Goal: Transaction & Acquisition: Purchase product/service

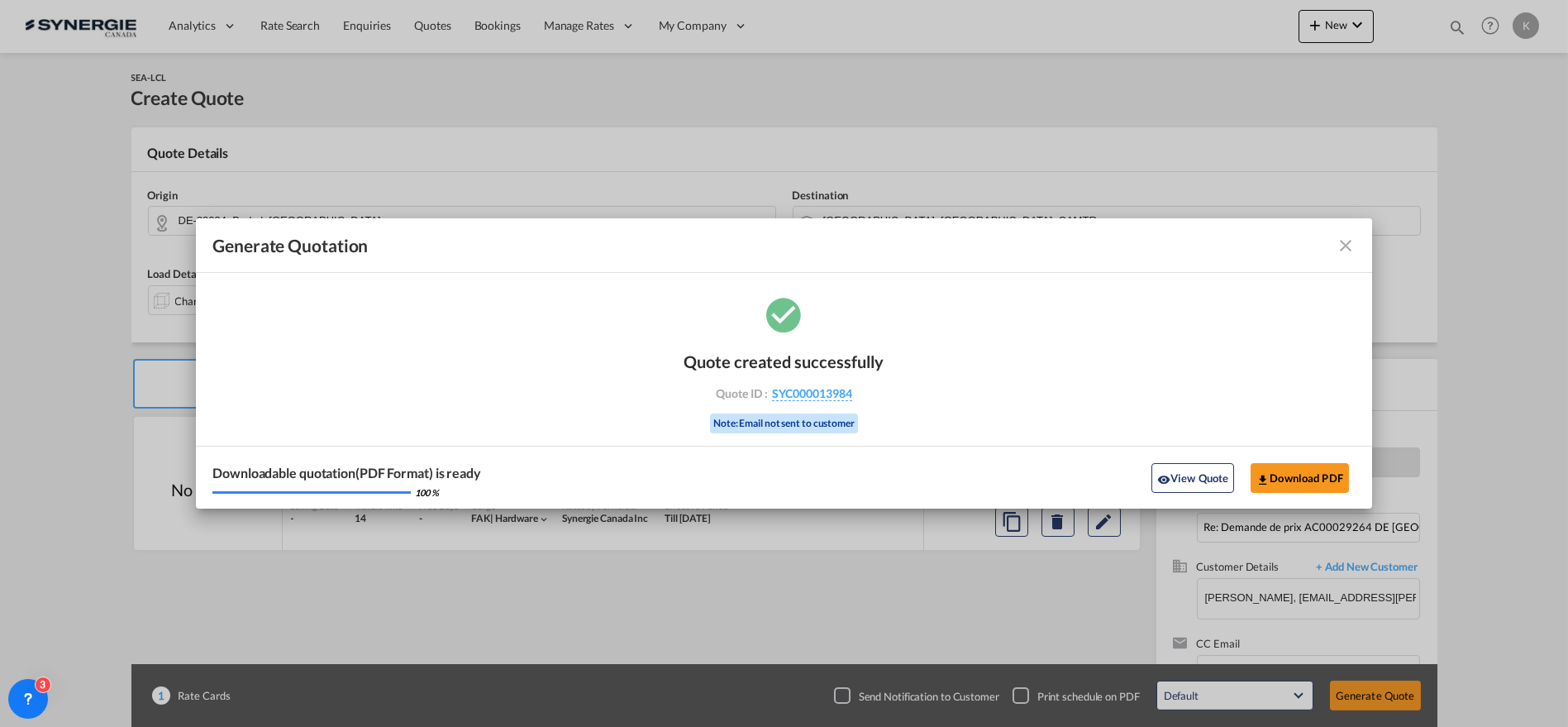
click at [1346, 242] on md-icon "icon-close fg-AAA8AD cursor m-0" at bounding box center [1345, 245] width 20 height 20
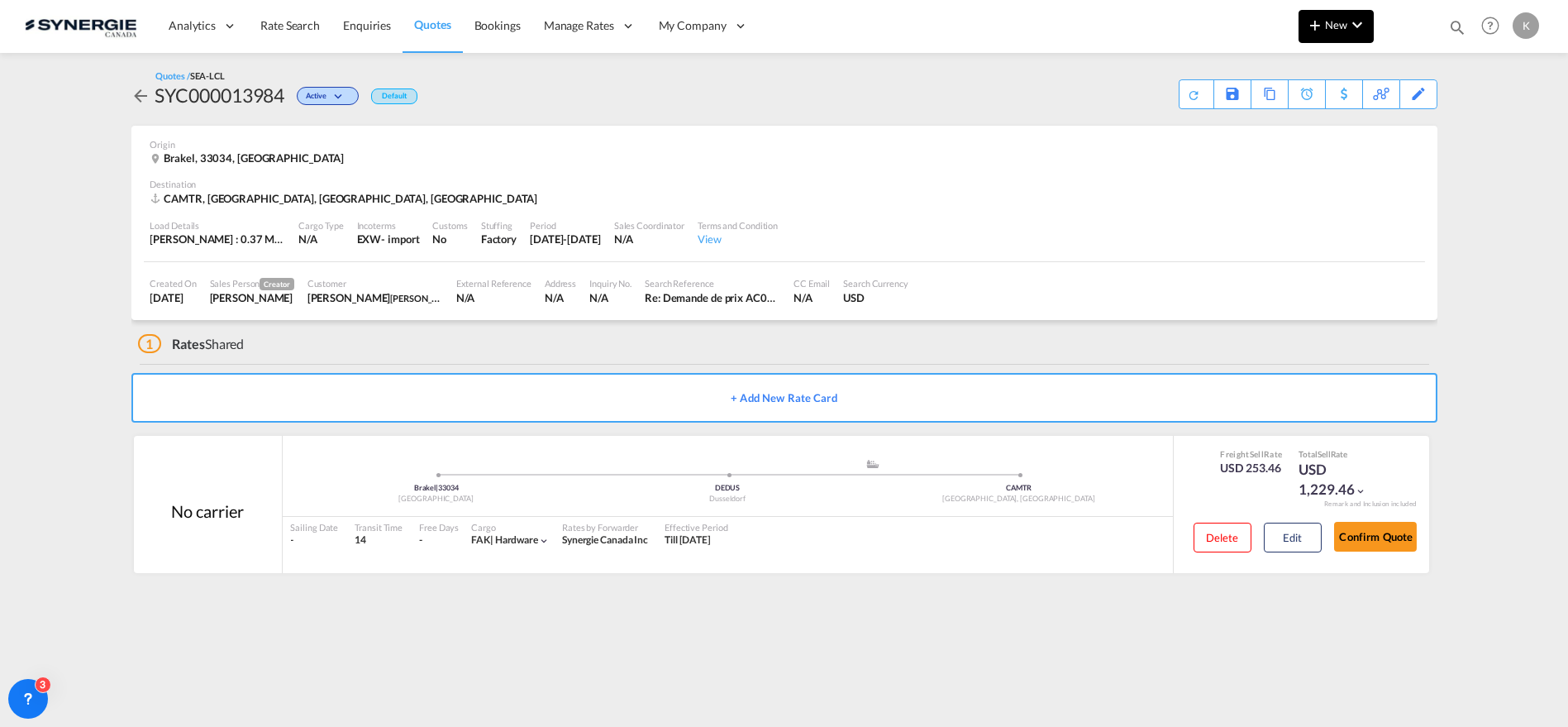
click at [1346, 32] on button "New" at bounding box center [1336, 26] width 76 height 33
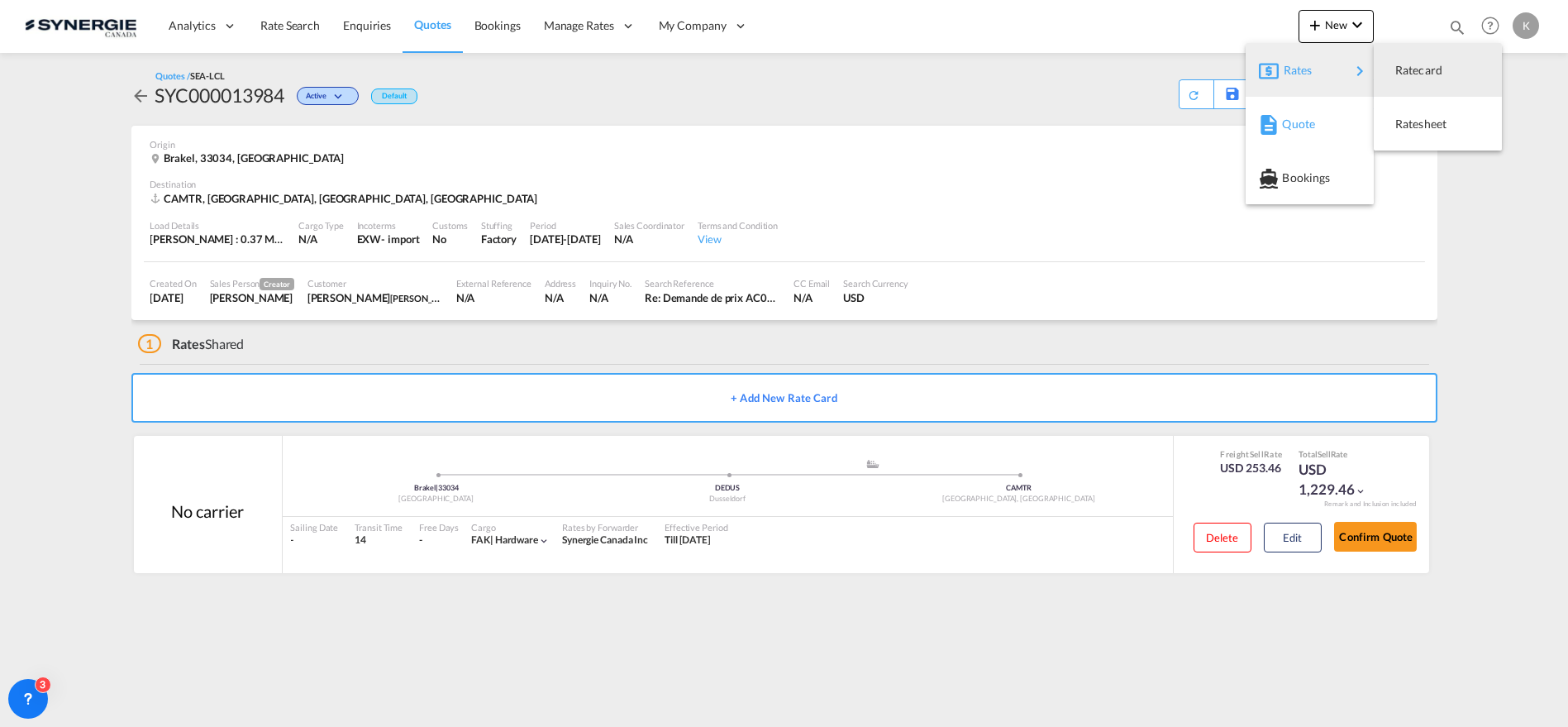
click at [1291, 125] on span "Quote" at bounding box center [1291, 124] width 18 height 33
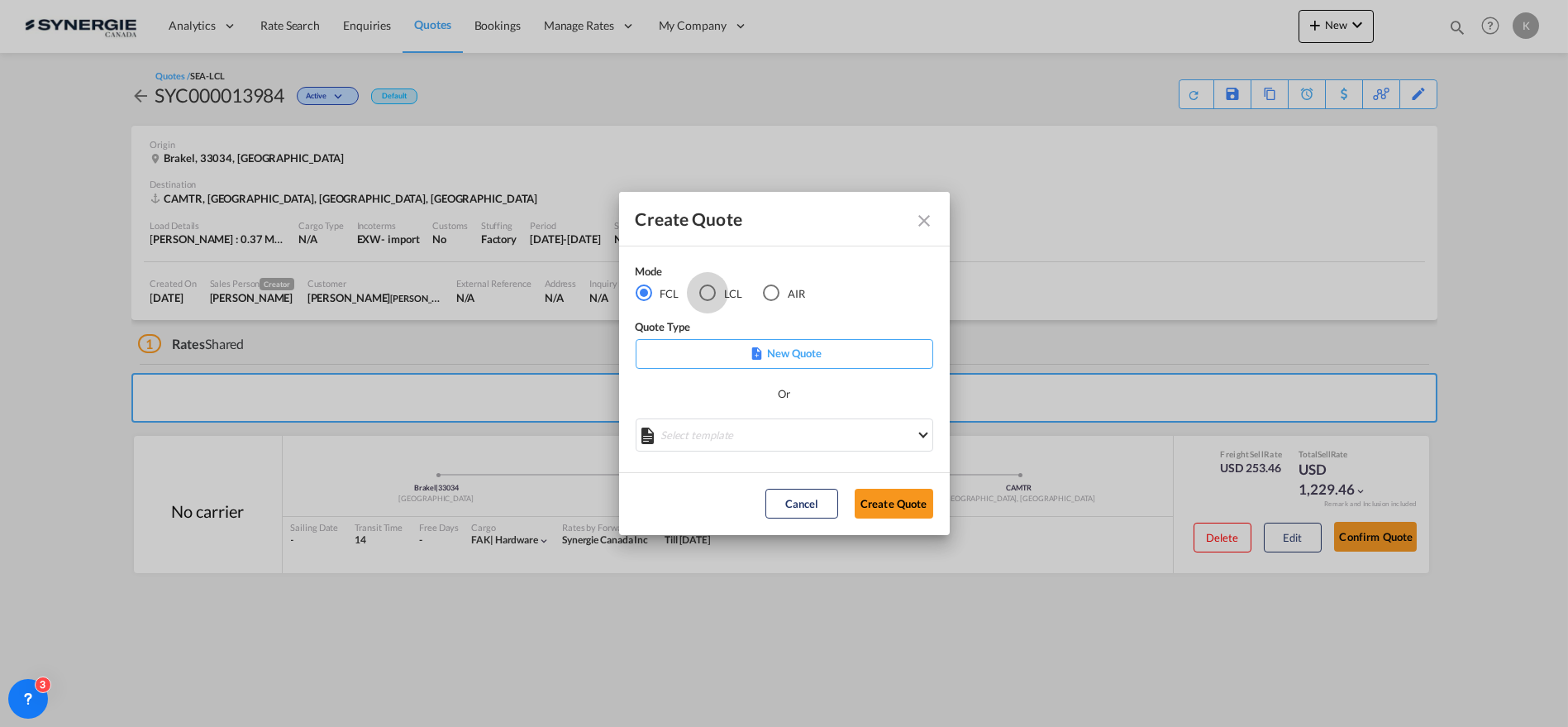
click at [702, 287] on div "LCL" at bounding box center [707, 292] width 17 height 17
click at [737, 438] on md-select "Select template New DAP Import LCL [PERSON_NAME] | [DATE] [GEOGRAPHIC_DATA] LCL…" at bounding box center [784, 435] width 298 height 33
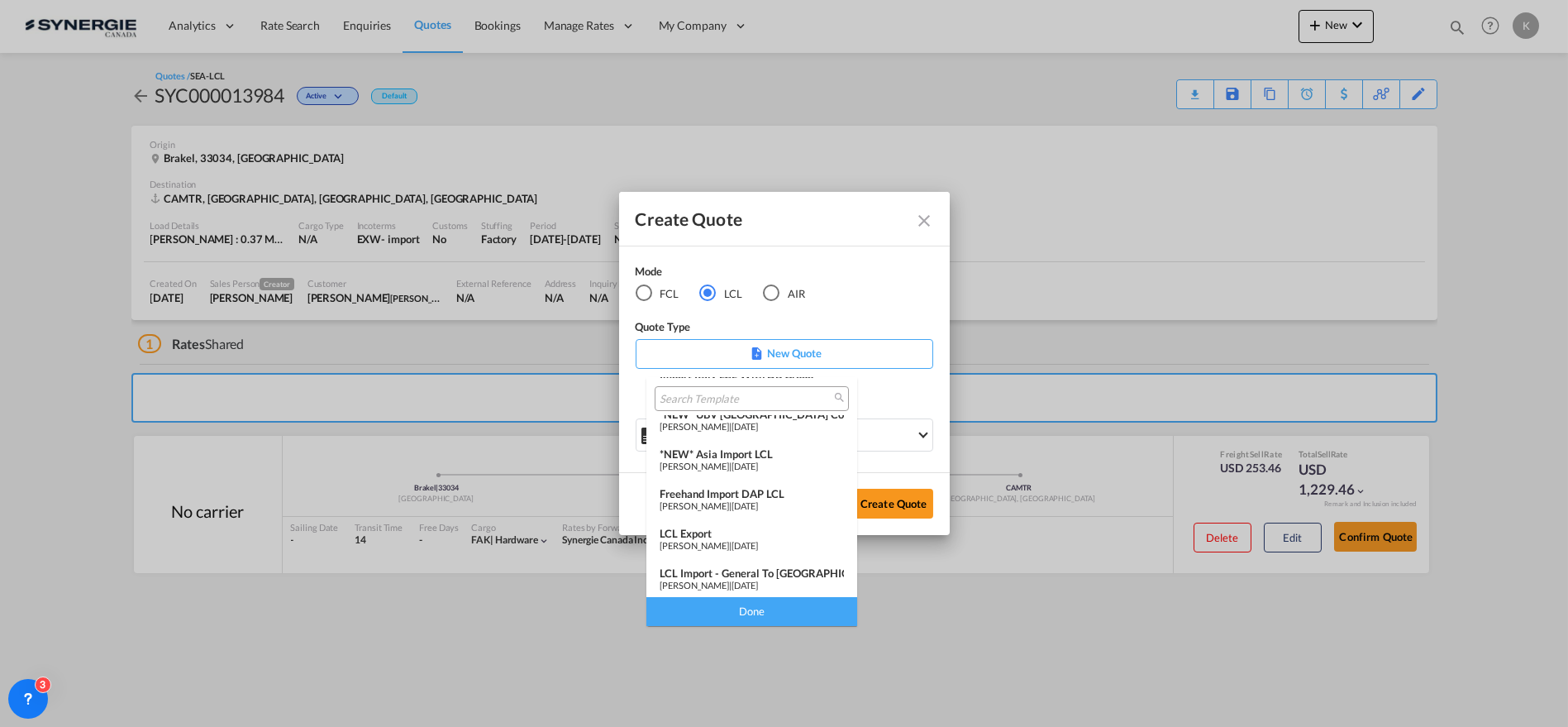
scroll to position [215, 0]
click at [729, 545] on span "[PERSON_NAME]" at bounding box center [694, 543] width 69 height 11
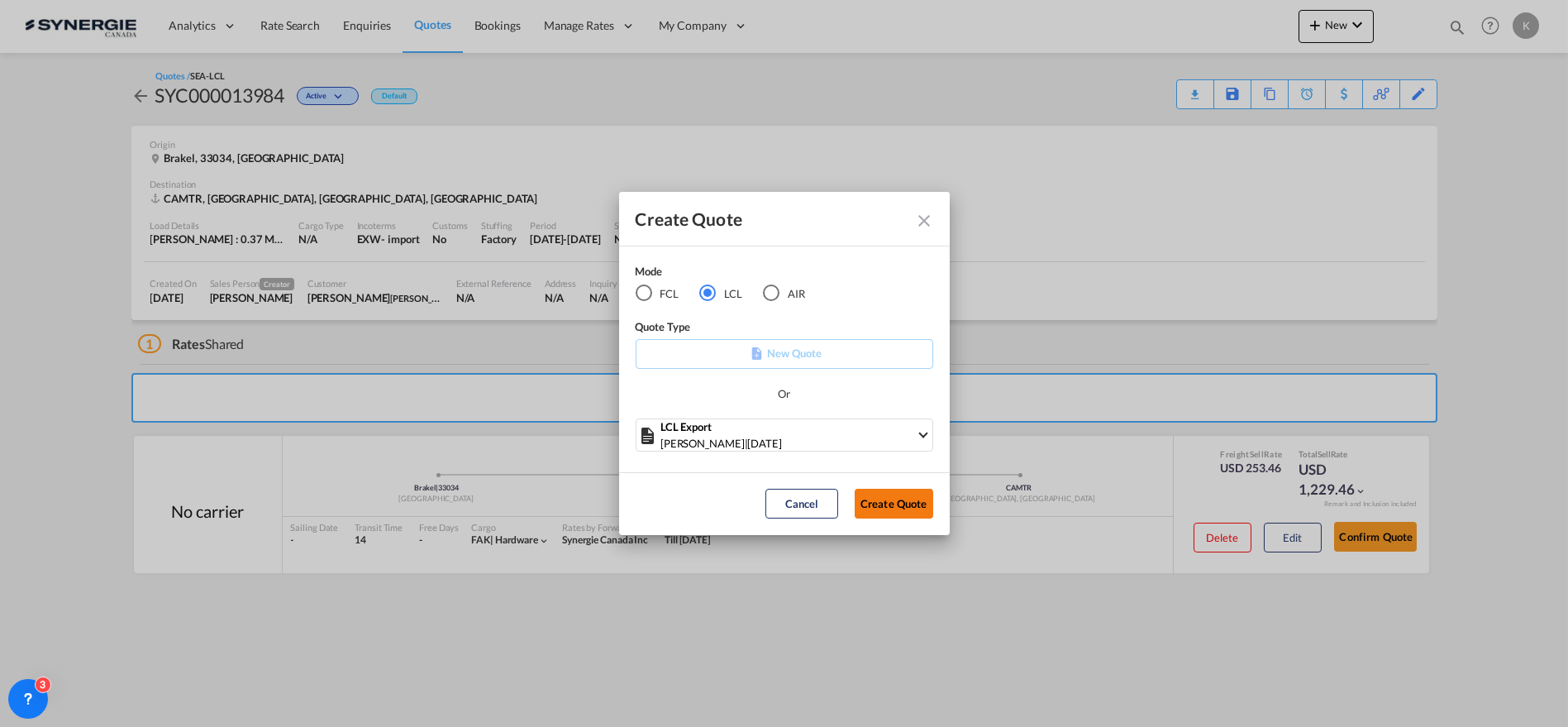
click at [879, 511] on button "Create Quote" at bounding box center [894, 503] width 78 height 29
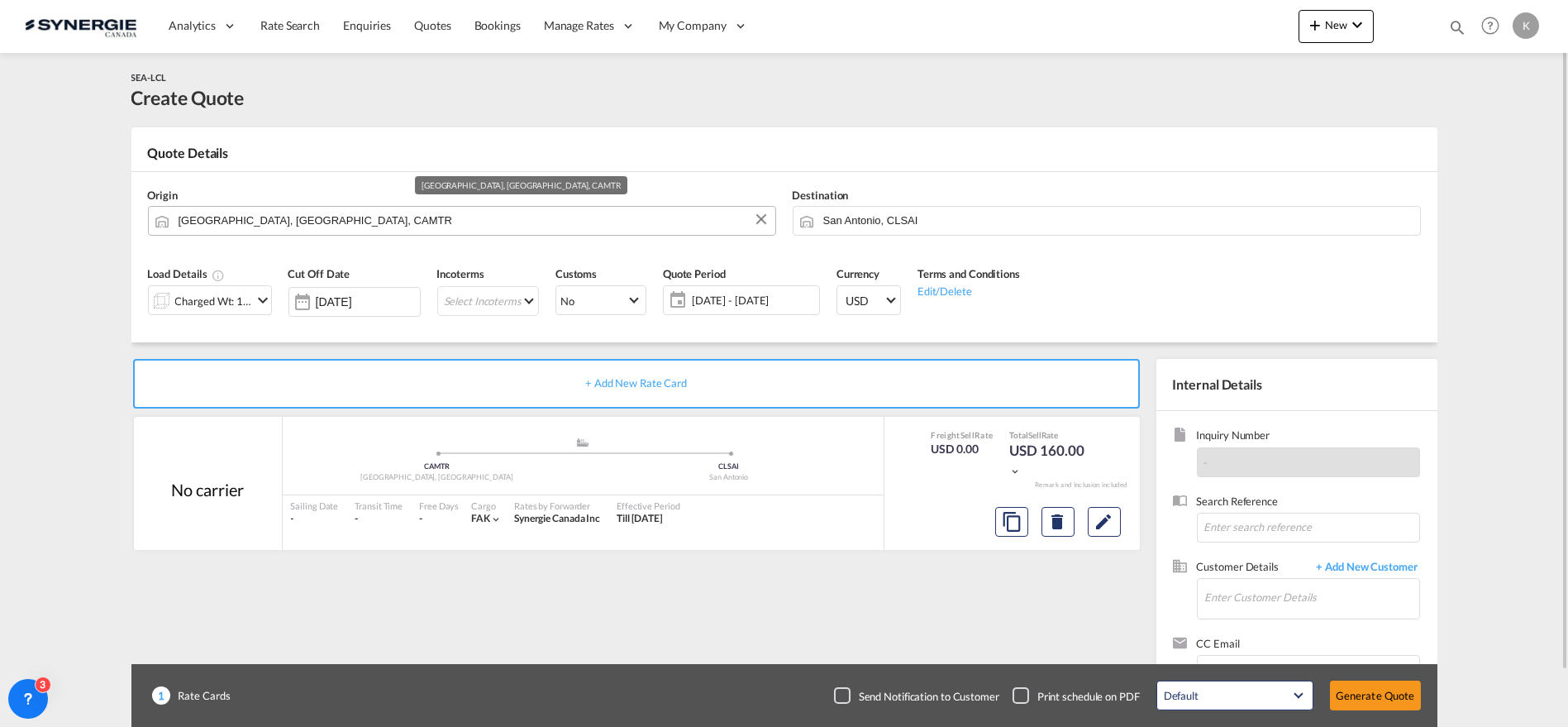
click at [274, 214] on input "[GEOGRAPHIC_DATA], [GEOGRAPHIC_DATA], CAMTR" at bounding box center [473, 220] width 588 height 29
click at [252, 213] on input "[GEOGRAPHIC_DATA], [GEOGRAPHIC_DATA], CAMTR" at bounding box center [473, 220] width 588 height 29
click at [458, 224] on input "[GEOGRAPHIC_DATA], [GEOGRAPHIC_DATA], CAMTR" at bounding box center [473, 220] width 588 height 29
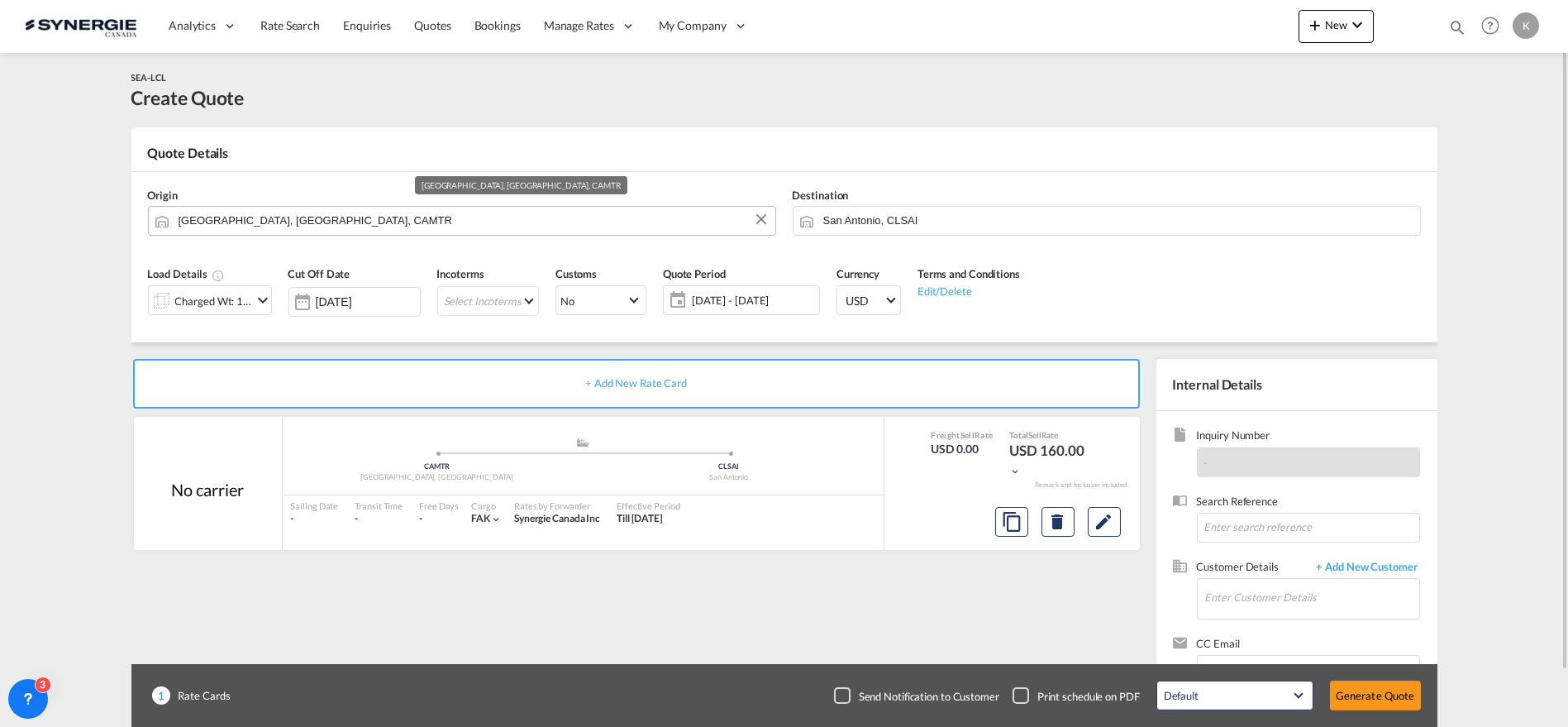
click at [458, 224] on input "[GEOGRAPHIC_DATA], [GEOGRAPHIC_DATA], CAMTR" at bounding box center [473, 220] width 588 height 29
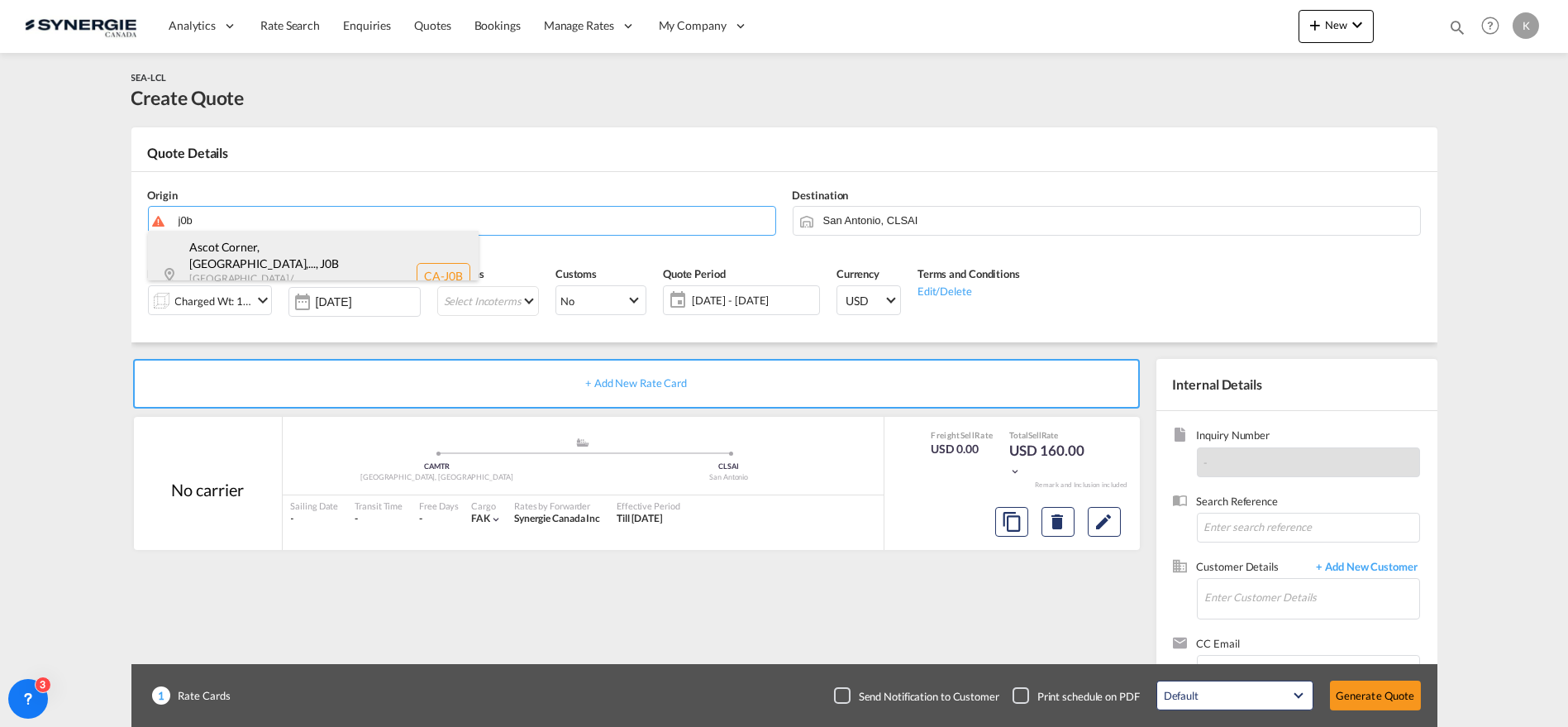
click at [295, 256] on div "Ascot Corner, [GEOGRAPHIC_DATA],... , J0B [GEOGRAPHIC_DATA] / [GEOGRAPHIC_DATA]…" at bounding box center [314, 276] width 330 height 91
type input "CA-J0B, [GEOGRAPHIC_DATA], [GEOGRAPHIC_DATA], [GEOGRAPHIC_DATA], [PERSON_NAME],…"
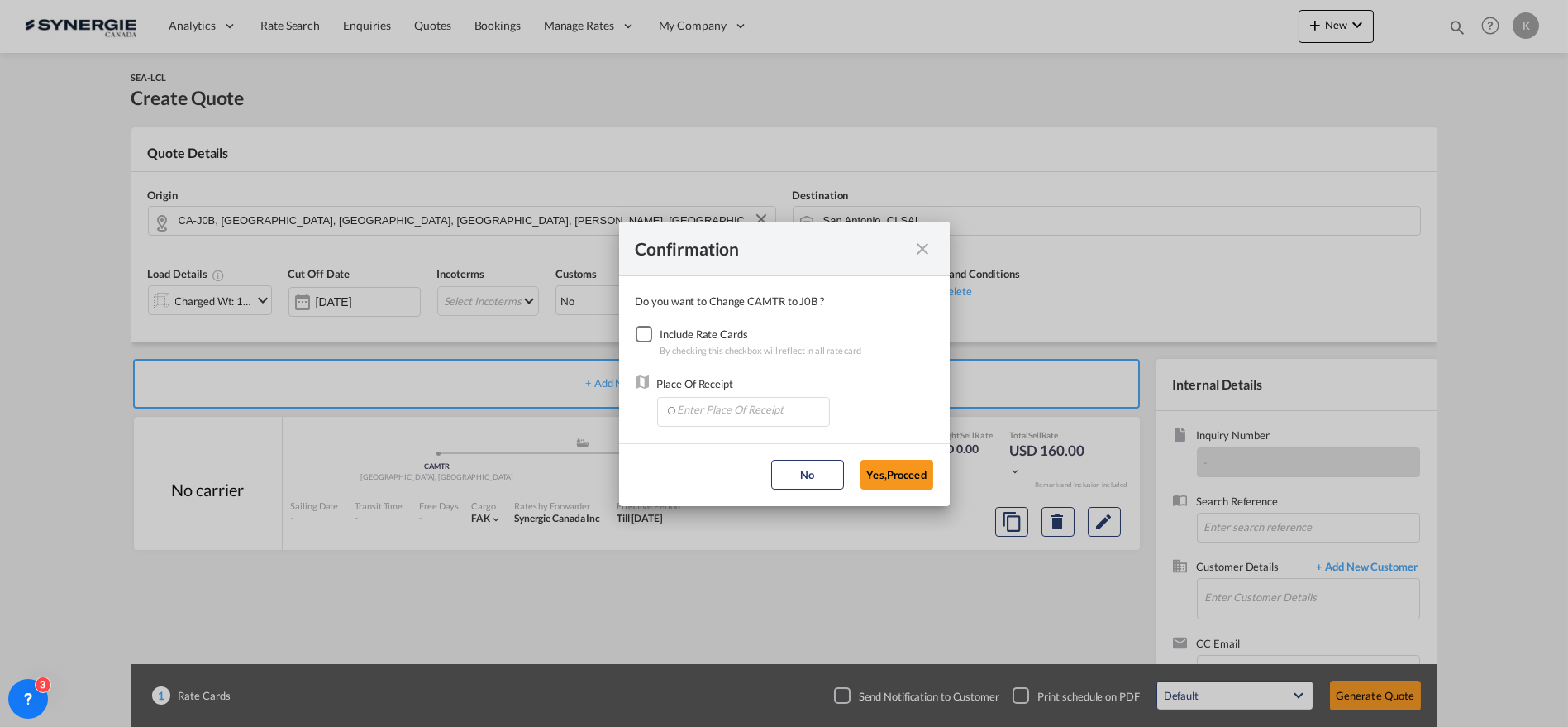
click at [642, 336] on div "Checkbox No Ink" at bounding box center [643, 334] width 17 height 17
click at [698, 402] on input "Enter Place Of Receipt" at bounding box center [747, 410] width 163 height 25
click at [718, 443] on span "CAMTR, [GEOGRAPHIC_DATA], [GEOGRAPHIC_DATA], [GEOGRAPHIC_DATA], [GEOGRAPHIC_DAT…" at bounding box center [1000, 446] width 649 height 14
type input "CAMTR, [GEOGRAPHIC_DATA], [GEOGRAPHIC_DATA], [GEOGRAPHIC_DATA], [GEOGRAPHIC_DAT…"
click at [899, 481] on button "Yes,Proceed" at bounding box center [896, 474] width 73 height 29
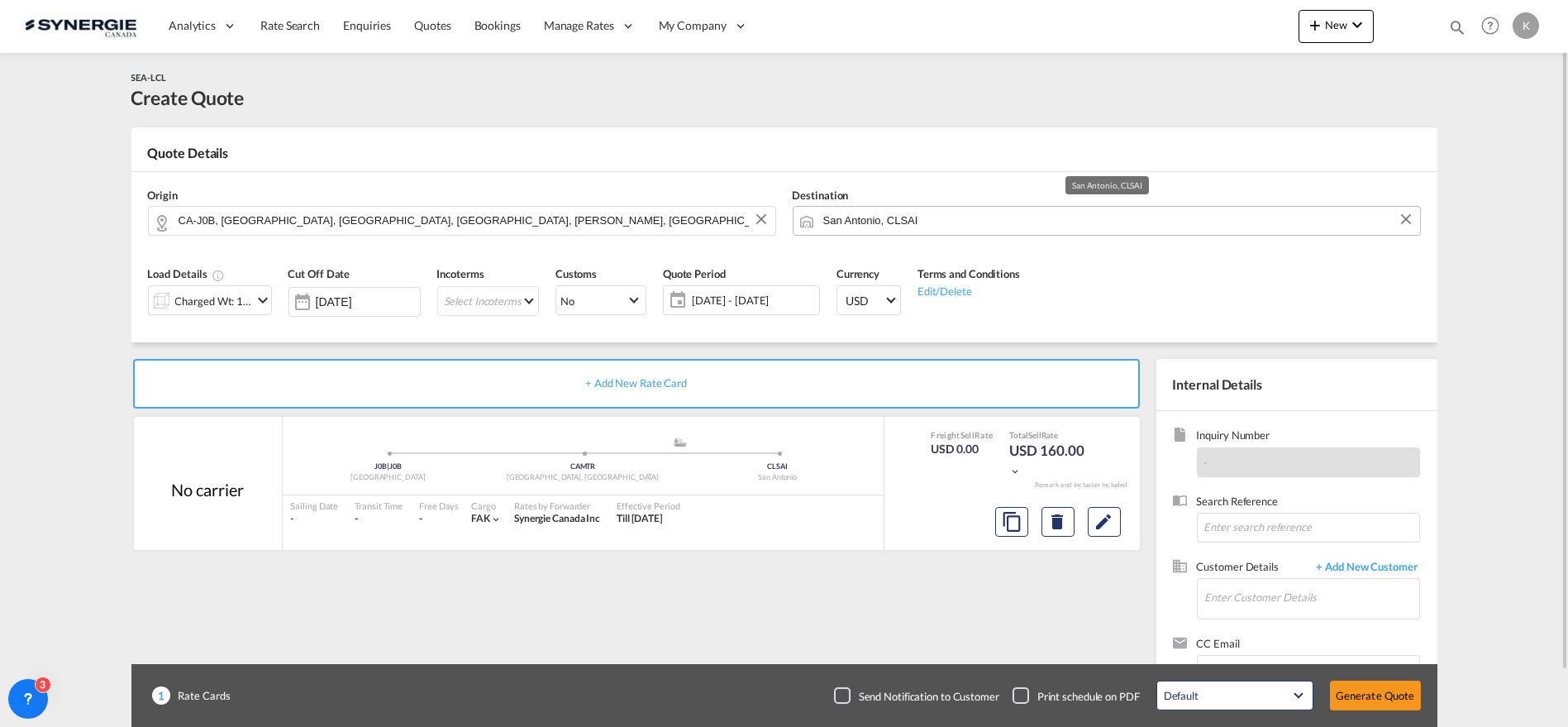
click at [903, 230] on input "San Antonio, CLSAI" at bounding box center [1118, 220] width 588 height 29
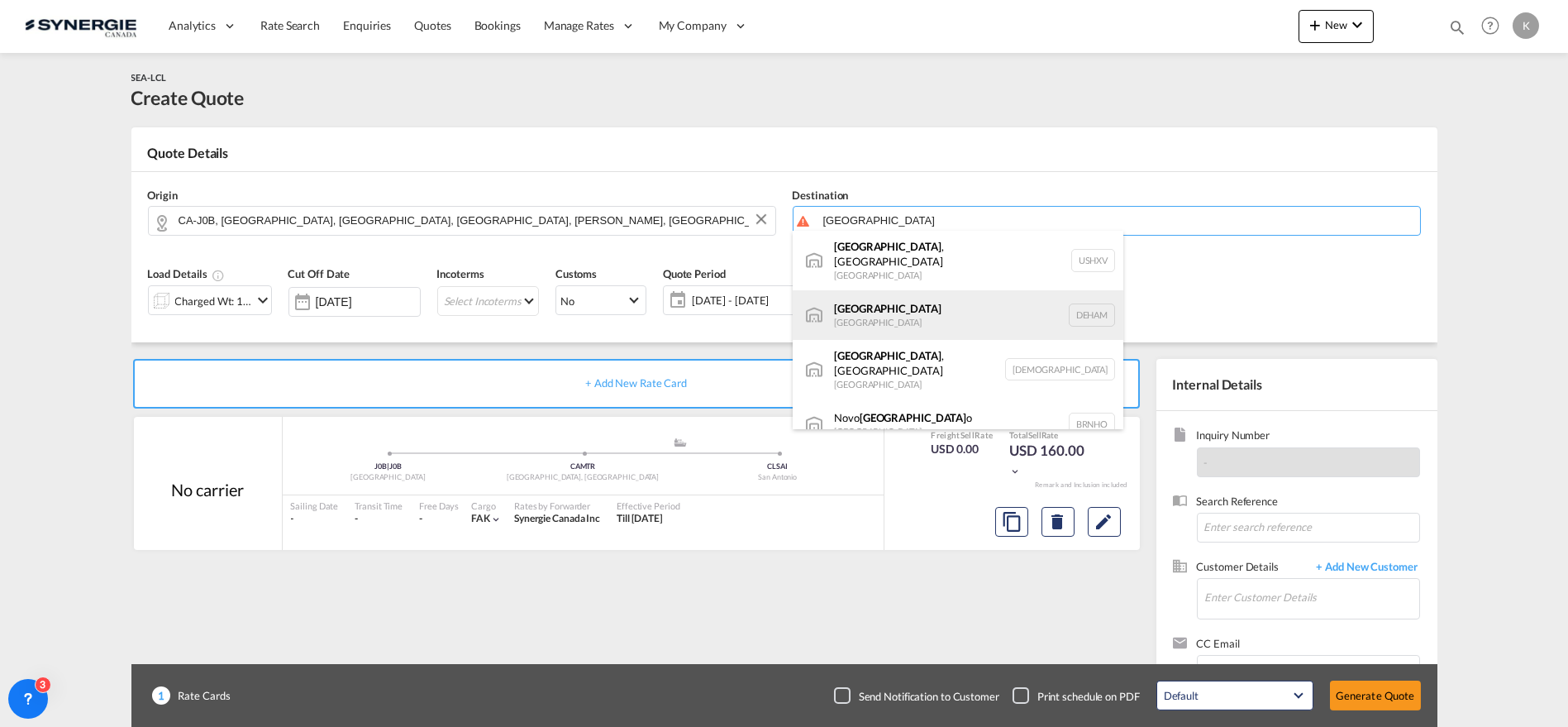
click at [873, 308] on div "Hamburg [GEOGRAPHIC_DATA] [GEOGRAPHIC_DATA]" at bounding box center [958, 316] width 330 height 50
type input "[GEOGRAPHIC_DATA], [GEOGRAPHIC_DATA]"
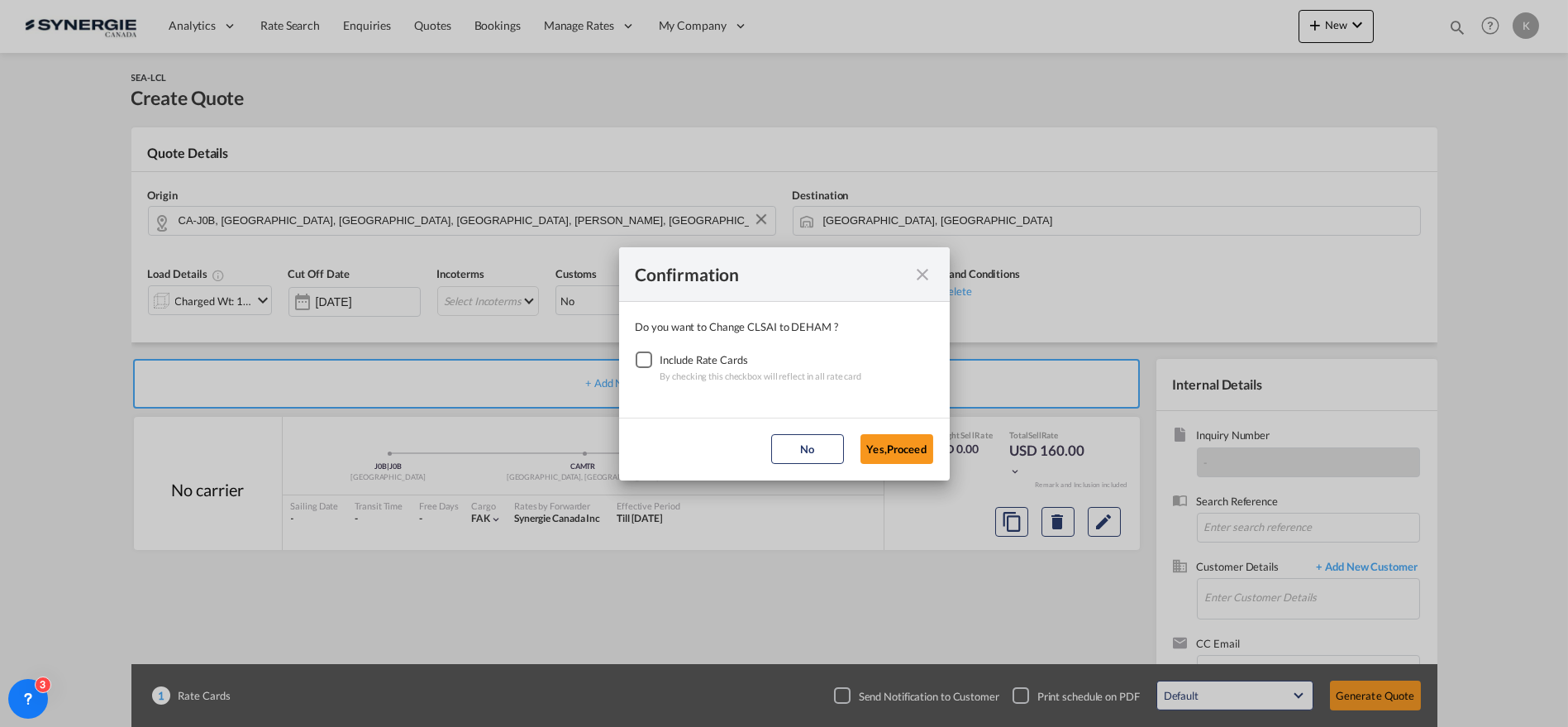
click at [635, 356] on div "Checkbox No Ink" at bounding box center [643, 359] width 17 height 17
click at [883, 452] on button "Yes,Proceed" at bounding box center [896, 448] width 73 height 29
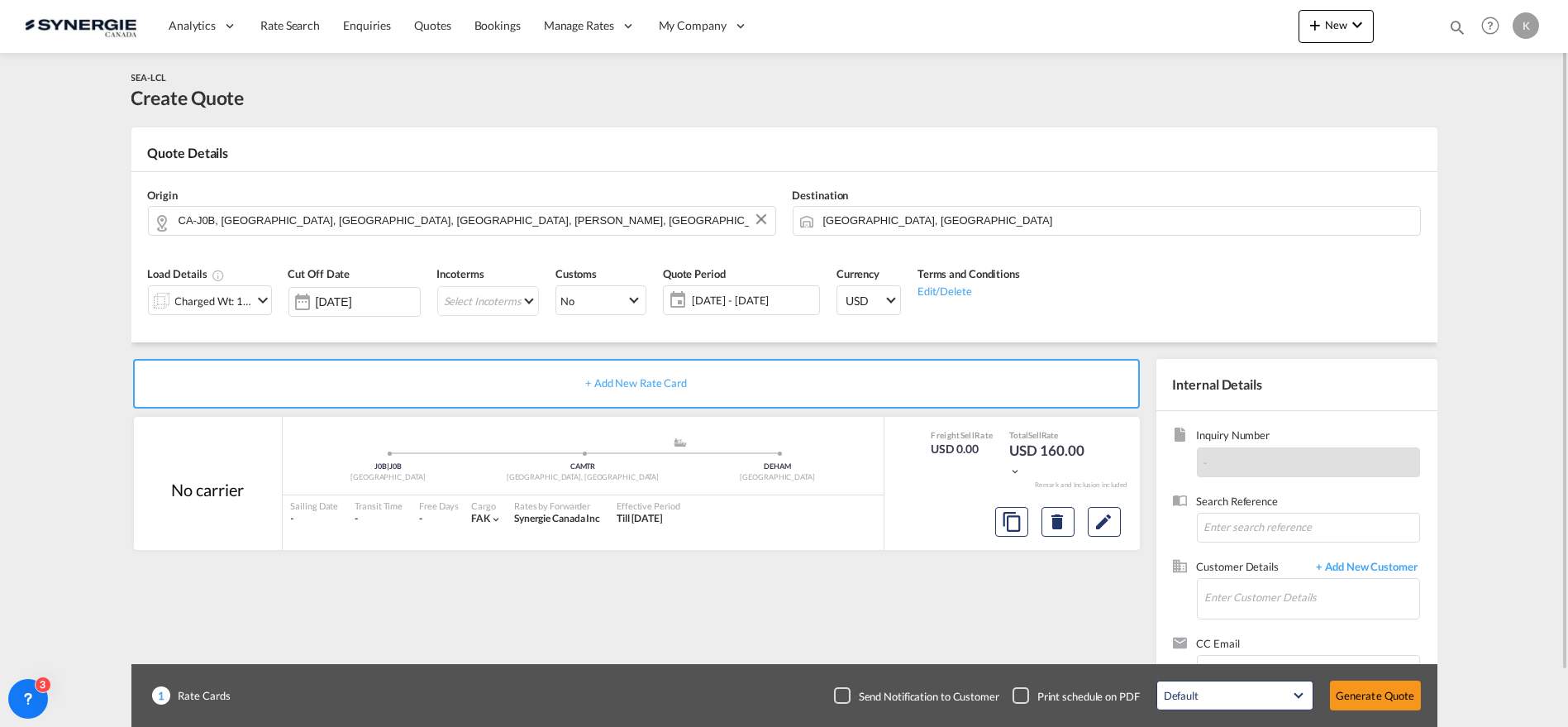
click at [233, 298] on div "Charged Wt: 1.39 W/M" at bounding box center [213, 301] width 77 height 23
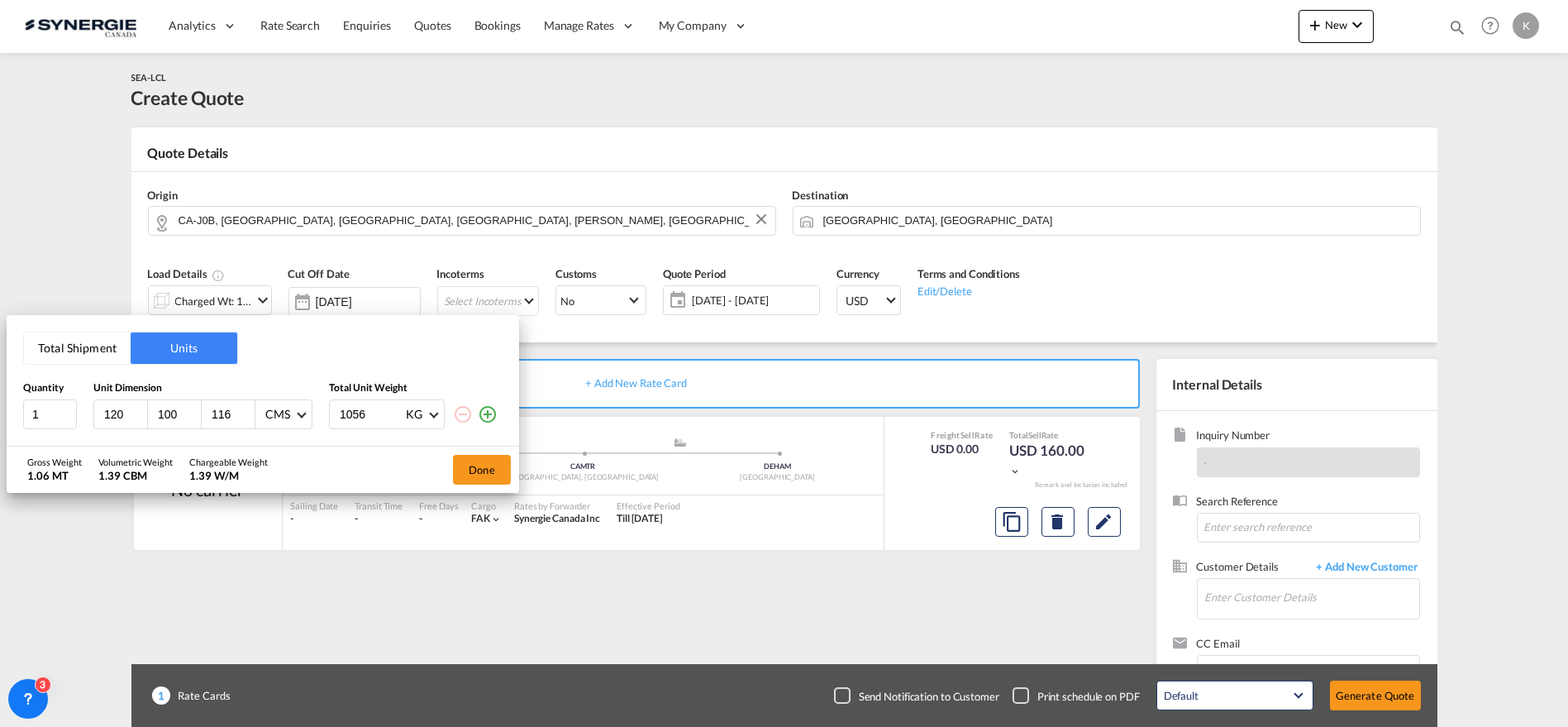
click at [120, 417] on input "120" at bounding box center [124, 414] width 44 height 15
type input "120"
type input "80"
type input "180"
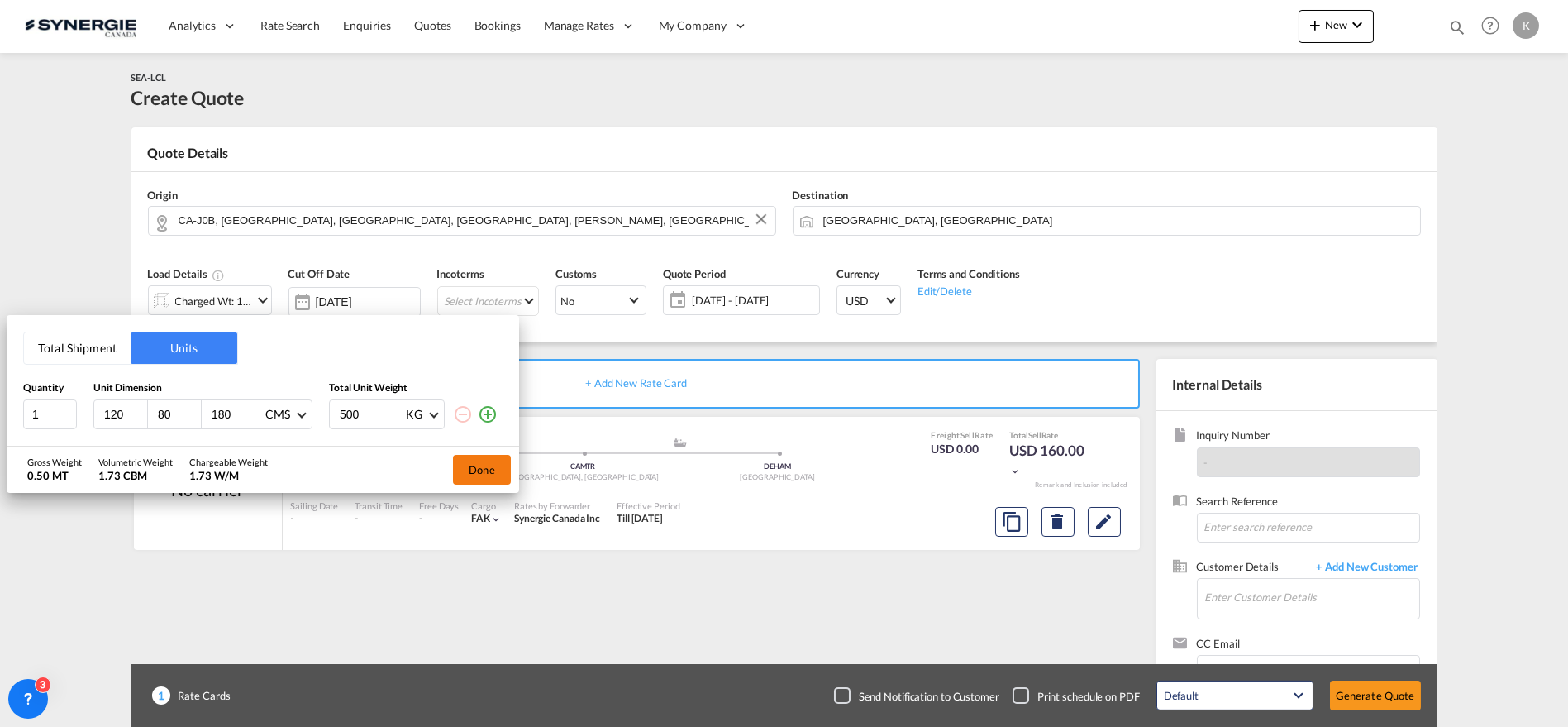
type input "500"
click at [480, 475] on button "Done" at bounding box center [482, 469] width 58 height 29
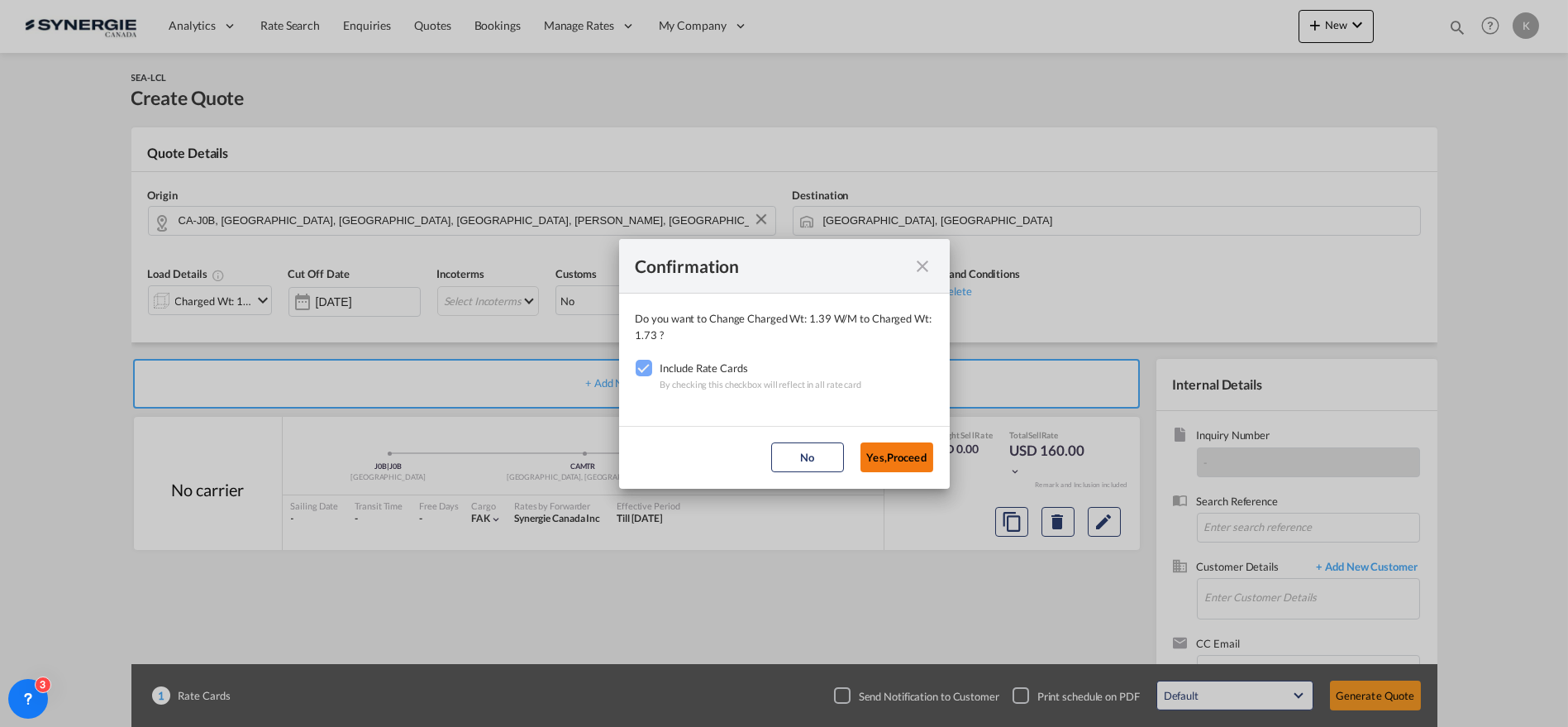
click at [899, 452] on button "Yes,Proceed" at bounding box center [896, 457] width 73 height 29
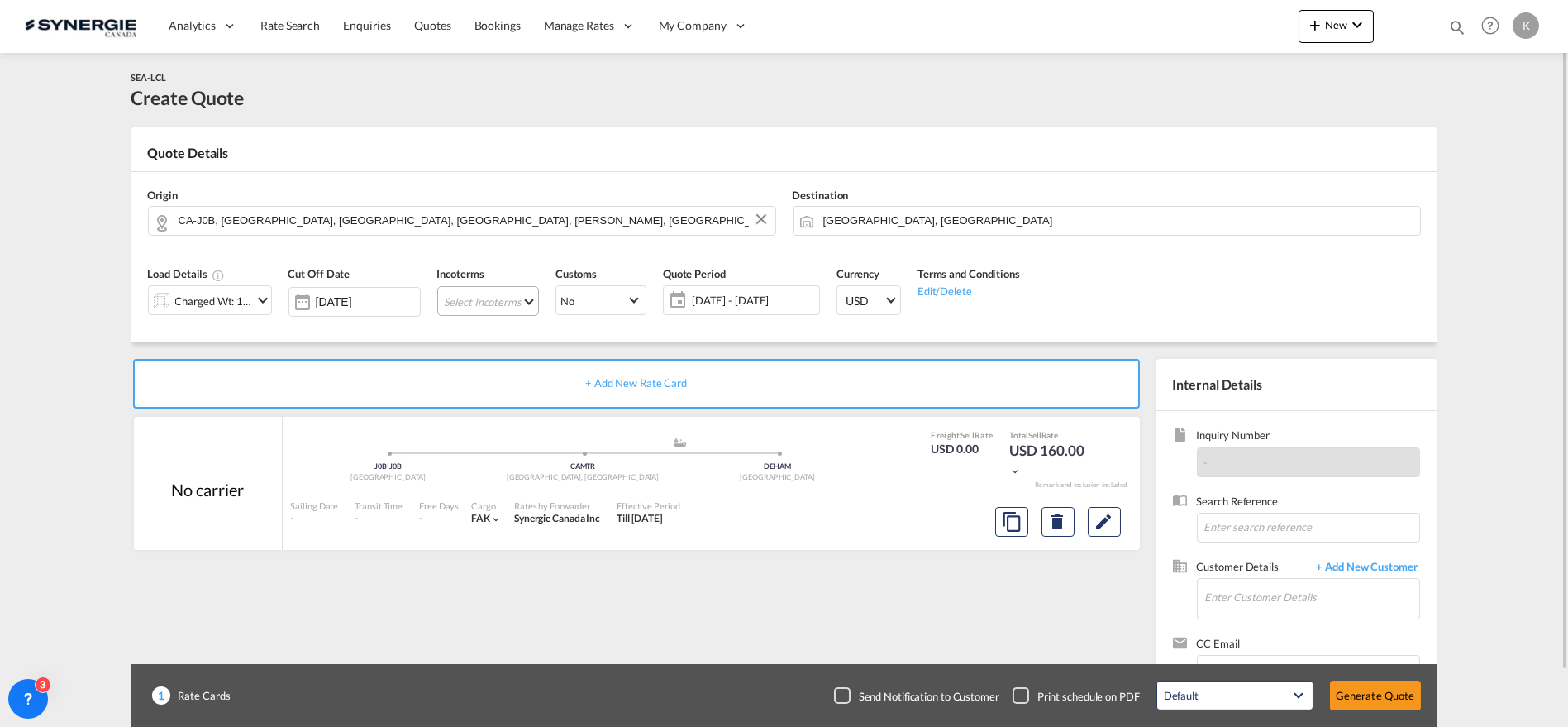
click at [467, 308] on md-select "Select Incoterms CFR - export Cost and Freight CPT - export Carrier Paid to CFR…" at bounding box center [488, 300] width 101 height 29
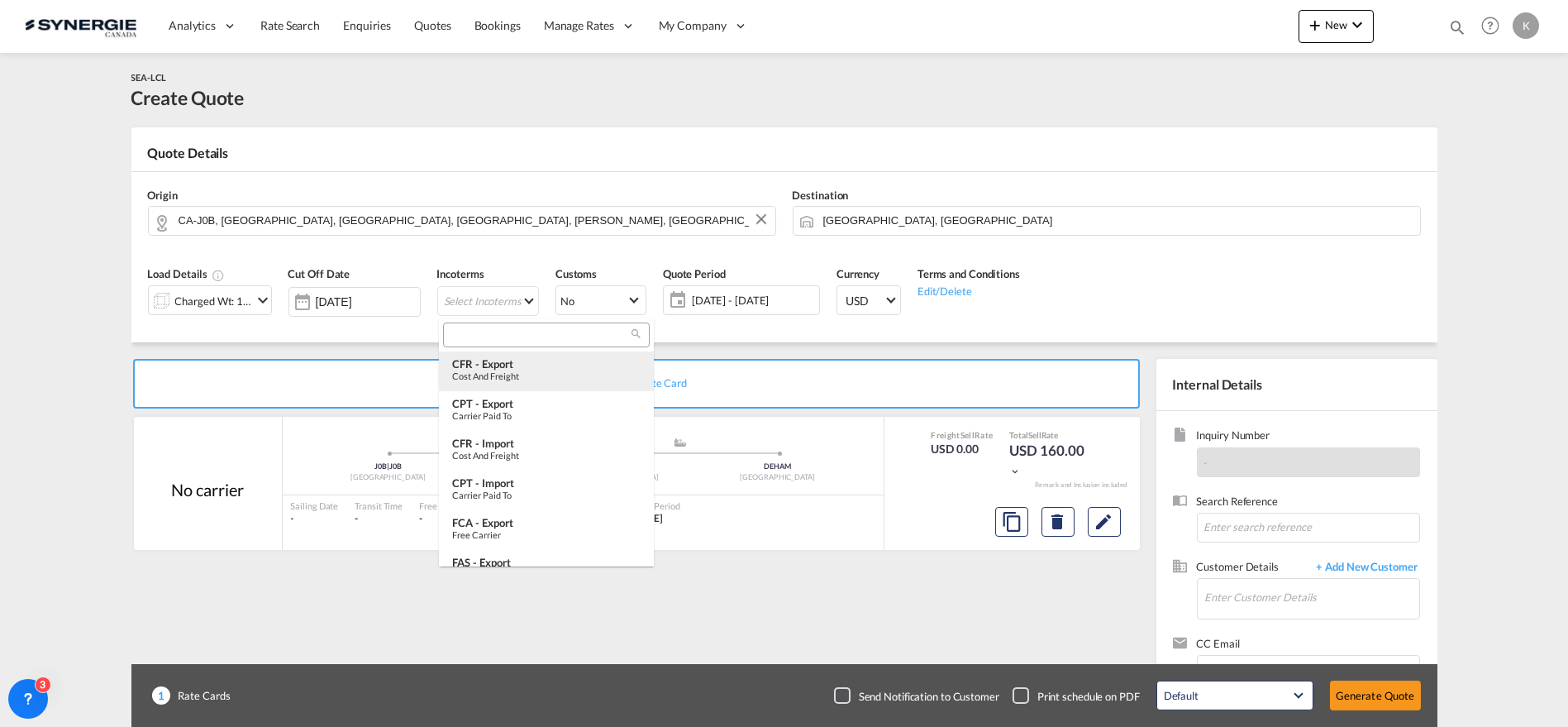
click at [507, 371] on div "Cost and Freight" at bounding box center [546, 376] width 188 height 11
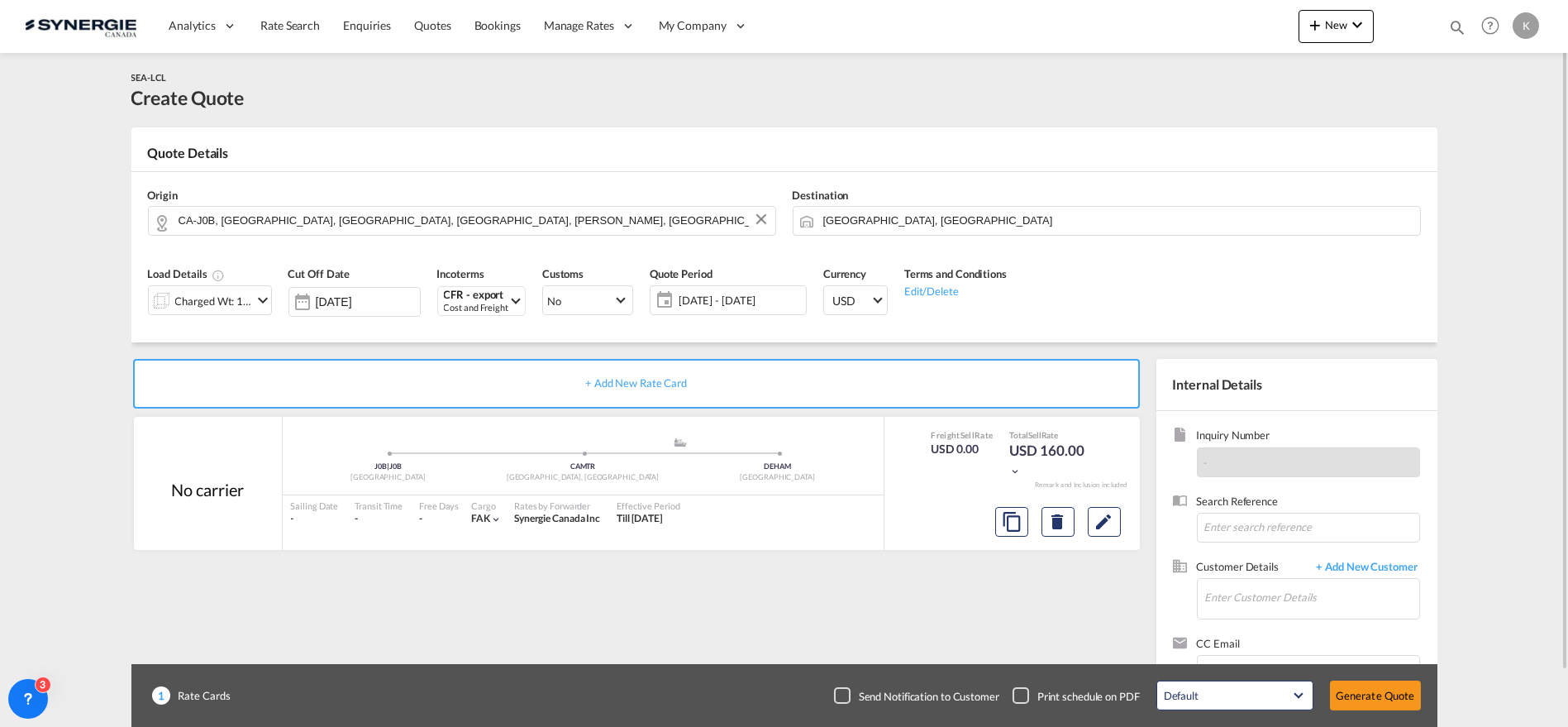
click at [749, 300] on span "[DATE] - [DATE]" at bounding box center [740, 300] width 123 height 15
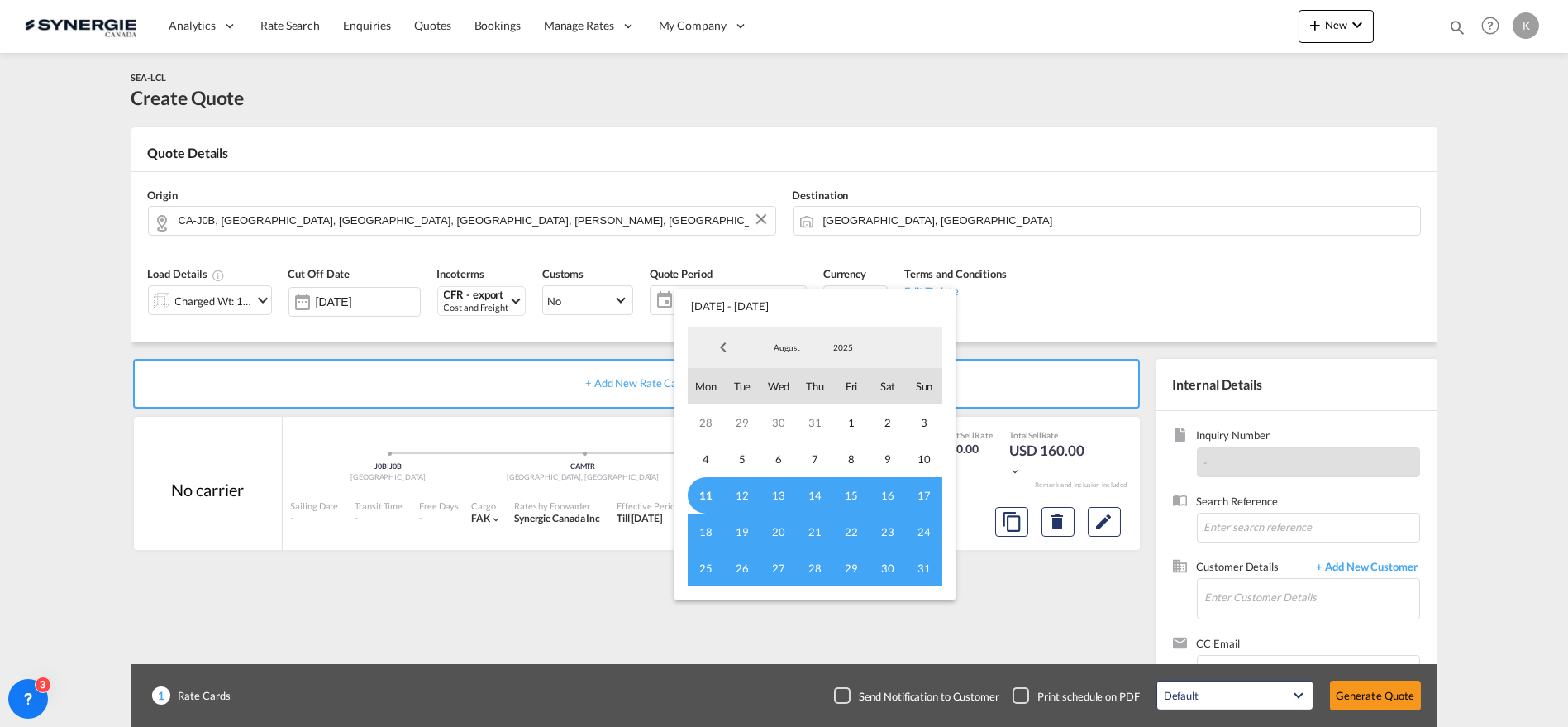
click at [712, 498] on span "11" at bounding box center [705, 495] width 36 height 36
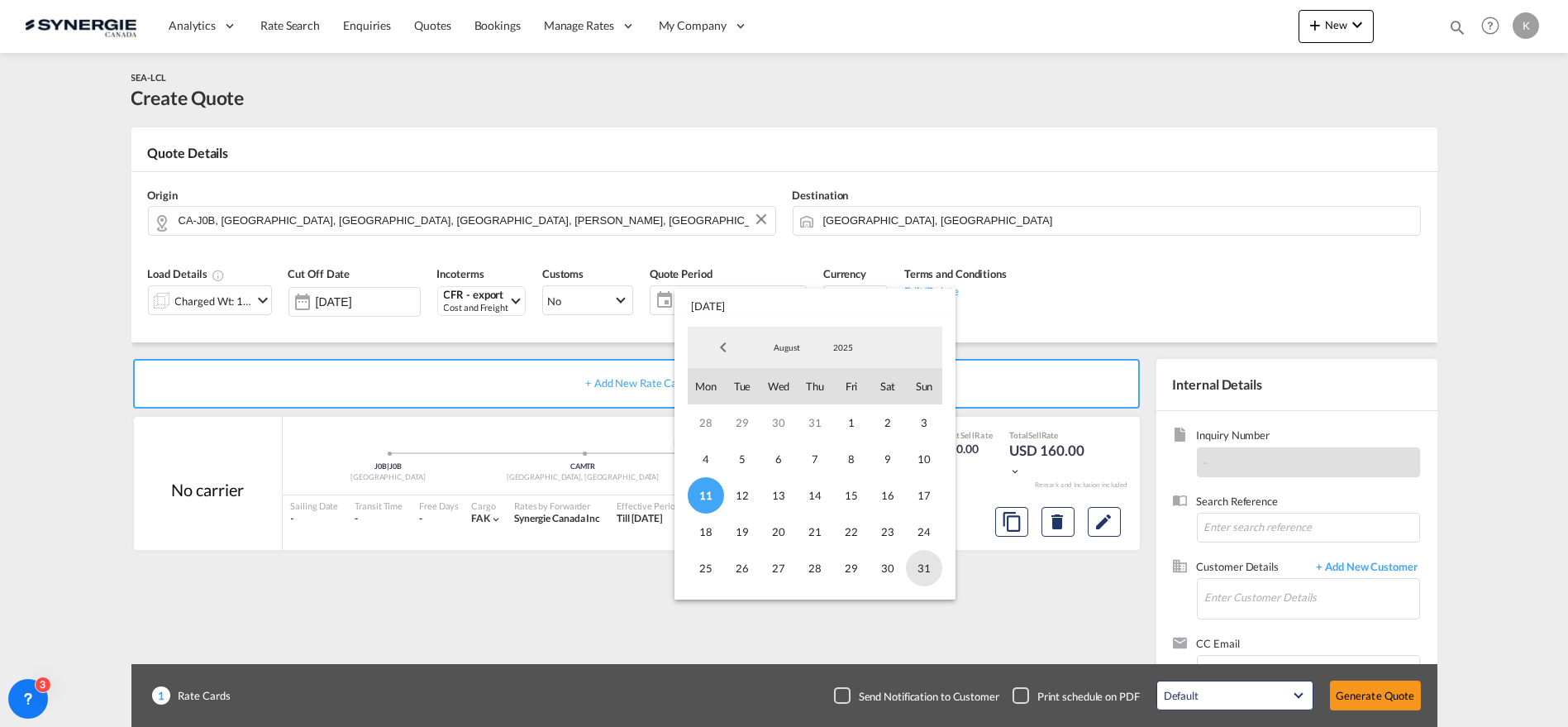
click at [924, 563] on span "31" at bounding box center [924, 568] width 36 height 36
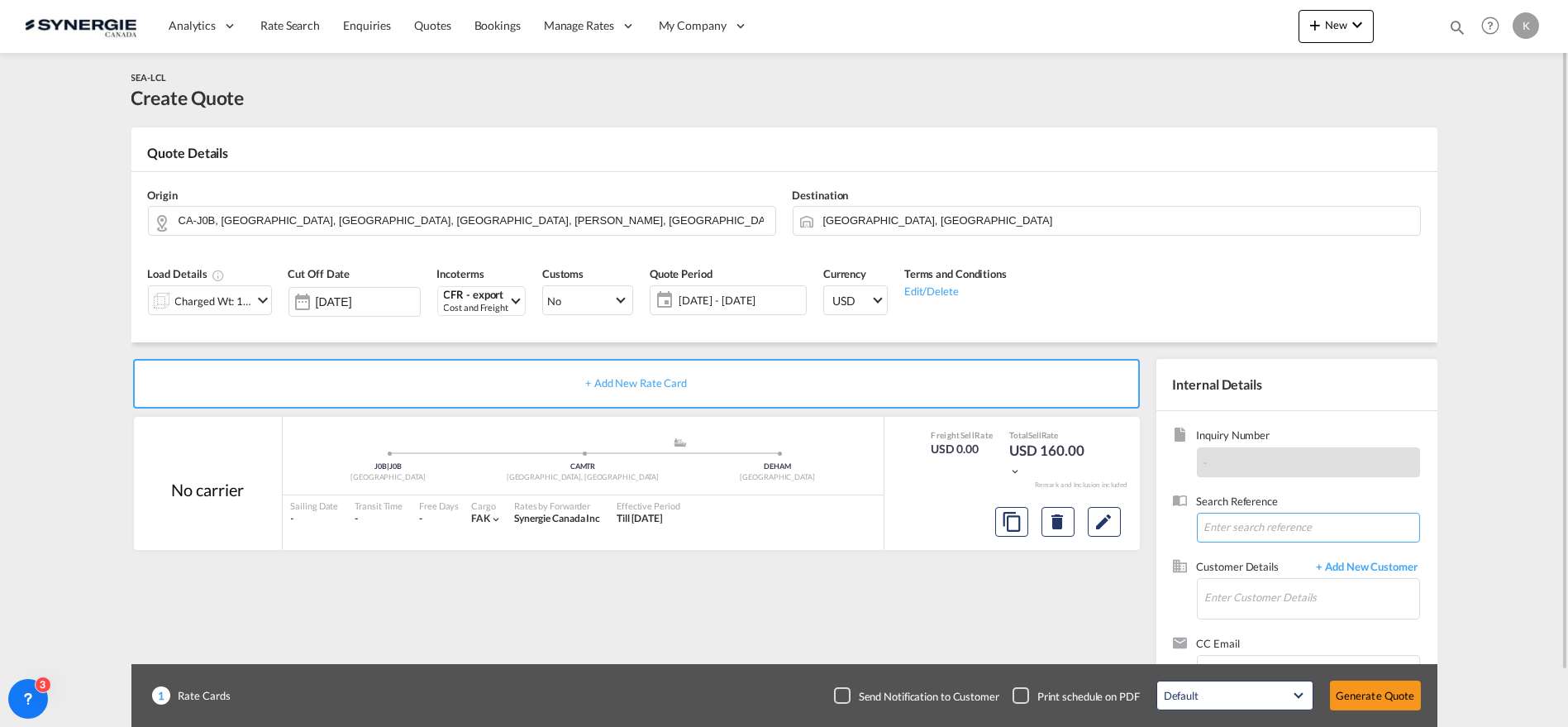
click at [1274, 516] on input at bounding box center [1308, 527] width 223 height 29
paste input "WG: COOP query LCL on EXW Stanstead - [GEOGRAPHIC_DATA]"
type input "WG: COOP query LCL on EXW Stanstead - [GEOGRAPHIC_DATA]"
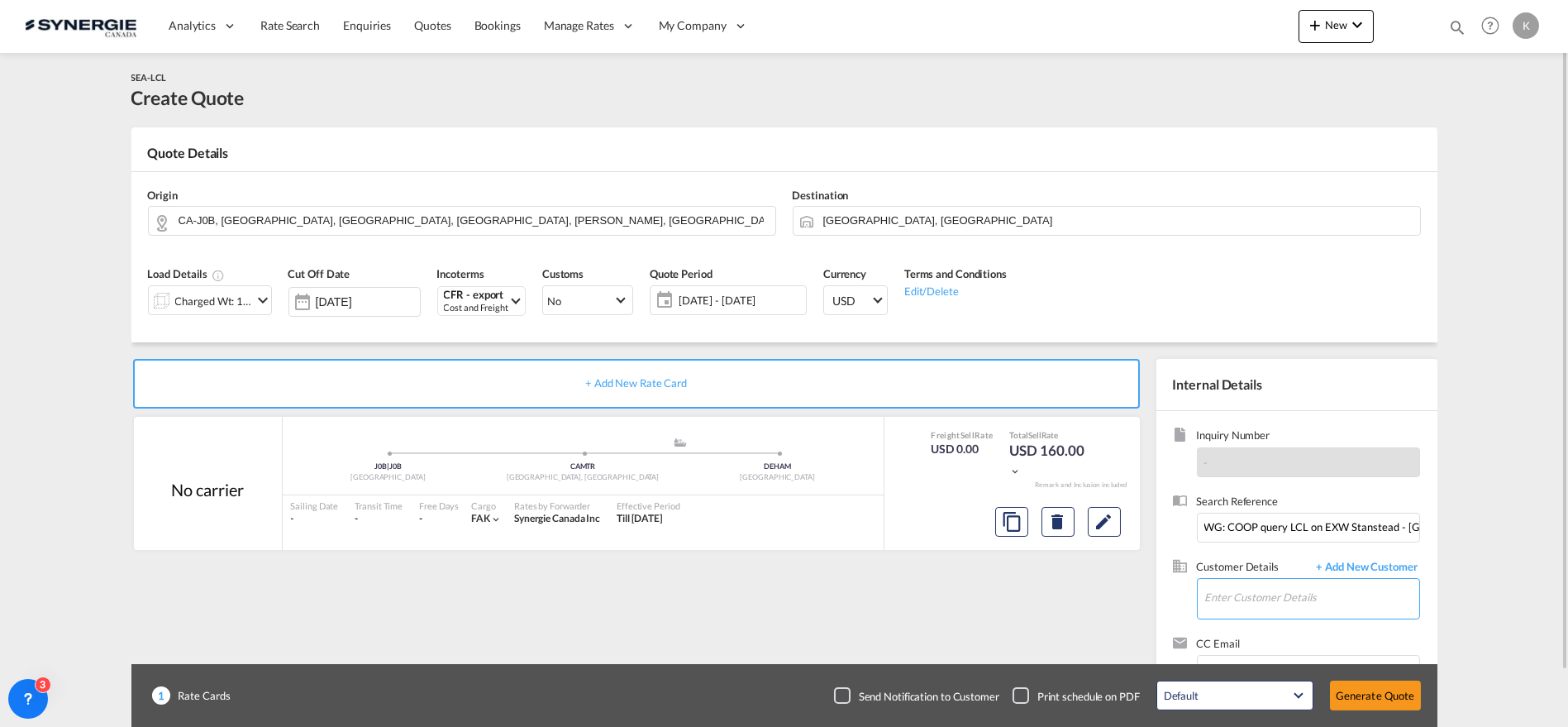
click at [1286, 591] on input "Enter Customer Details" at bounding box center [1311, 597] width 214 height 37
paste input "[PERSON_NAME][EMAIL_ADDRESS][PERSON_NAME][DOMAIN_NAME]"
type input "[PERSON_NAME][EMAIL_ADDRESS][PERSON_NAME][DOMAIN_NAME]"
click at [1381, 563] on span "+ Add New Customer" at bounding box center [1365, 568] width 112 height 19
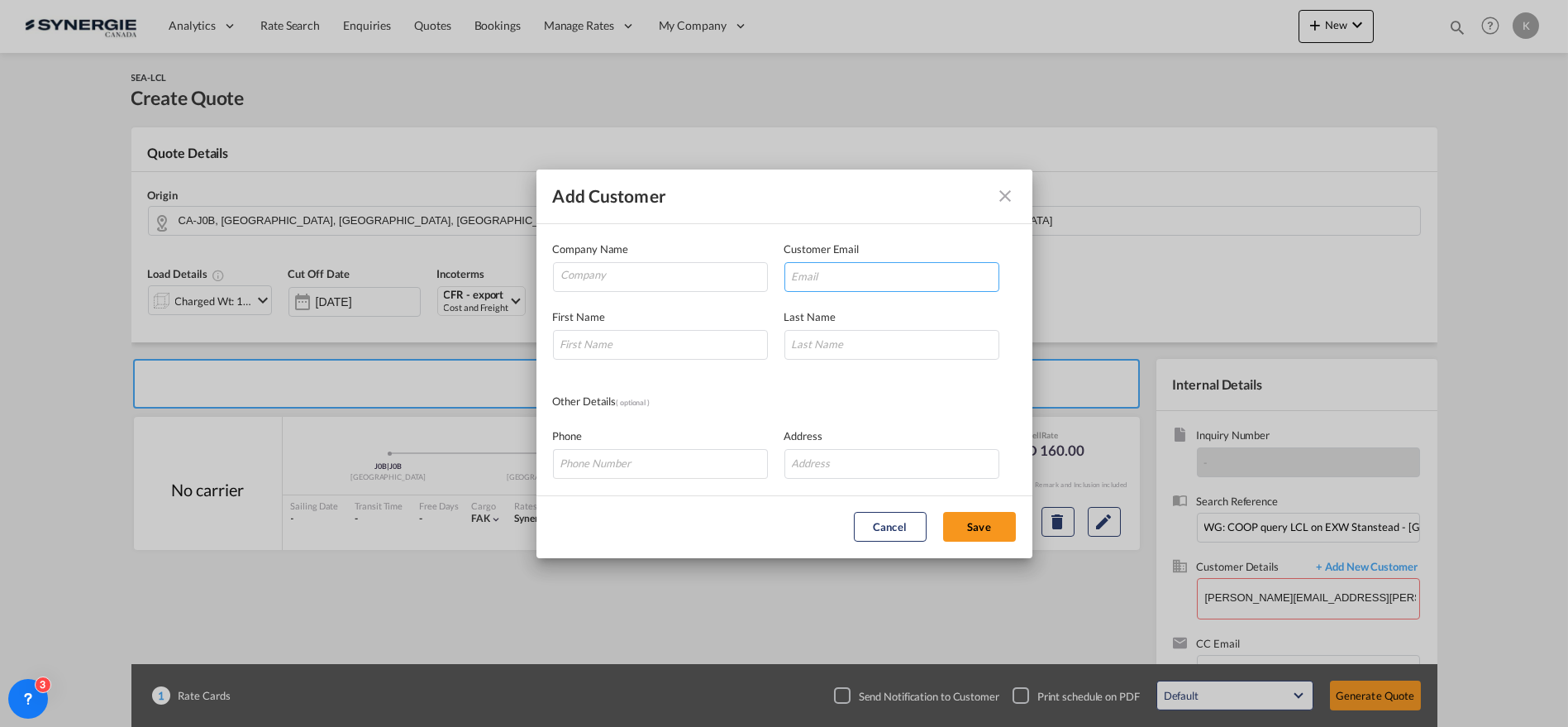
click at [842, 284] on input "Add Customer Company ..." at bounding box center [892, 276] width 215 height 29
paste input "[PERSON_NAME][EMAIL_ADDRESS][PERSON_NAME][DOMAIN_NAME]"
type input "[PERSON_NAME][EMAIL_ADDRESS][PERSON_NAME][DOMAIN_NAME]"
click at [616, 270] on input "Company" at bounding box center [665, 276] width 206 height 25
paste input "SCT Logistics GmbH"
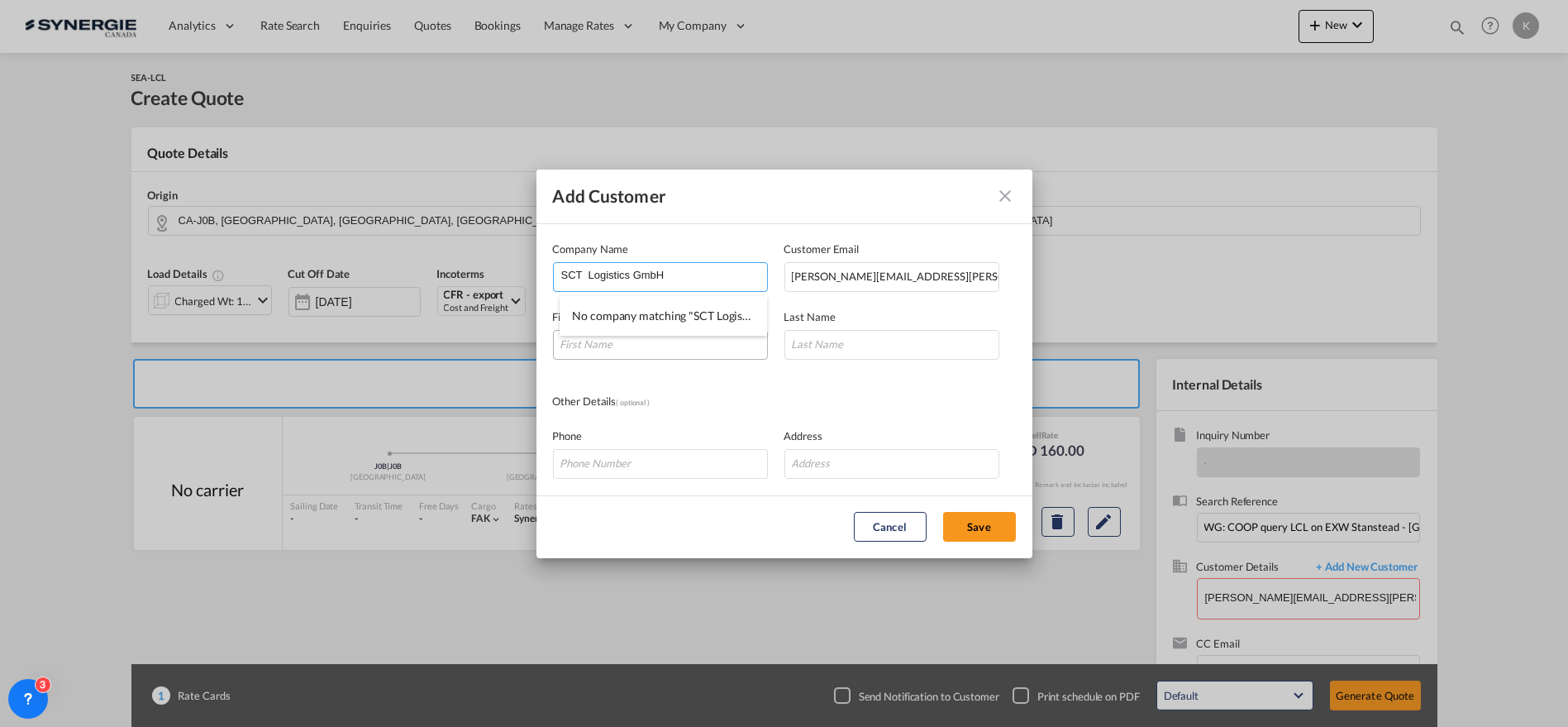
type input "SCT Logistics GmbH"
click at [758, 350] on input "Add Customer Company ..." at bounding box center [660, 344] width 215 height 29
type input "[PERSON_NAME]"
click at [733, 461] on input "Add Customer Company ..." at bounding box center [660, 463] width 215 height 29
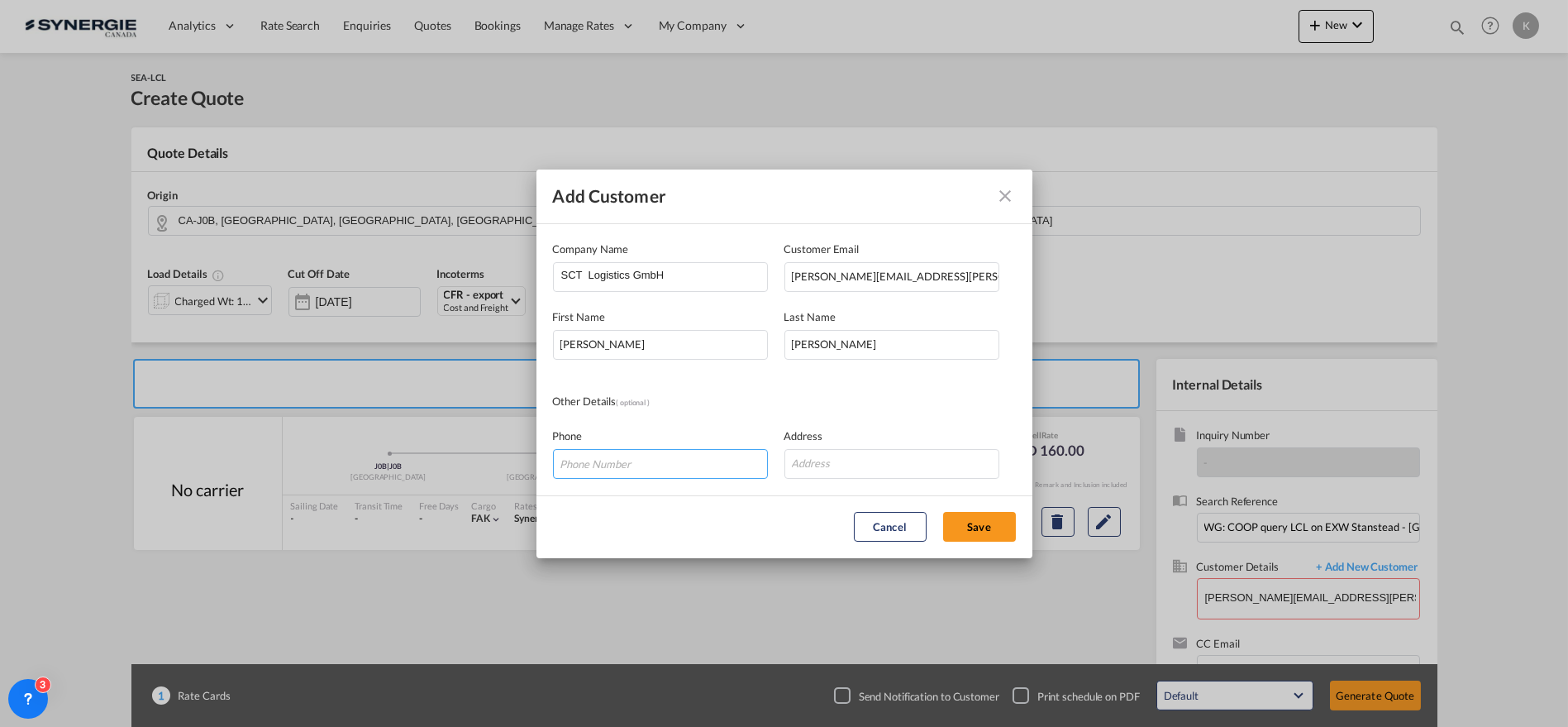
paste input "[PHONE_NUMBER] - 32"
type input "[PHONE_NUMBER] - 32"
drag, startPoint x: 880, startPoint y: 490, endPoint x: 878, endPoint y: 479, distance: 11.2
click at [880, 490] on md-dialog-content "Company Name SCT Logistics GmbH Customer Email [PERSON_NAME][EMAIL_ADDRESS][PER…" at bounding box center [784, 359] width 496 height 271
click at [876, 468] on input "Add Customer Company ..." at bounding box center [892, 463] width 215 height 29
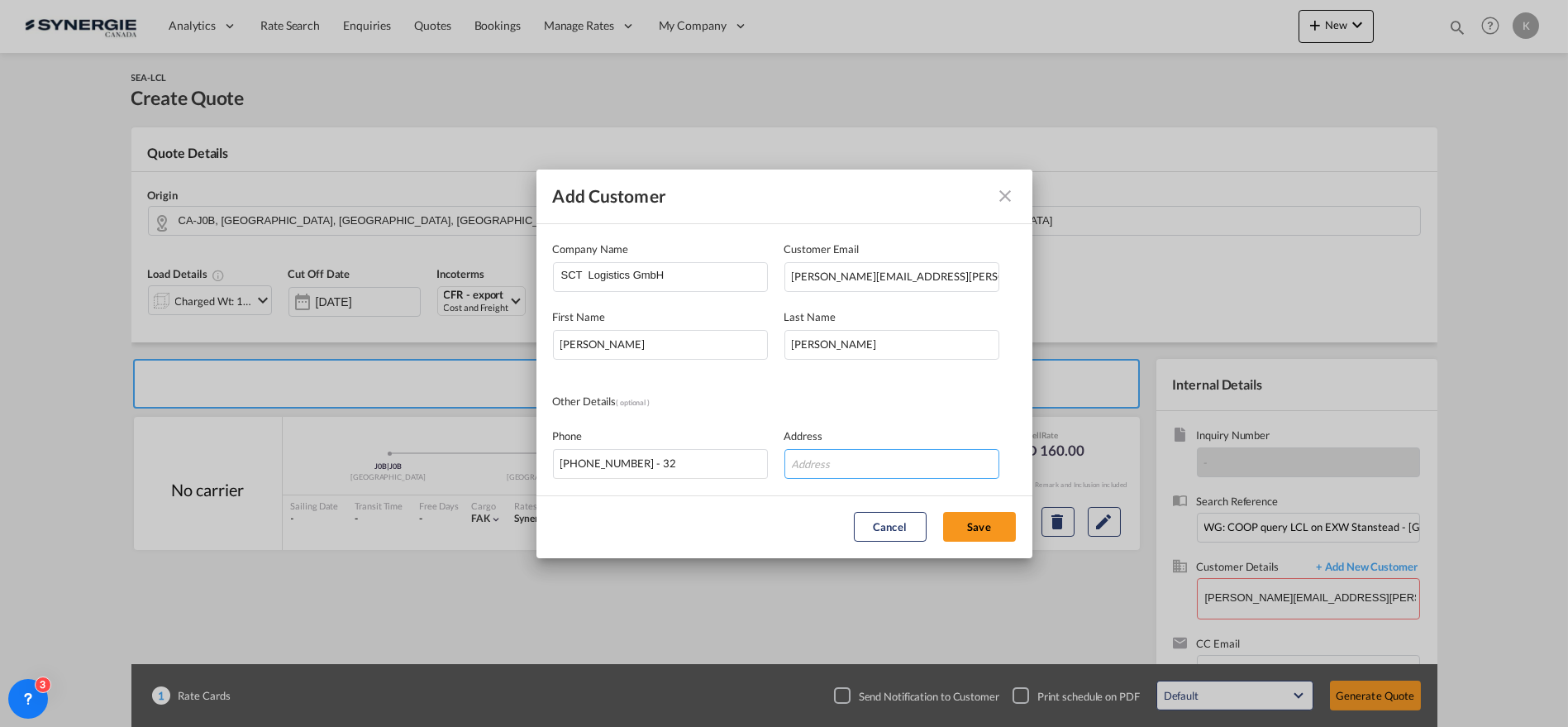
paste input "[STREET_ADDRESS]"
type input "[STREET_ADDRESS]"
click at [971, 515] on button "Save" at bounding box center [979, 526] width 73 height 29
type input "SCT Logistics GmbH, [PERSON_NAME], [PERSON_NAME][EMAIL_ADDRESS][PERSON_NAME][DO…"
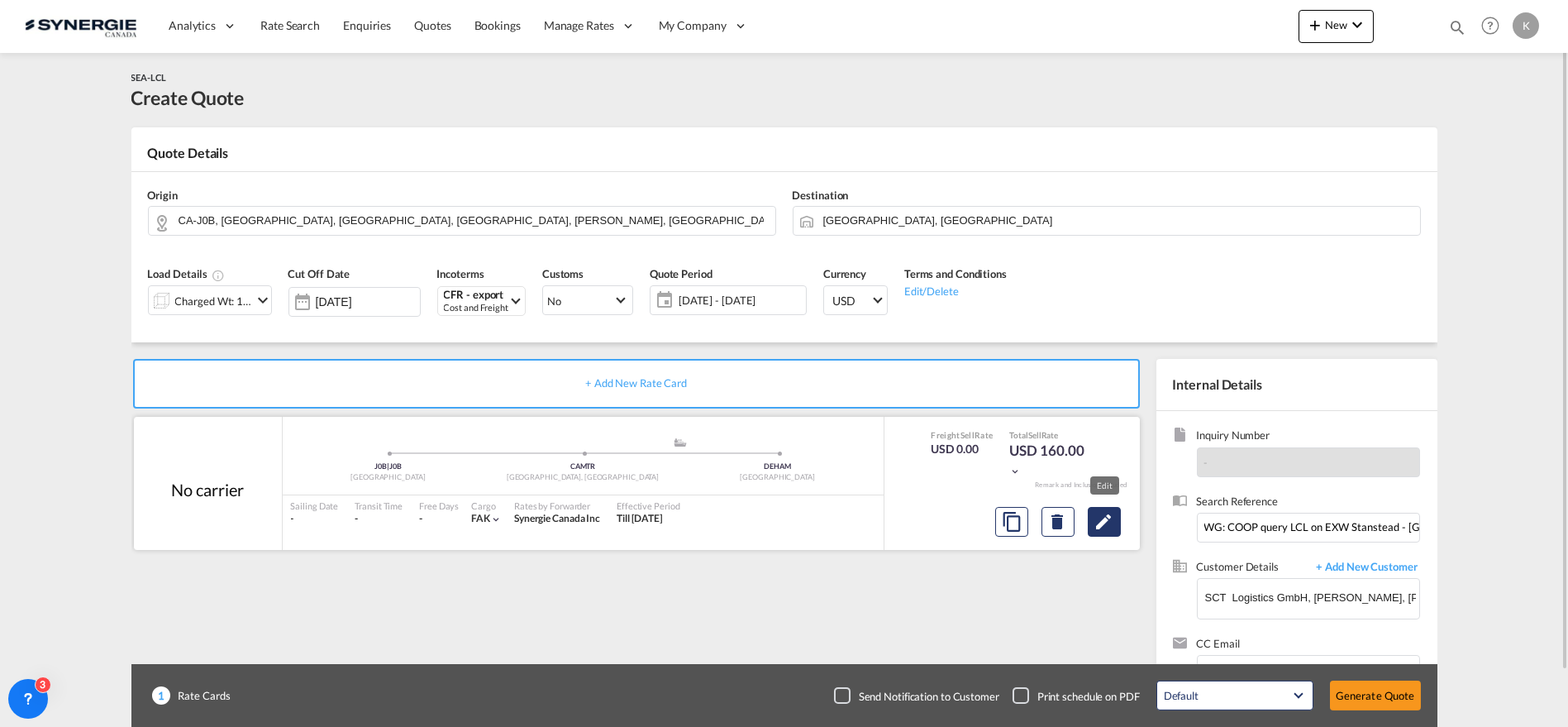
click at [1102, 518] on md-icon "Edit" at bounding box center [1104, 522] width 20 height 20
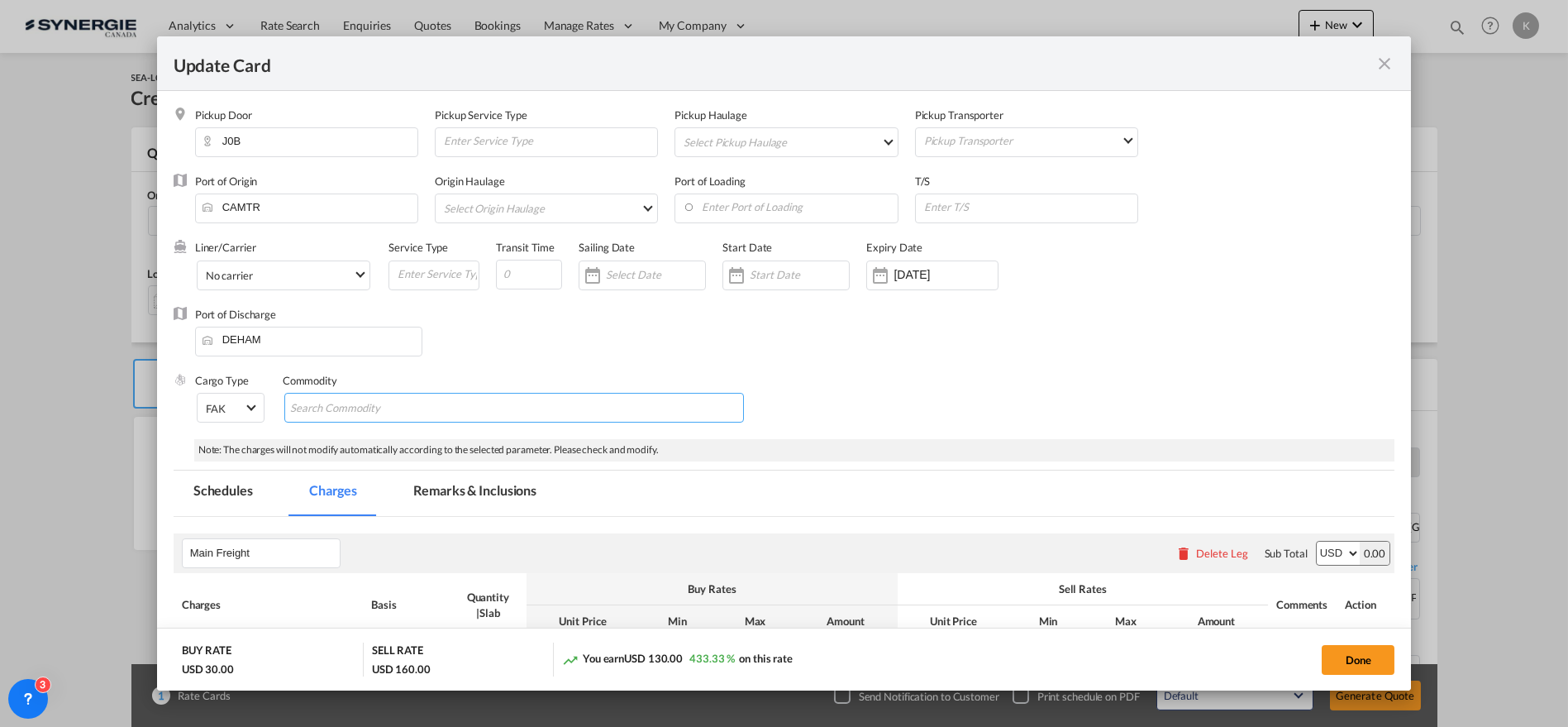
click at [337, 409] on input "Search Commodity" at bounding box center [366, 409] width 151 height 27
paste input "NON HAZ goods"
type input "NON HAZ goods"
click at [460, 483] on md-tab-item "Remarks & Inclusions" at bounding box center [474, 492] width 163 height 45
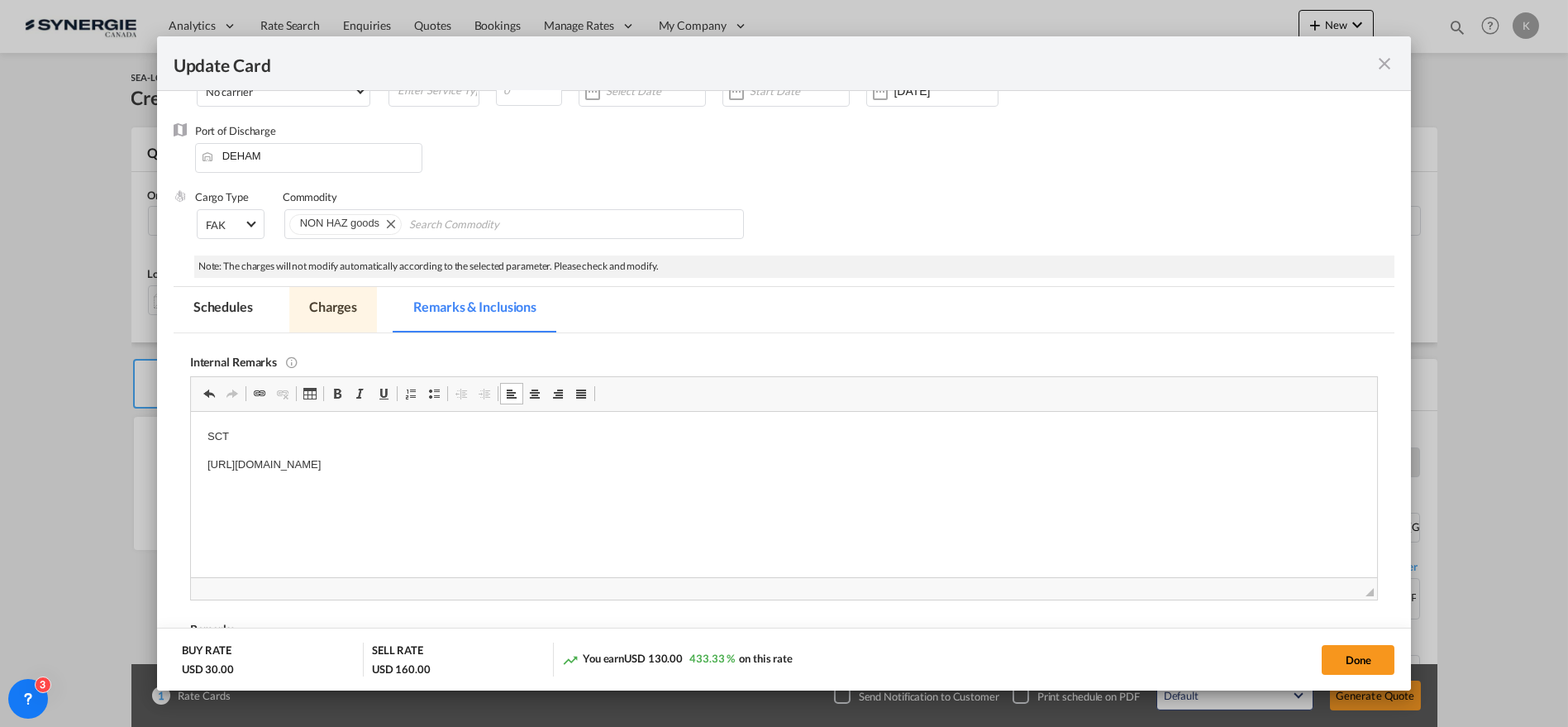
click at [338, 304] on md-tab-item "Charges" at bounding box center [333, 309] width 88 height 45
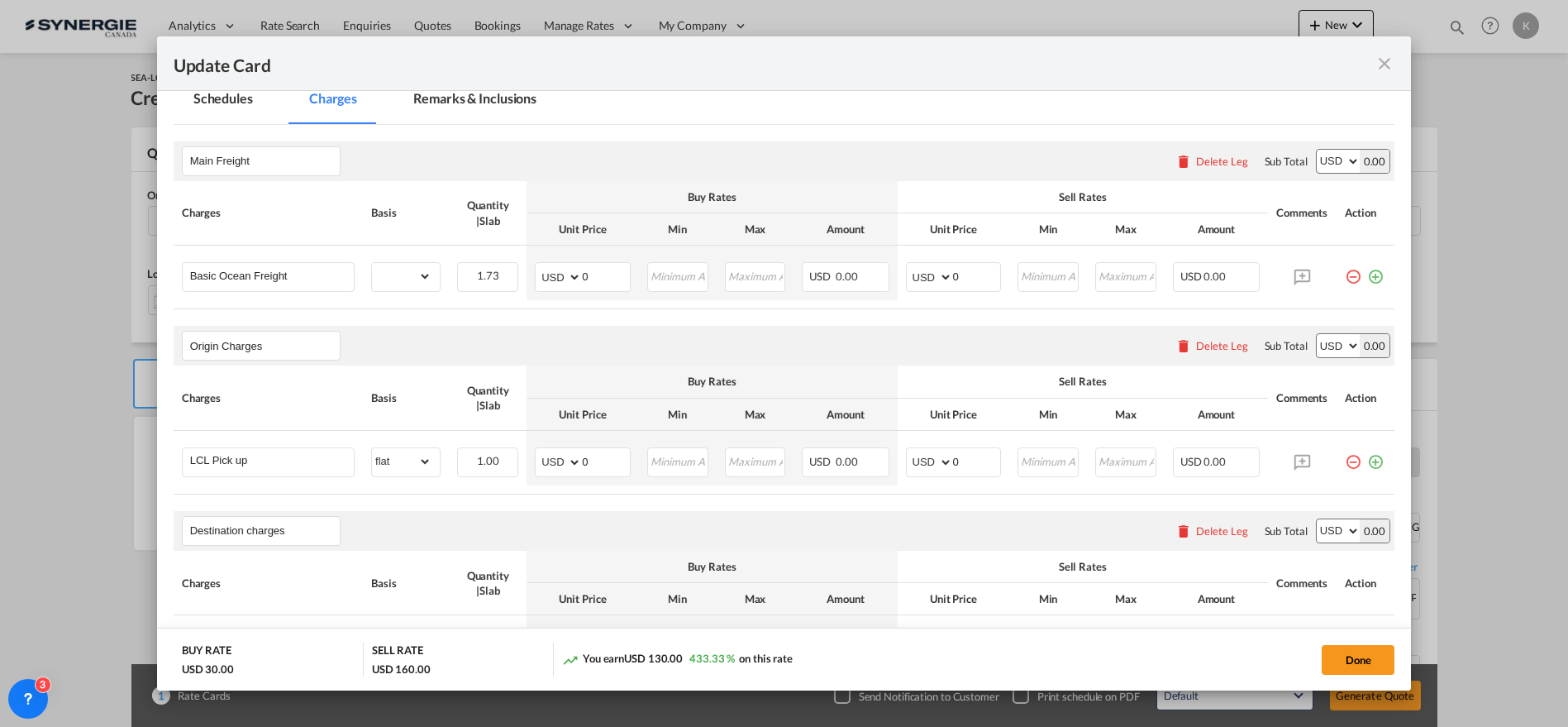
scroll to position [449, 0]
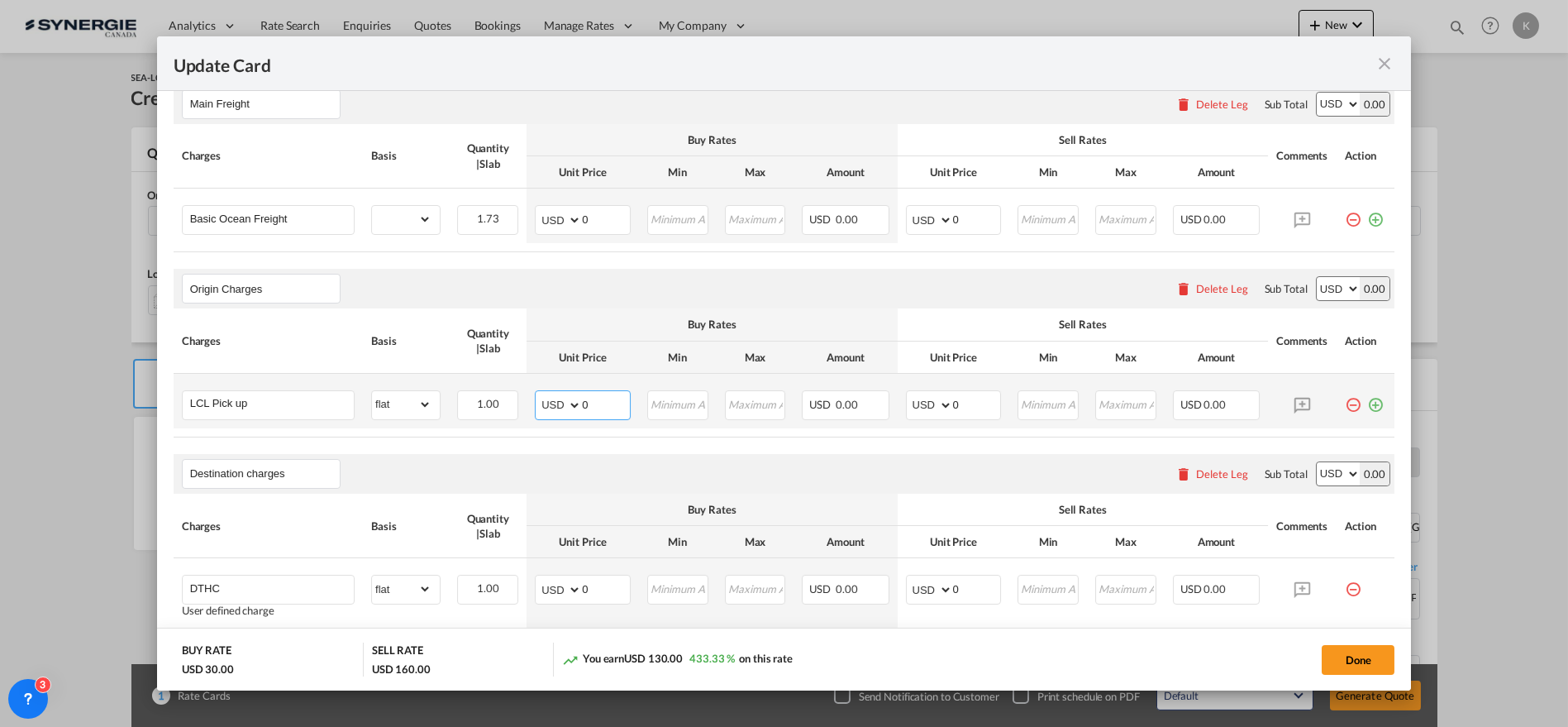
click at [552, 406] on select "AED AFN ALL AMD ANG AOA ARS AUD AWG AZN BAM BBD BDT BGN BHD BIF BMD BND [PERSON…" at bounding box center [560, 405] width 43 height 23
select select "string:CAD"
click at [538, 394] on select "AED AFN ALL AMD ANG AOA ARS AUD AWG AZN BAM BBD BDT BGN BHD BIF BMD BND [PERSON…" at bounding box center [560, 405] width 43 height 23
type input "171.55"
type input "139"
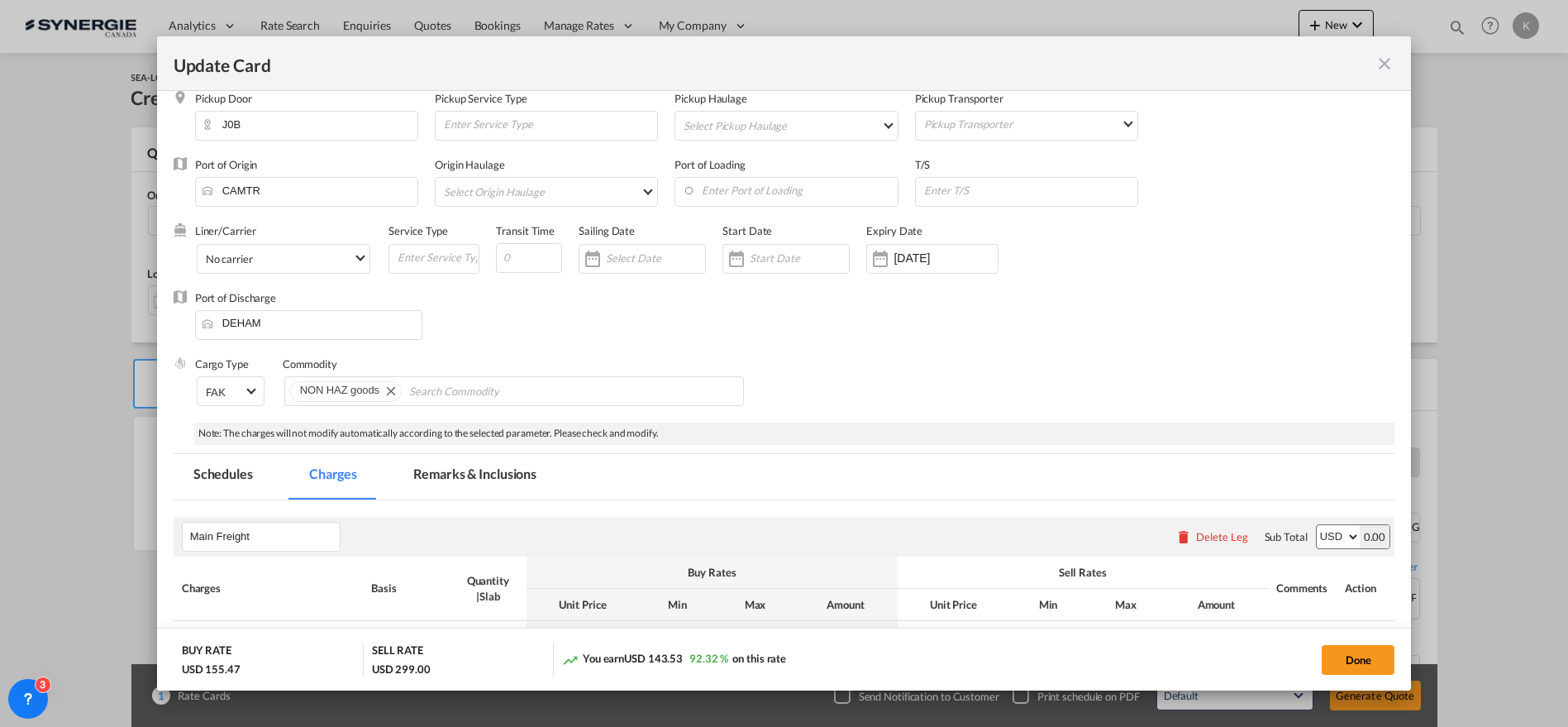
scroll to position [0, 0]
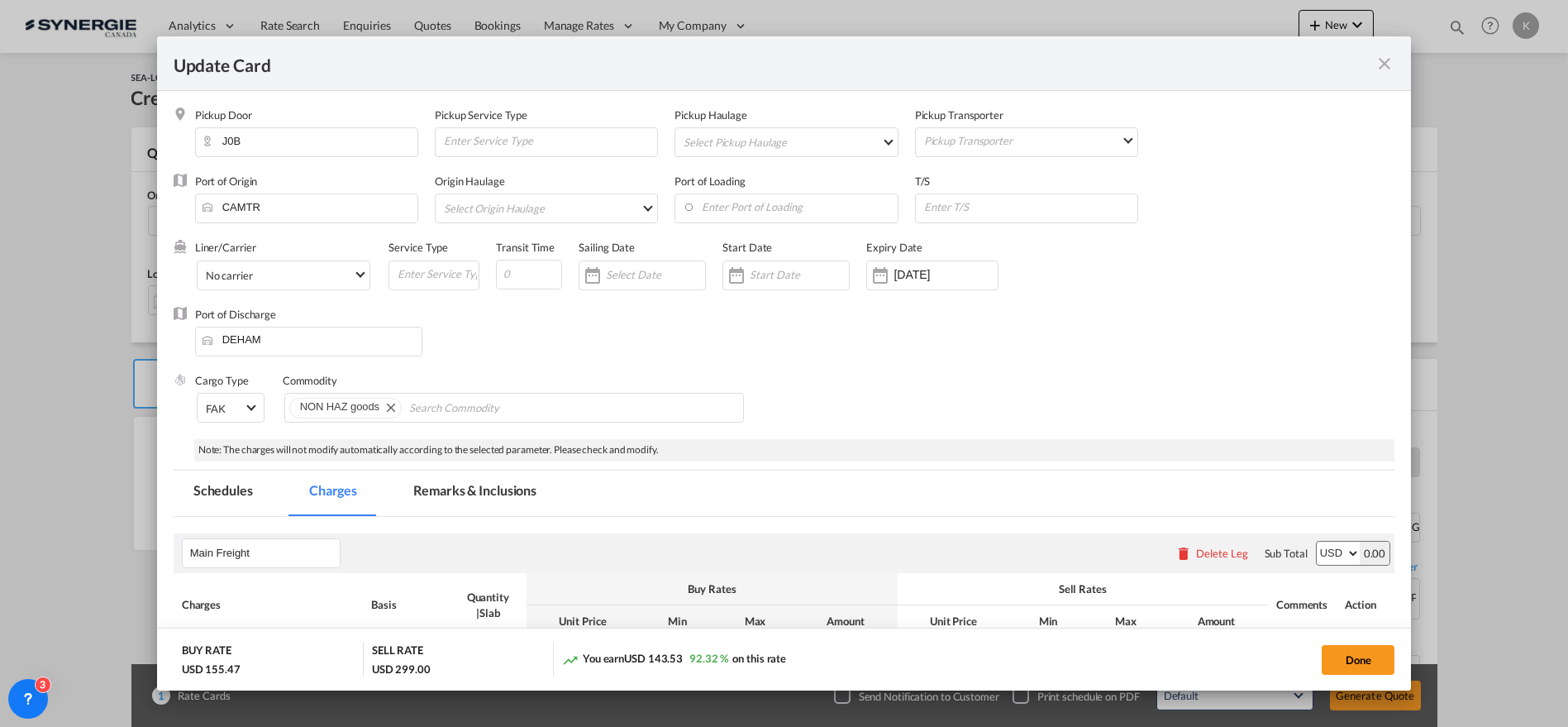
click at [444, 492] on md-tab-item "Remarks & Inclusions" at bounding box center [474, 492] width 163 height 45
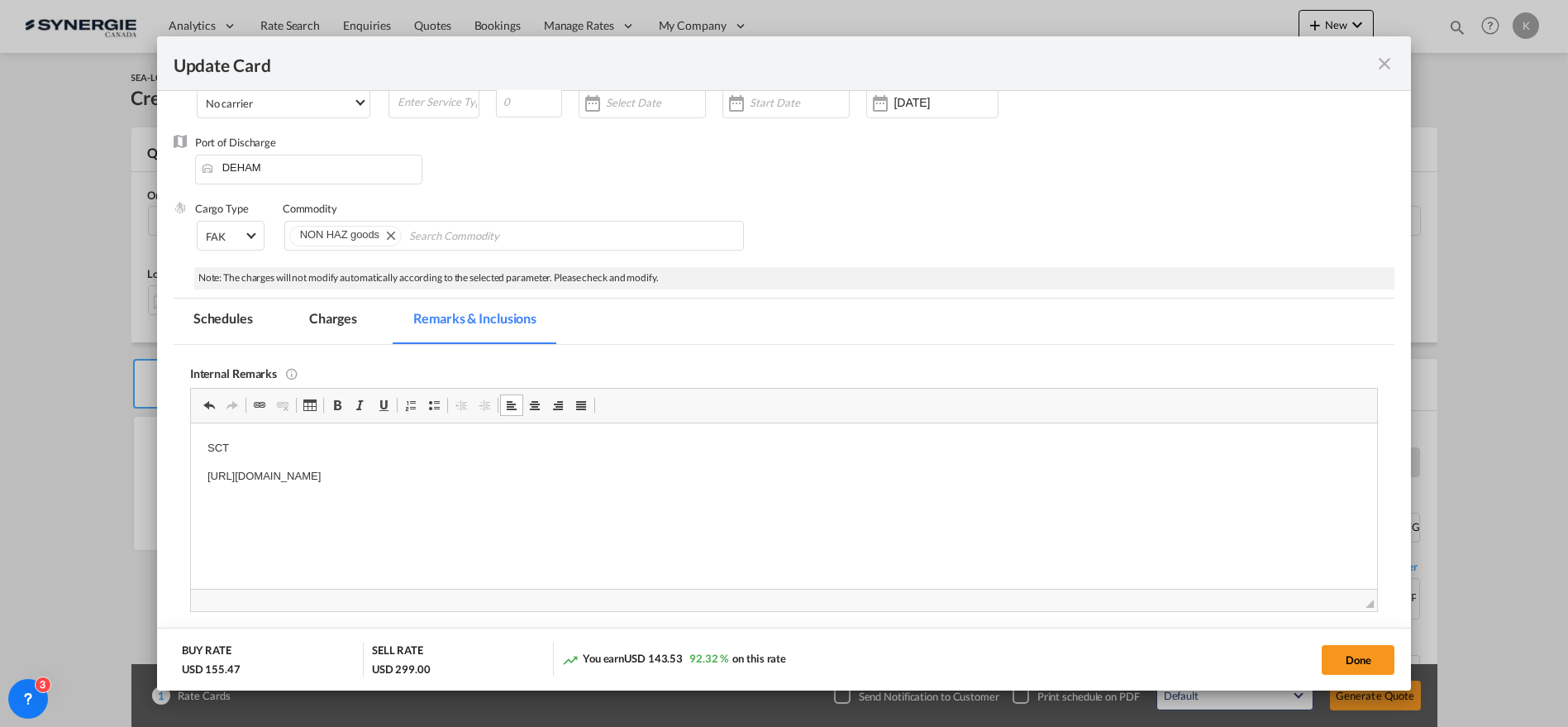
scroll to position [226, 0]
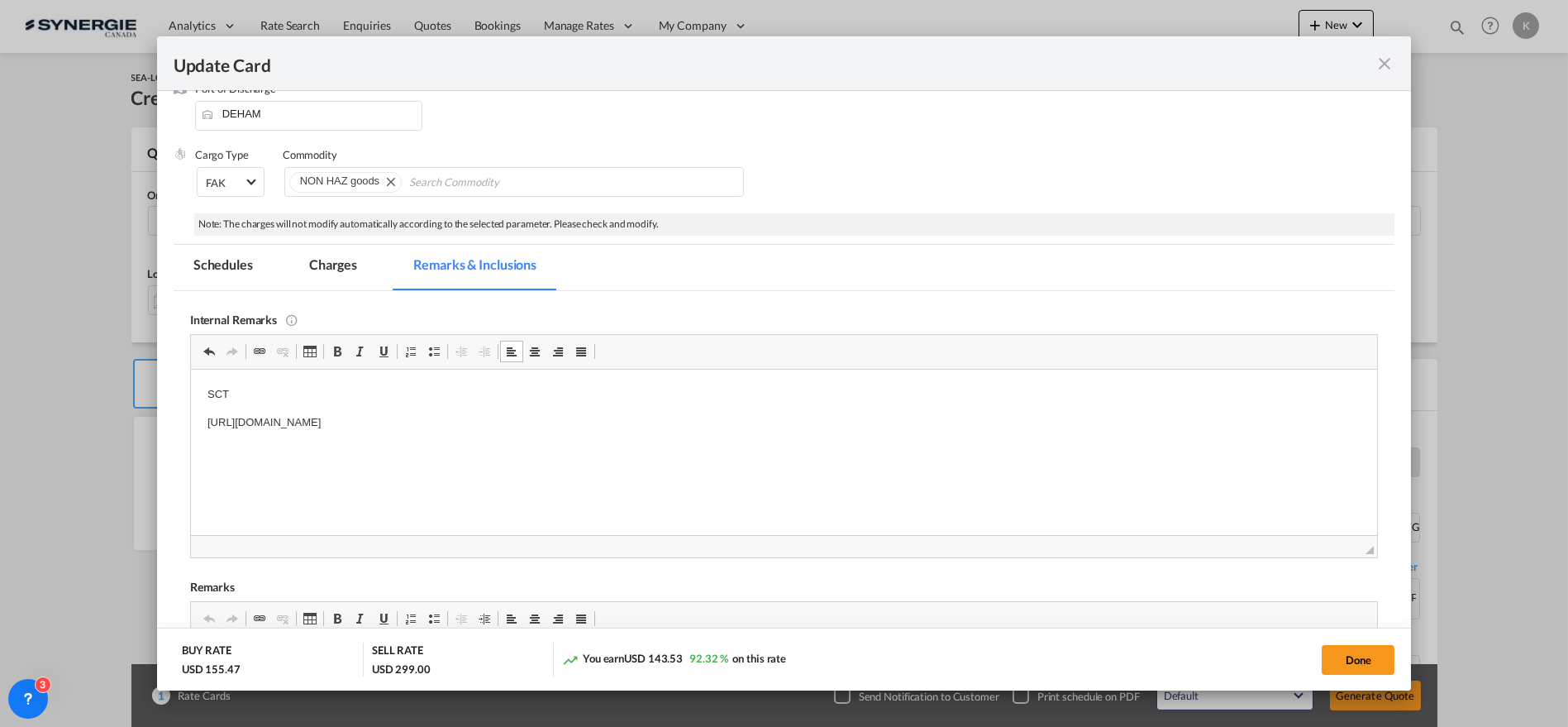
click at [697, 419] on p "[URL][DOMAIN_NAME]" at bounding box center [784, 422] width 1154 height 18
click at [325, 255] on md-tab-item "Charges" at bounding box center [333, 267] width 88 height 45
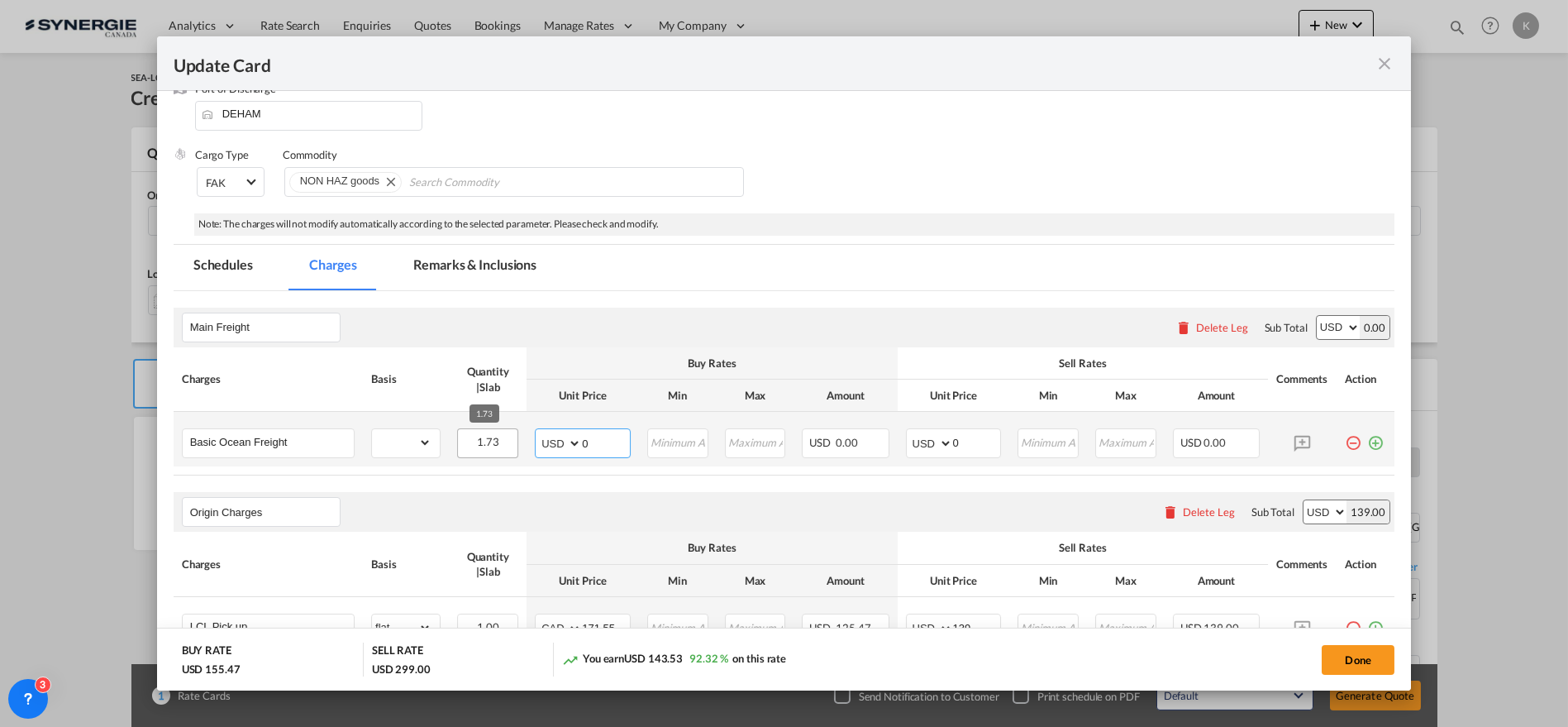
drag, startPoint x: 501, startPoint y: 439, endPoint x: 485, endPoint y: 439, distance: 16.0
click at [485, 439] on tr "Basic Ocean Freight Please Enter Already Exists gross_weight volumetric_weight …" at bounding box center [784, 438] width 1222 height 54
type input "53"
type input "68"
click at [391, 431] on select "gross_weight volumetric_weight per_shipment per_bl per_km per_hawb per_kg flat …" at bounding box center [402, 443] width 60 height 27
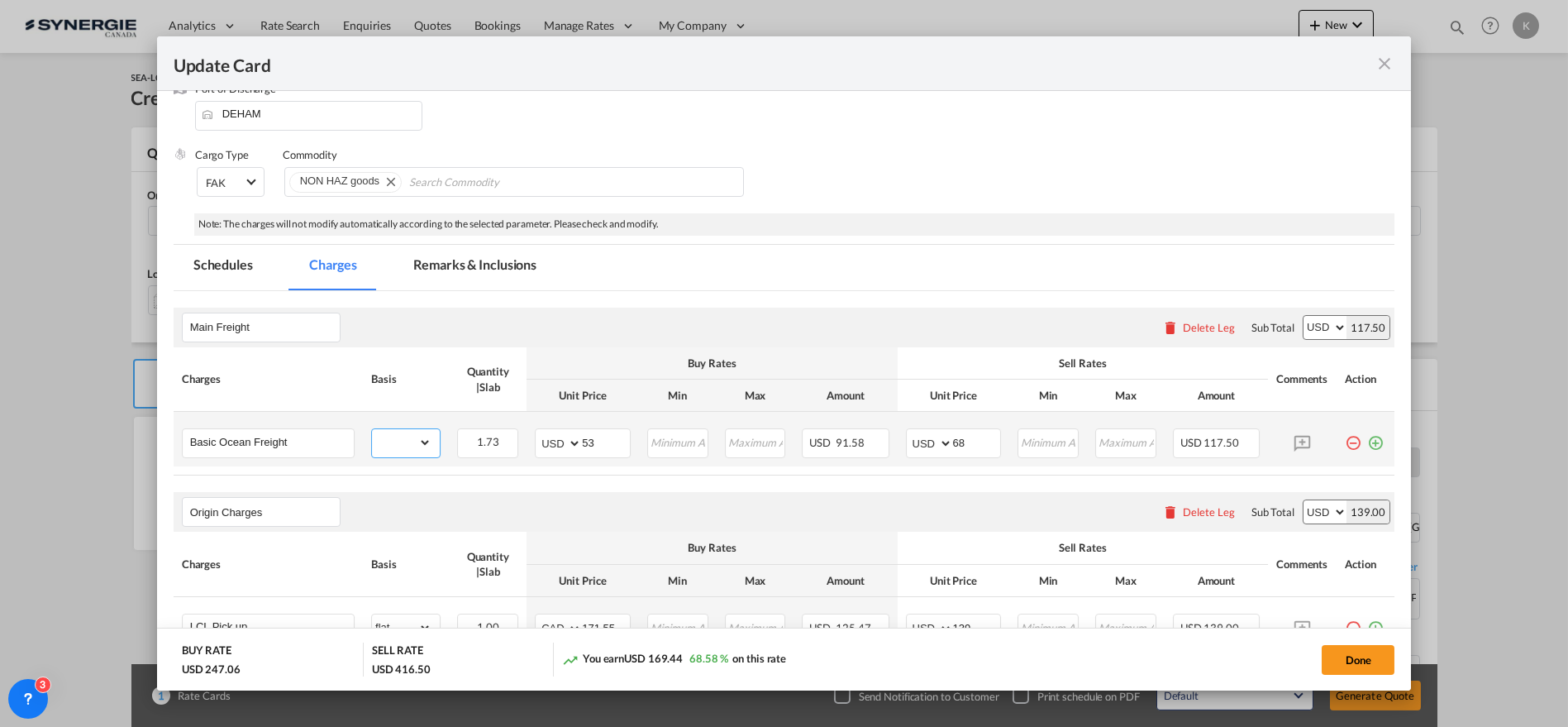
select select "per_cbm"
click at [372, 429] on select "gross_weight volumetric_weight per_shipment per_bl per_km per_hawb per_kg flat …" at bounding box center [402, 443] width 60 height 27
click at [1367, 435] on md-icon "icon-plus-circle-outline green-400-fg" at bounding box center [1375, 436] width 17 height 17
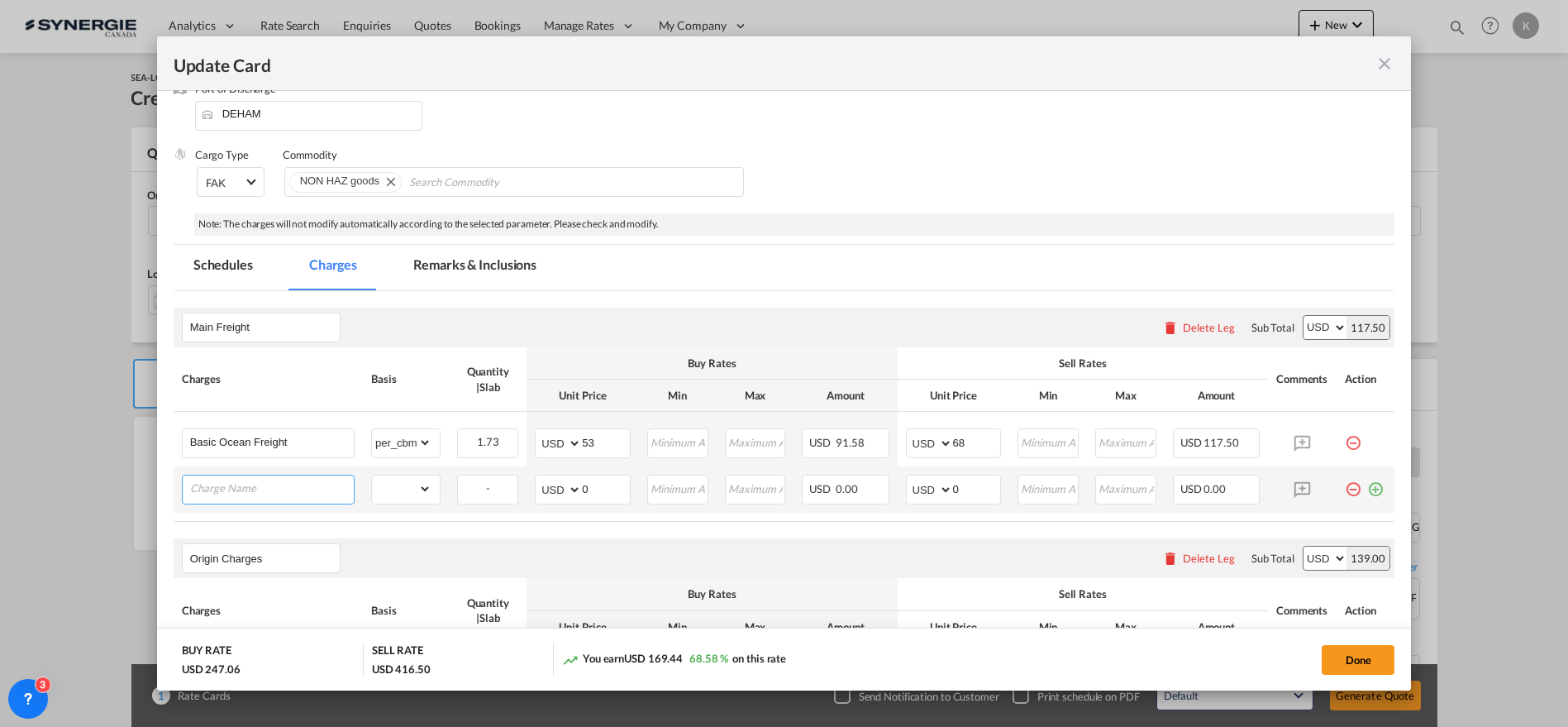
click at [243, 479] on input "Charge Name" at bounding box center [272, 488] width 163 height 25
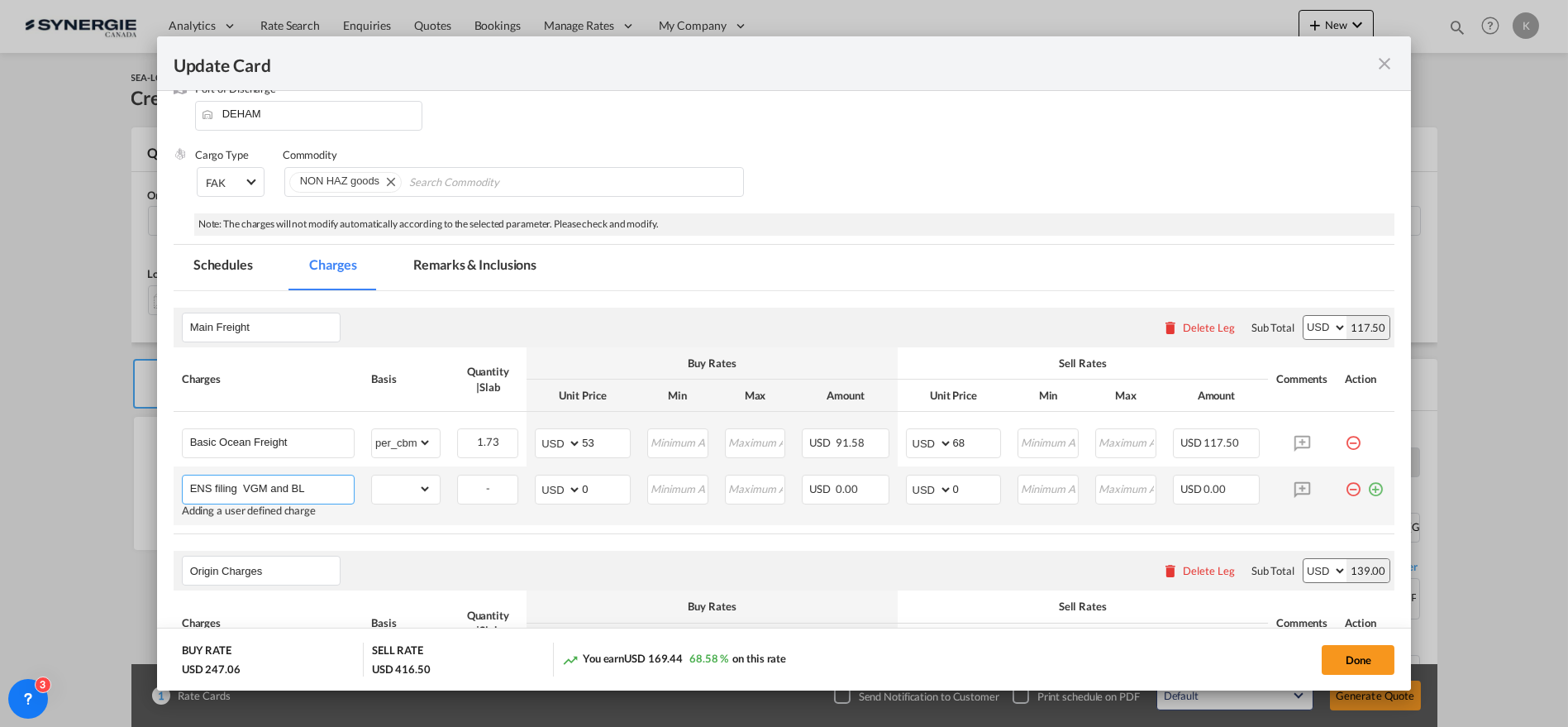
type input "ENS filing VGM and BL"
click at [368, 478] on td "gross_weight volumetric_weight per_shipment per_bl per_km per_hawb per_kg flat …" at bounding box center [405, 496] width 86 height 59
click at [380, 481] on select "gross_weight volumetric_weight per_shipment per_bl per_km per_hawb per_kg flat …" at bounding box center [402, 489] width 60 height 27
select select "per_bl"
click at [372, 475] on select "gross_weight volumetric_weight per_shipment per_bl per_km per_hawb per_kg flat …" at bounding box center [402, 489] width 60 height 27
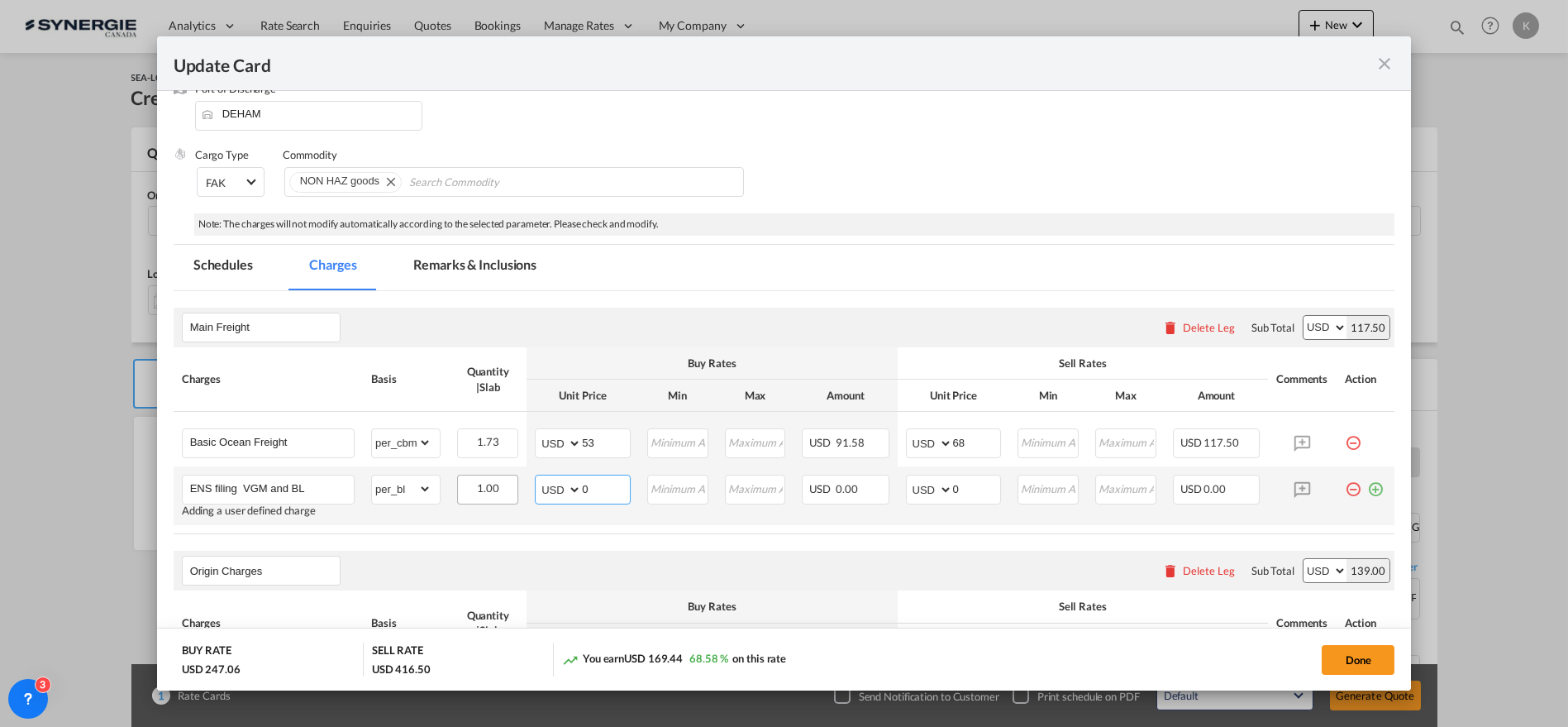
click at [499, 499] on tr "ENS filing VGM and BL Adding a user defined charge Please Enter Already Exists …" at bounding box center [784, 496] width 1222 height 59
type input "55"
type input "66"
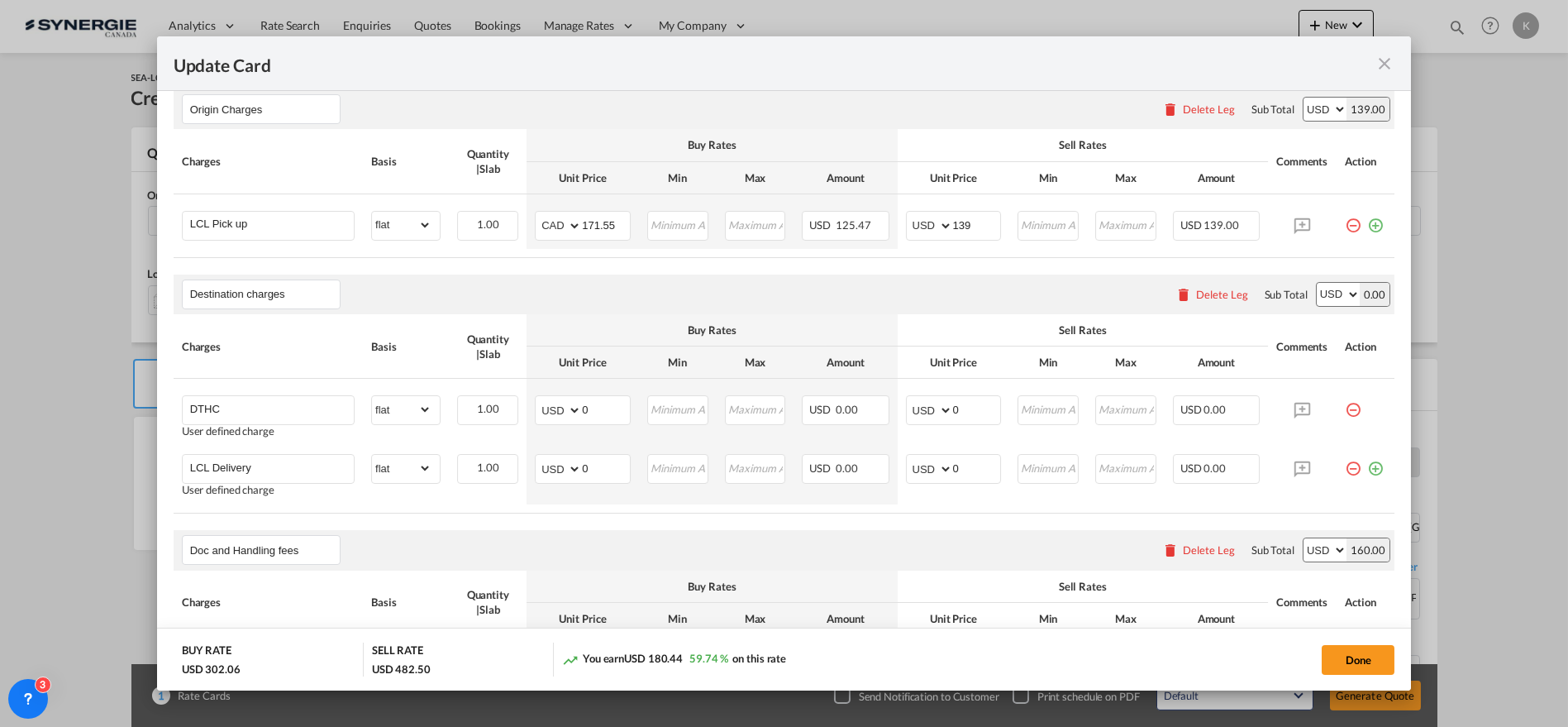
scroll to position [690, 0]
click at [1196, 288] on div "Delete Leg" at bounding box center [1222, 292] width 52 height 13
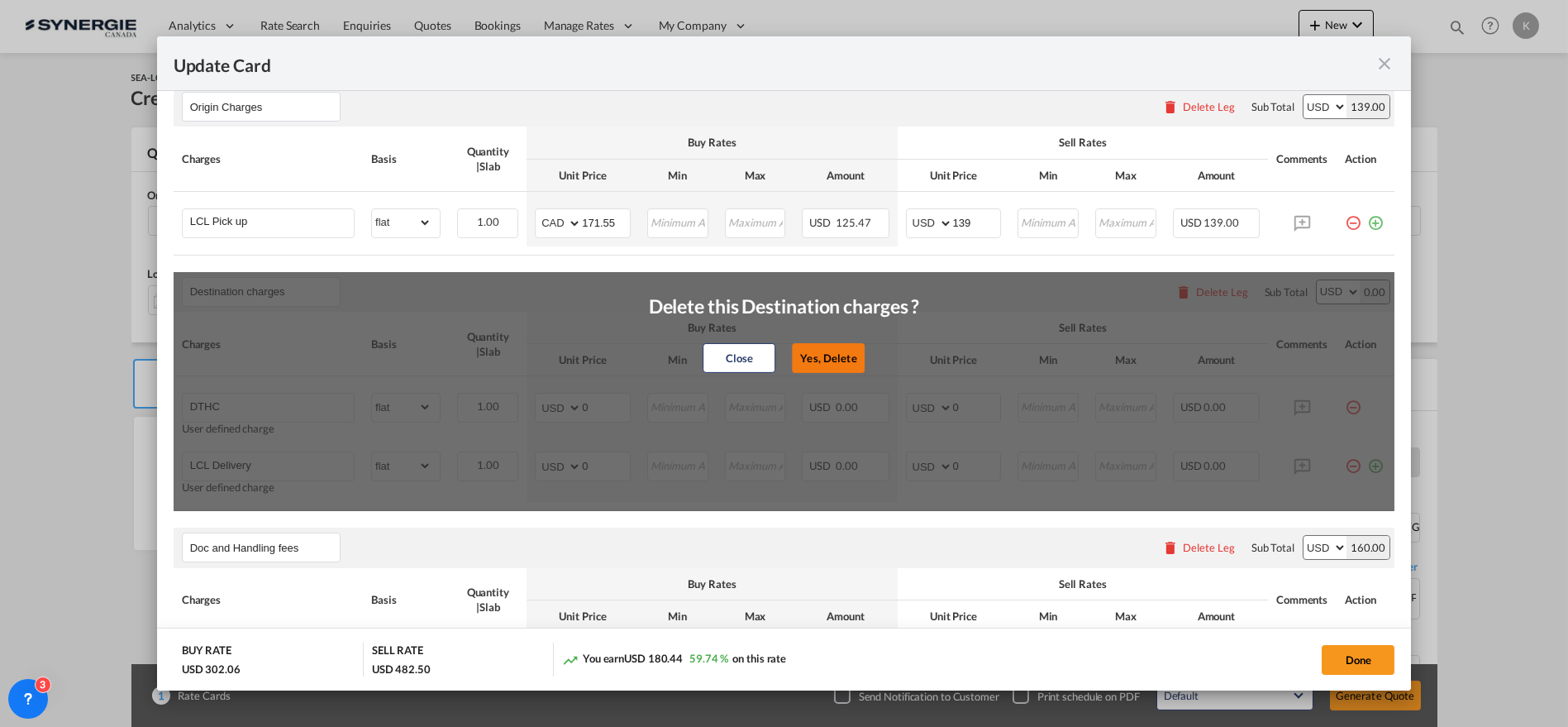
click at [816, 353] on button "Yes, Delete" at bounding box center [828, 357] width 73 height 29
type input "Doc and Handling fees"
type input "SOLAS/VGM Fee"
select select "per_bl"
type input "10"
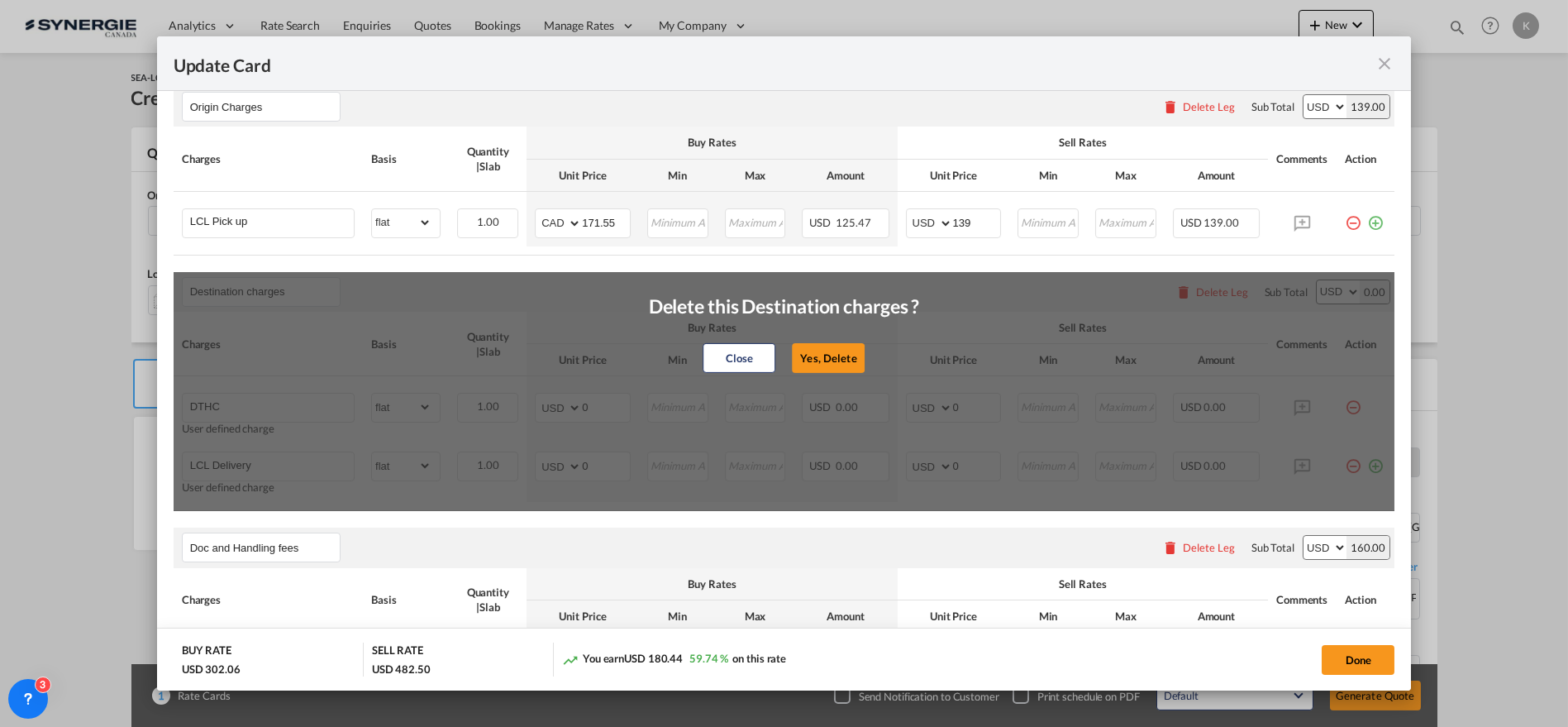
type input "30"
type input "B13 Export declaration"
select select "per_bl"
type input "35"
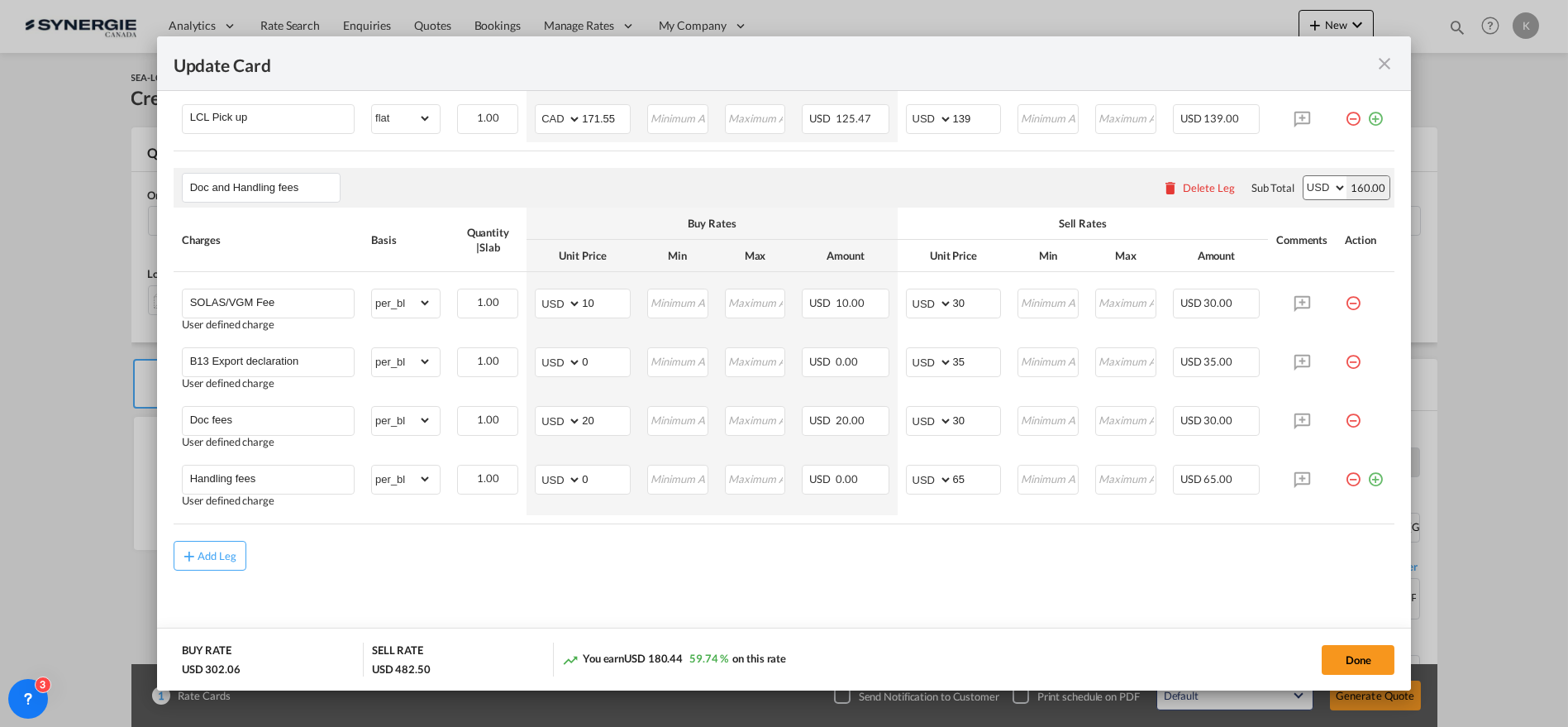
scroll to position [796, 0]
click at [1345, 298] on md-icon "icon-minus-circle-outline red-400-fg pt-7" at bounding box center [1353, 294] width 17 height 17
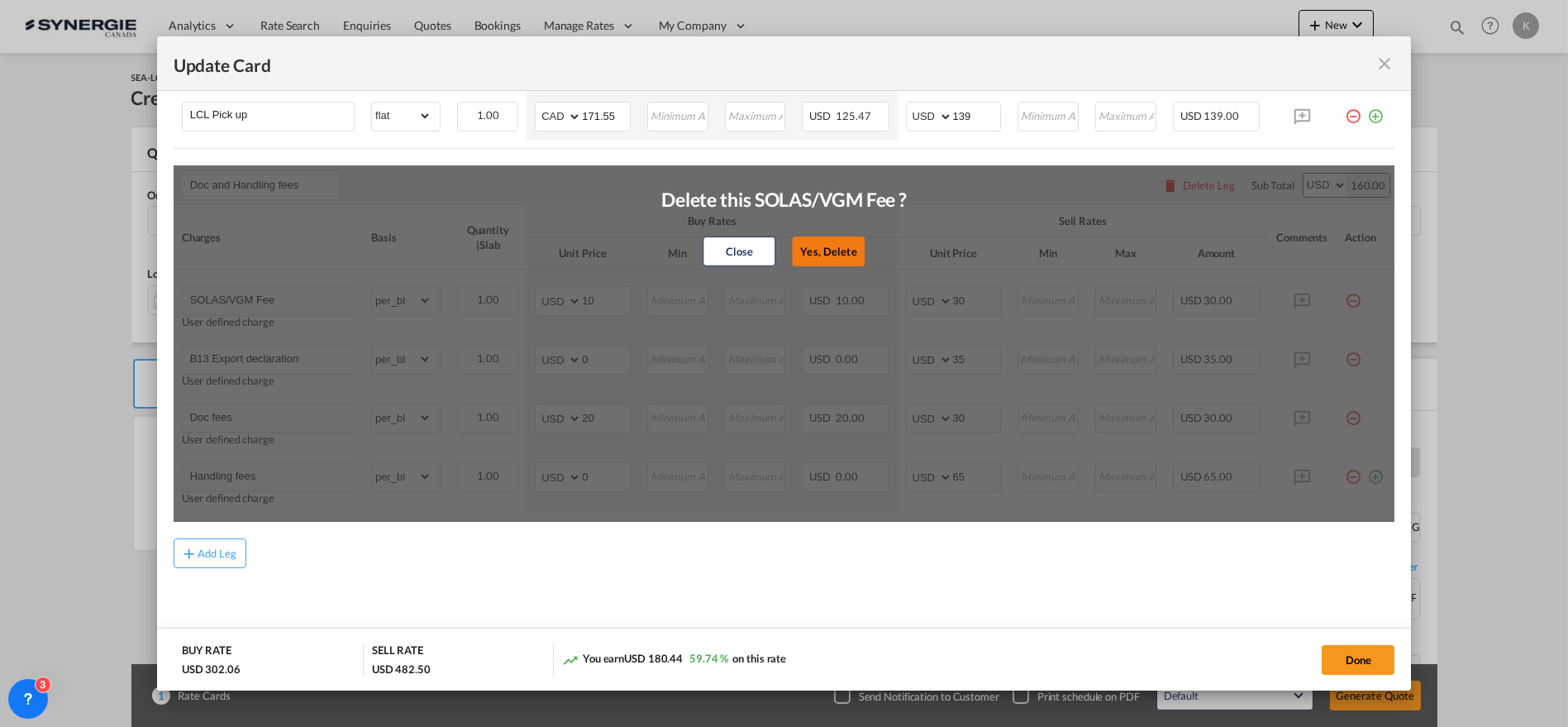
click at [837, 250] on button "Yes, Delete" at bounding box center [829, 251] width 73 height 29
type input "B13 Export declaration"
type input "0"
type input "35"
type input "Doc fees"
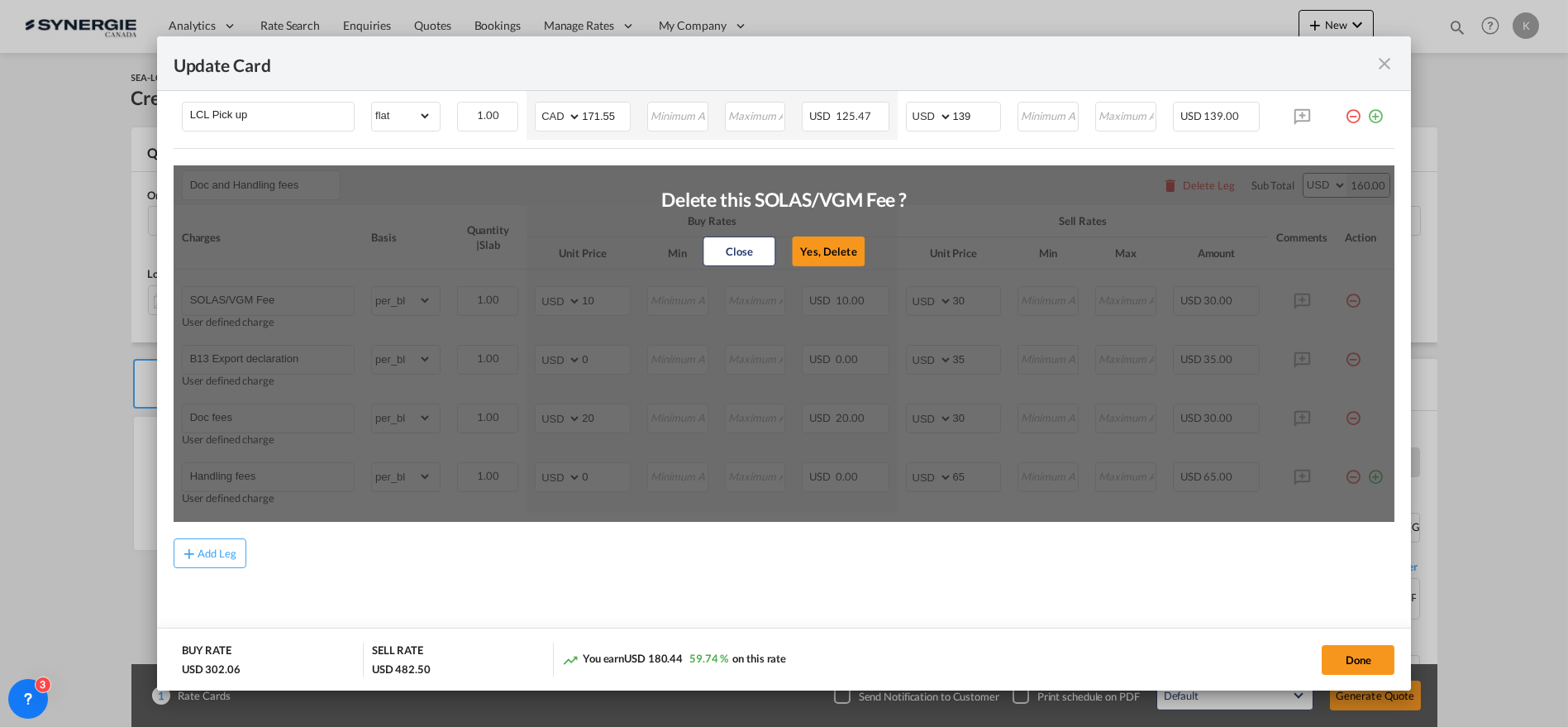
type input "20"
type input "30"
type input "Handling fees"
type input "0"
type input "65"
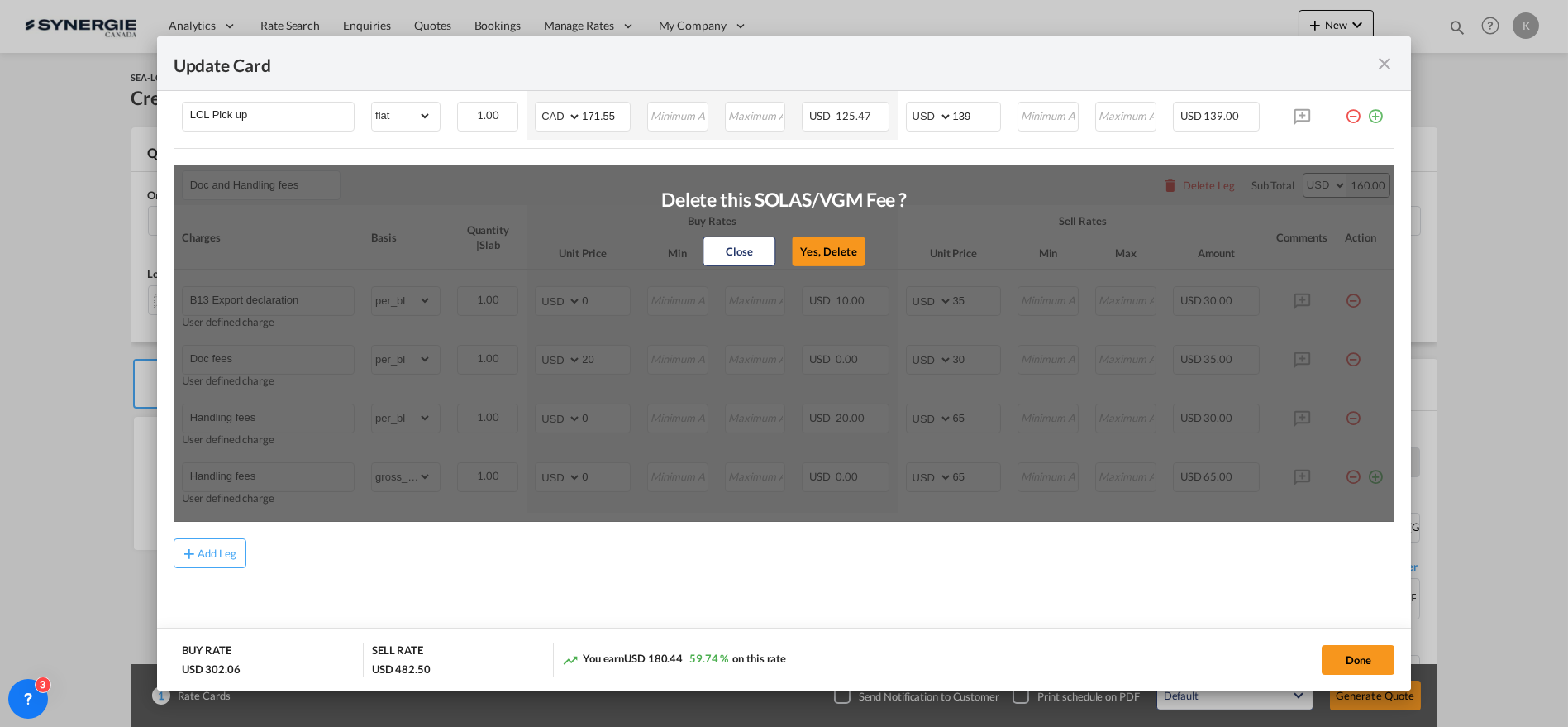
scroll to position [739, 0]
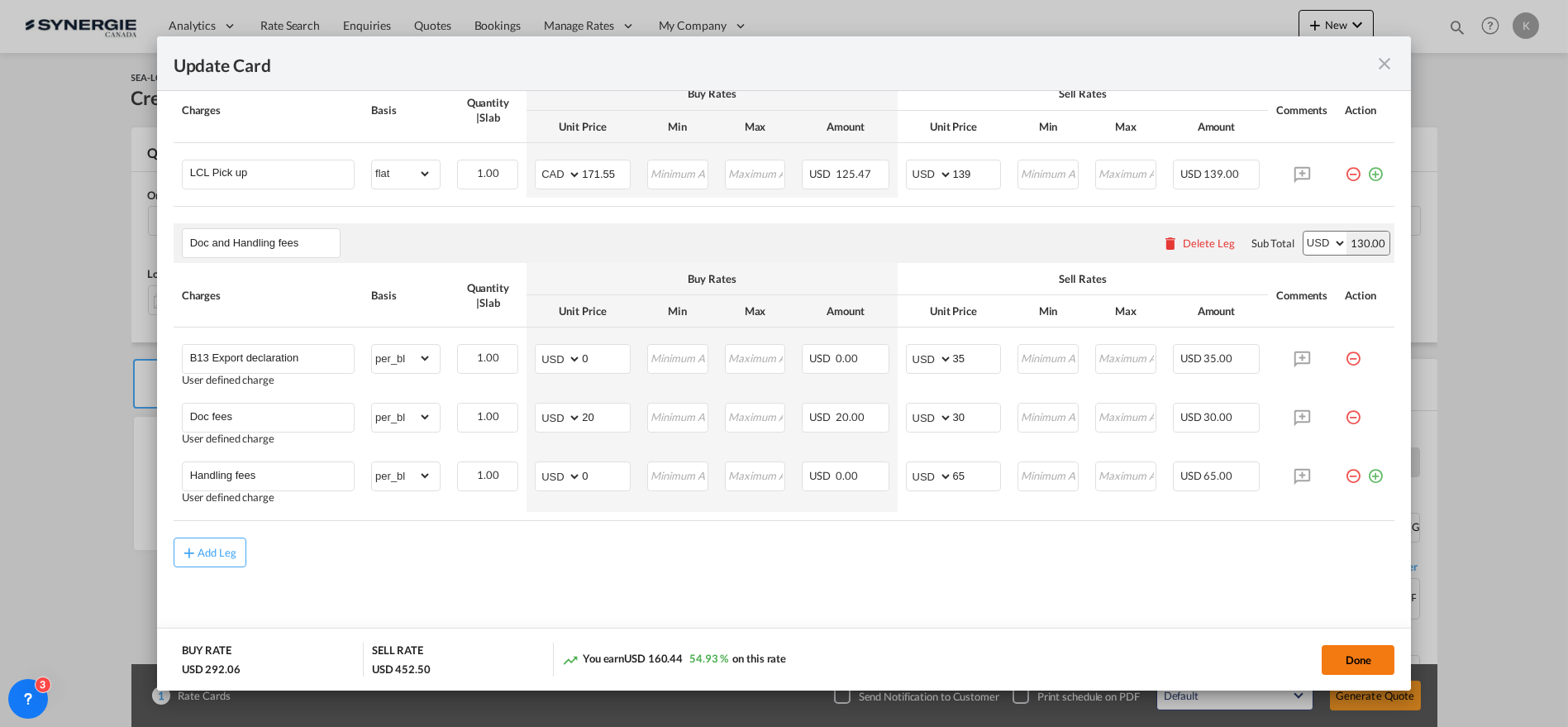
click at [1345, 658] on button "Done" at bounding box center [1358, 659] width 73 height 29
type input "[DATE]"
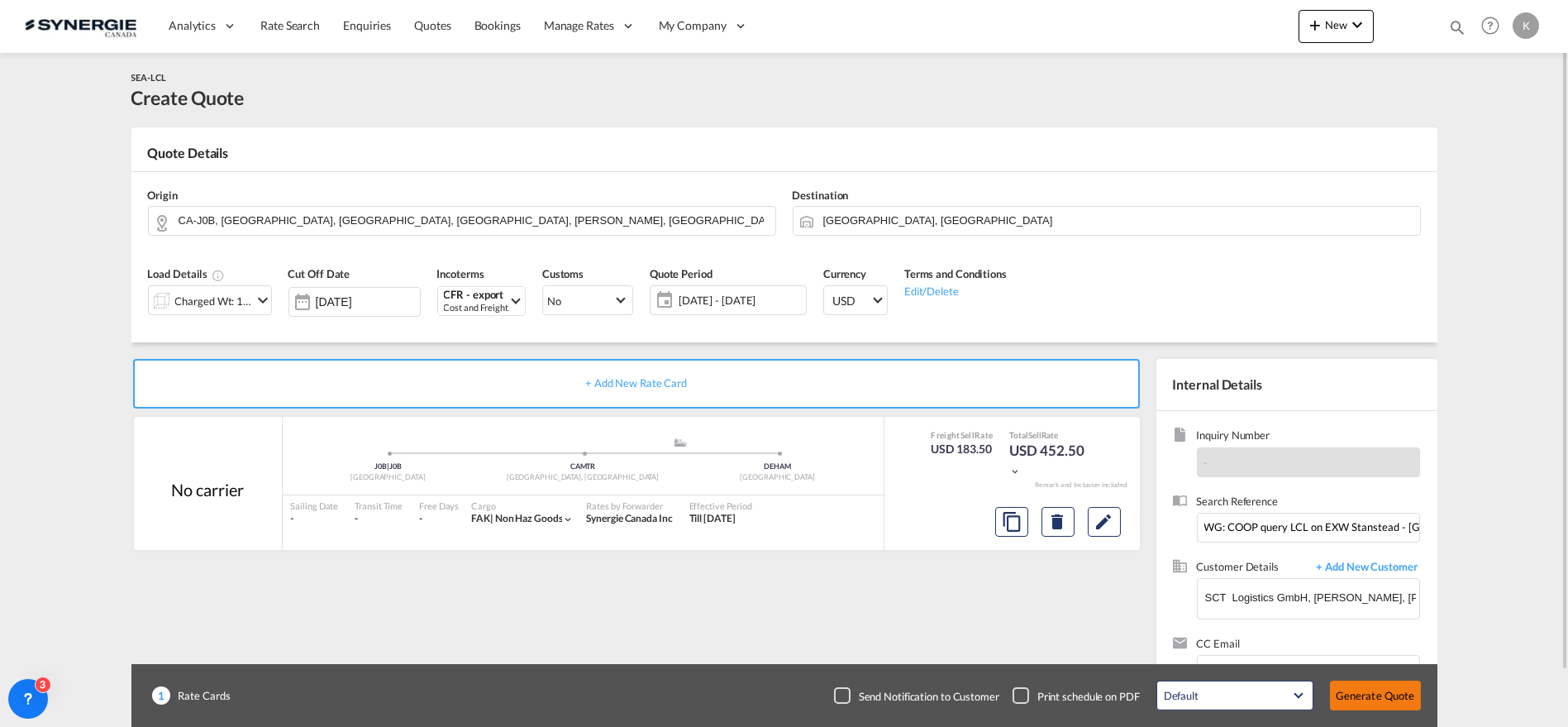
click at [1372, 695] on button "Generate Quote" at bounding box center [1375, 695] width 91 height 29
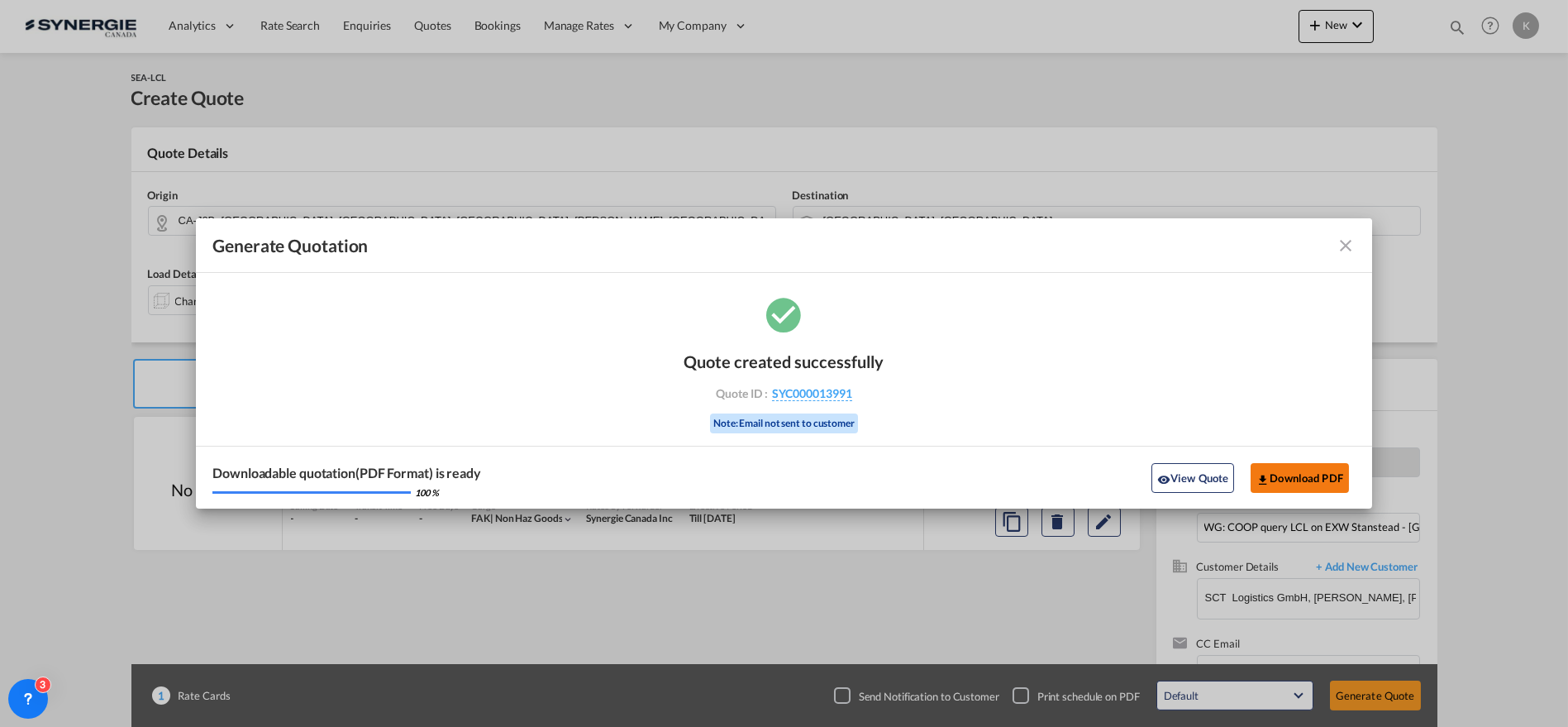
click at [1306, 468] on button "Download PDF" at bounding box center [1300, 477] width 99 height 29
click at [1339, 244] on md-icon "icon-close fg-AAA8AD cursor m-0" at bounding box center [1345, 245] width 20 height 20
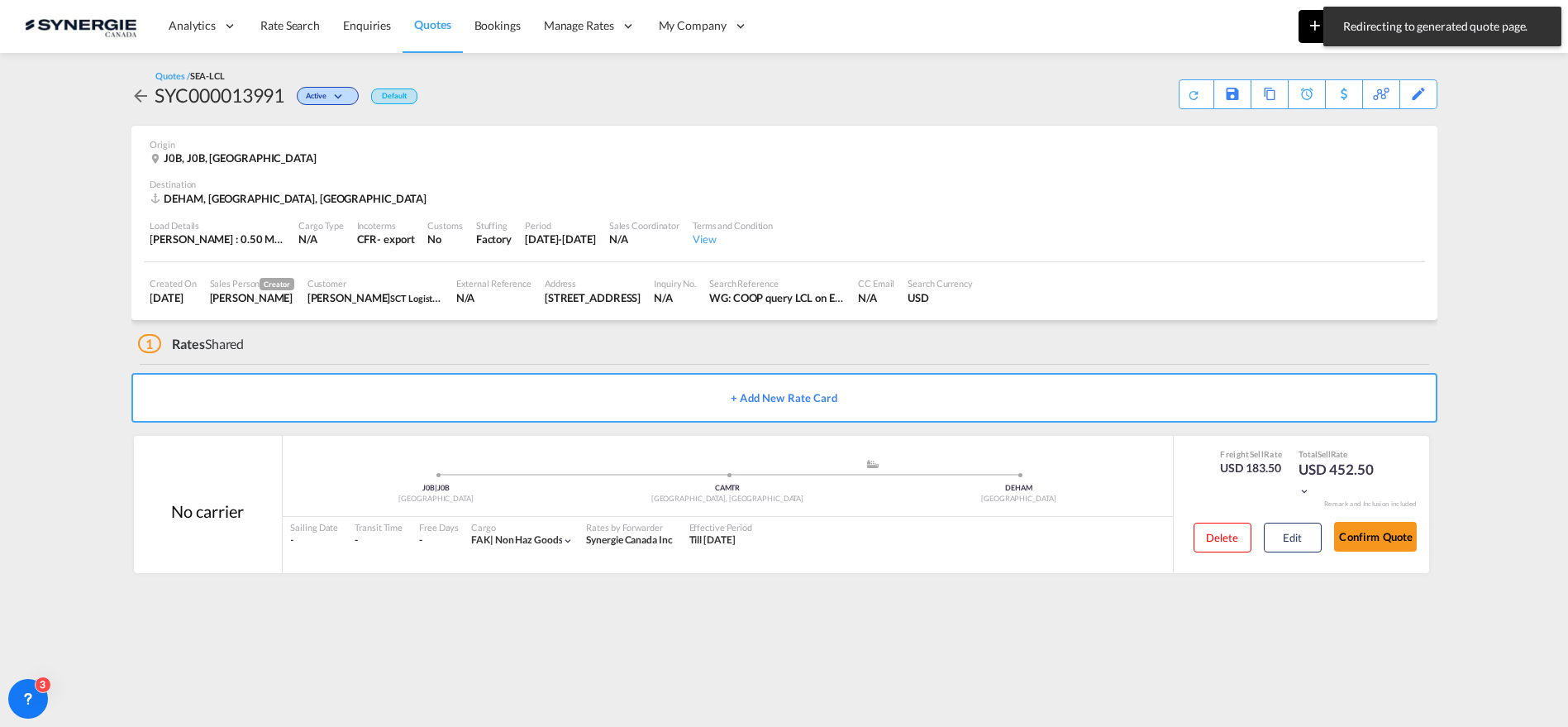
click at [1308, 28] on md-icon "icon-plus 400-fg" at bounding box center [1315, 25] width 20 height 20
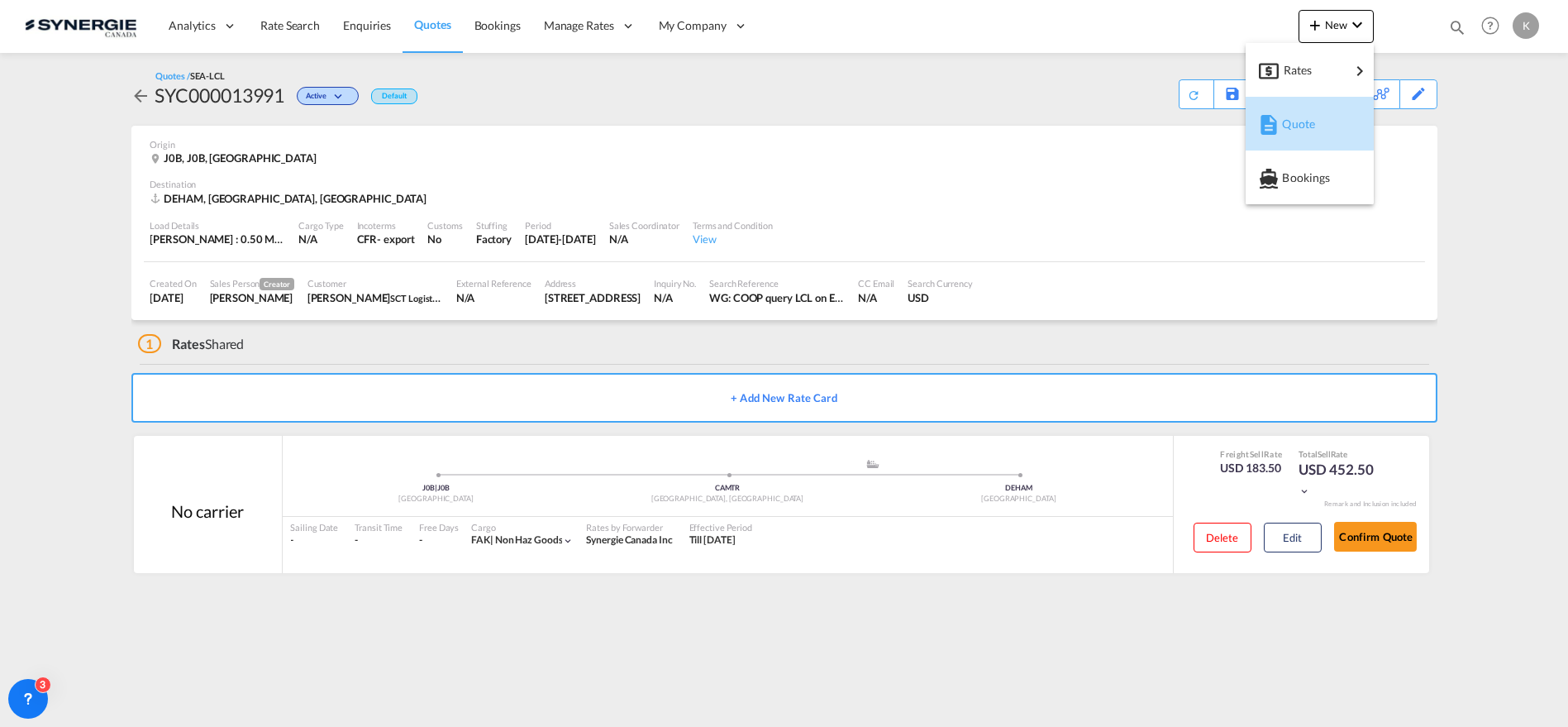
click at [1286, 122] on span "Quote" at bounding box center [1291, 124] width 18 height 33
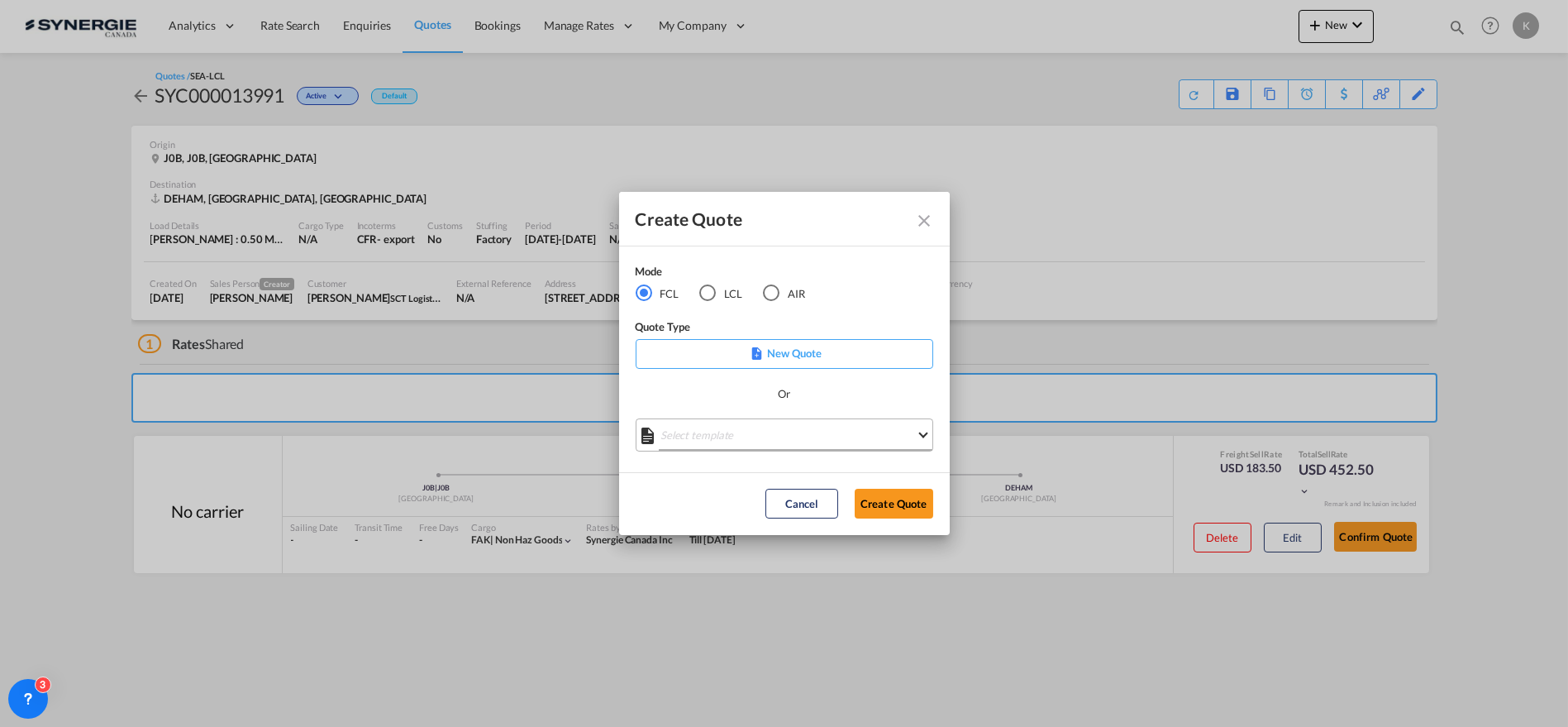
click at [685, 450] on md-select "Select template *NEW* FCL FREEHAND / DAP [PERSON_NAME] | [DATE] *NEW* Import FC…" at bounding box center [784, 435] width 298 height 33
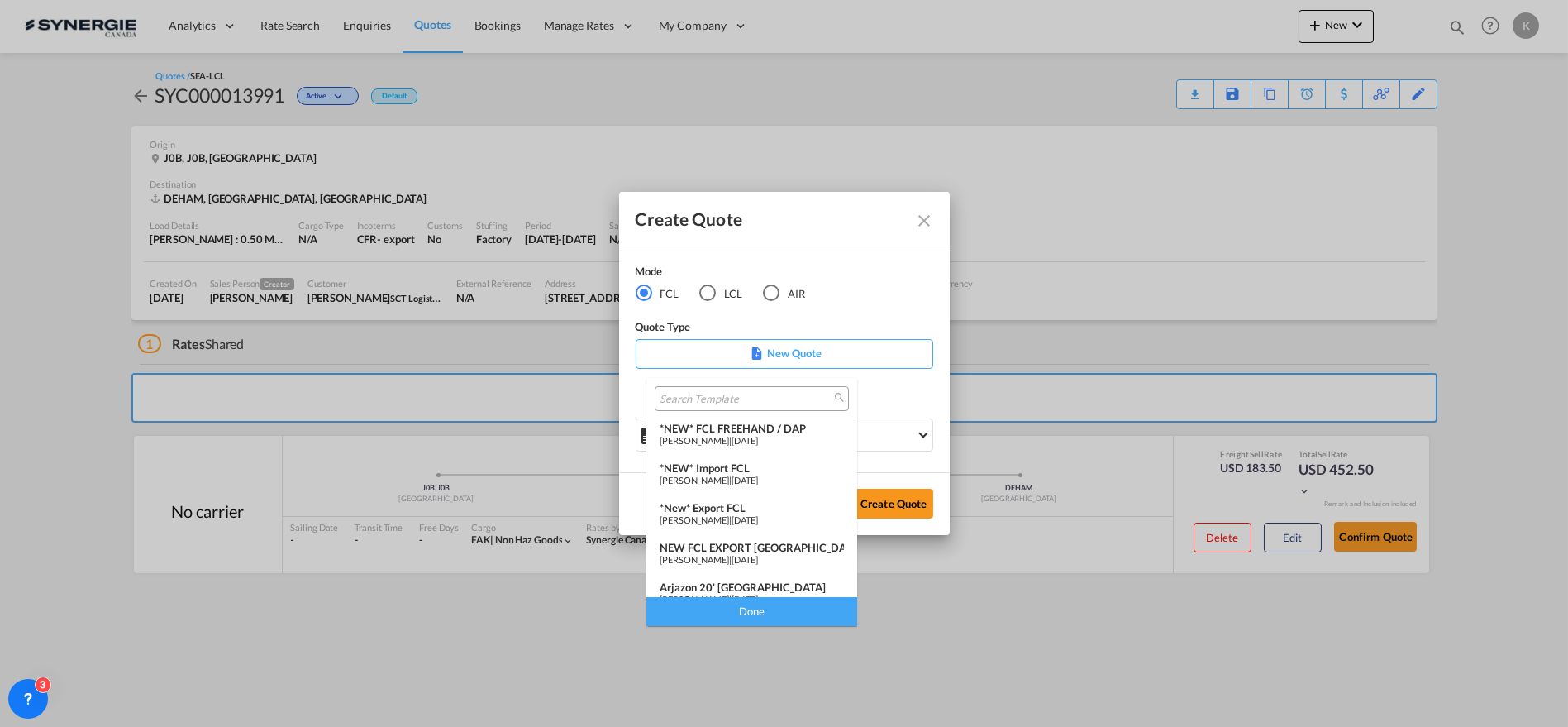
click at [729, 475] on span "[PERSON_NAME]" at bounding box center [694, 480] width 69 height 11
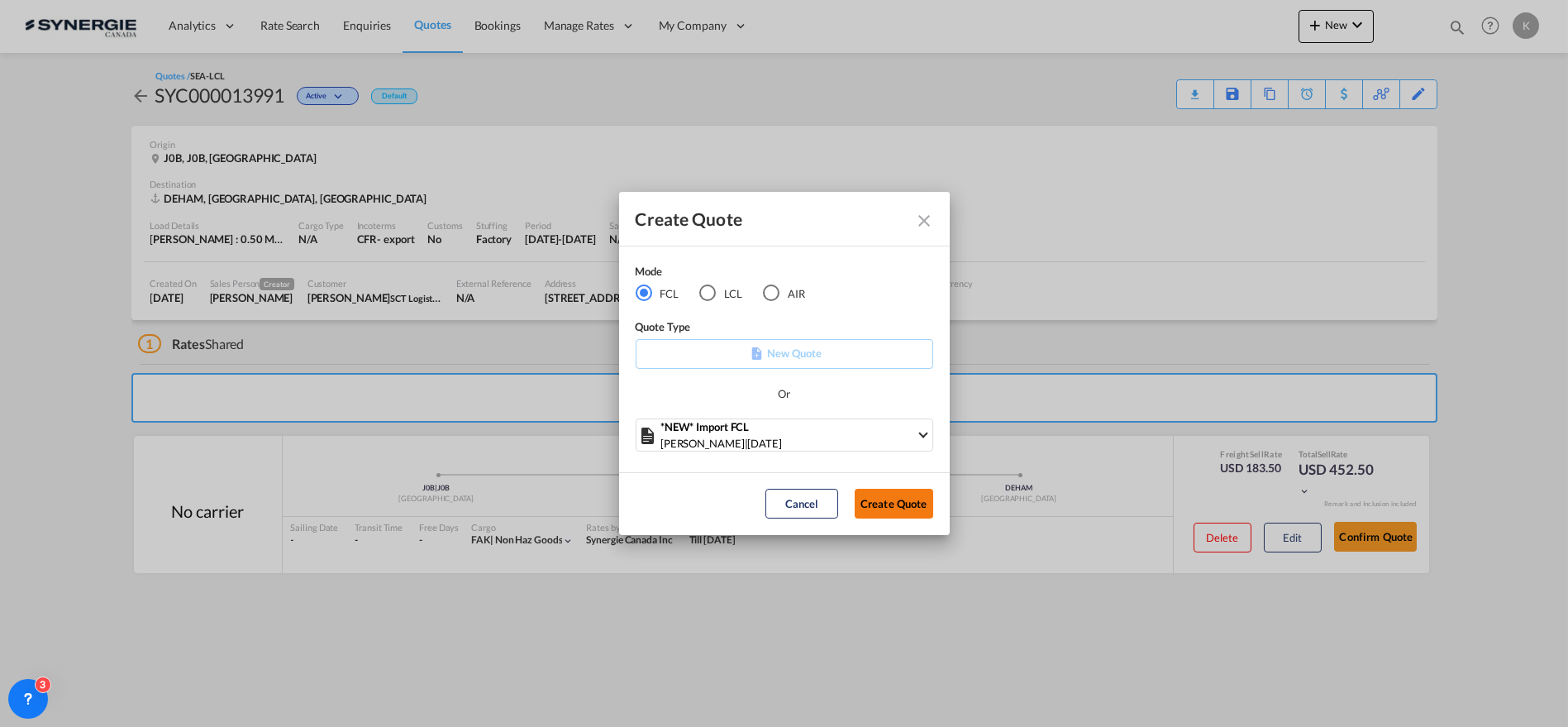
click at [899, 499] on button "Create Quote" at bounding box center [894, 503] width 78 height 29
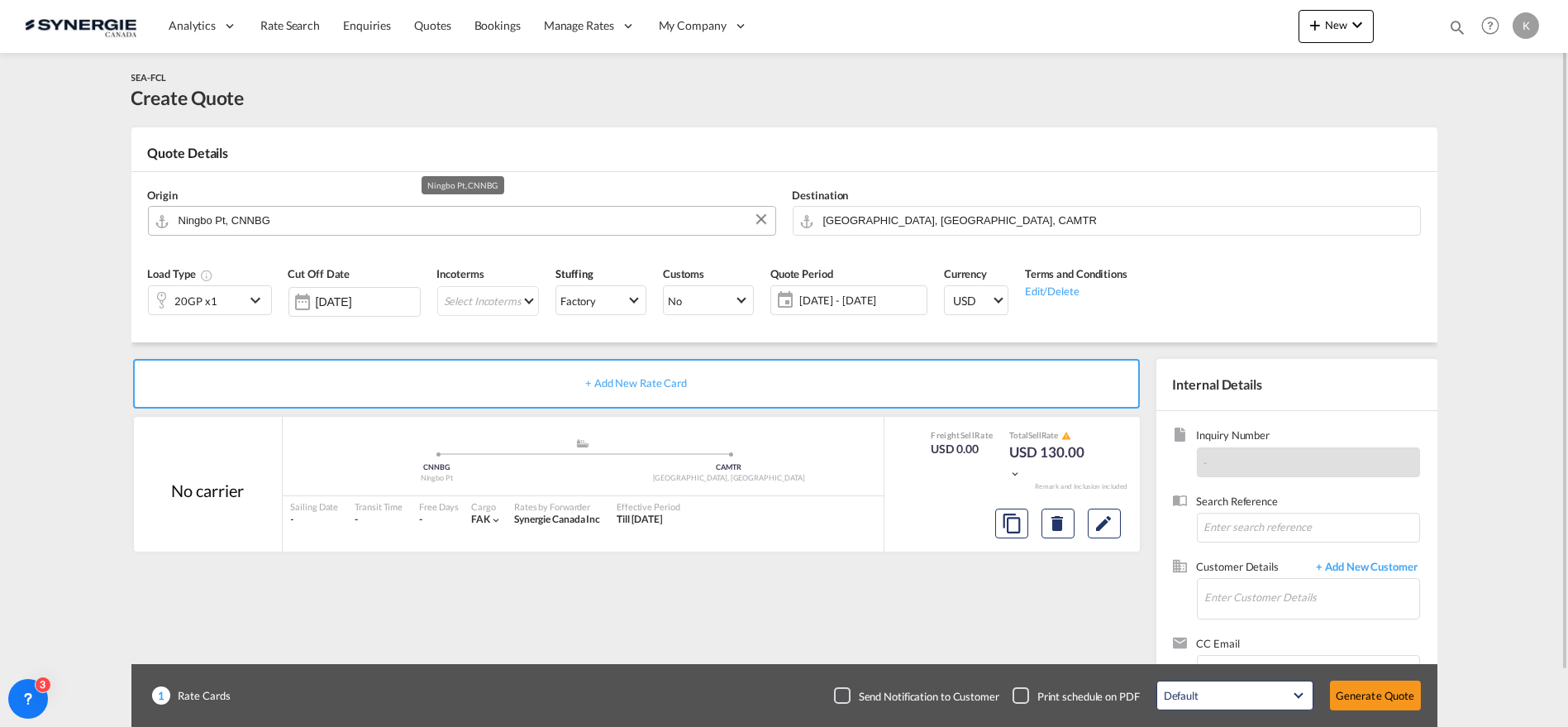
click at [265, 220] on input "Ningbo Pt, CNNBG" at bounding box center [473, 220] width 588 height 29
paste input "owy"
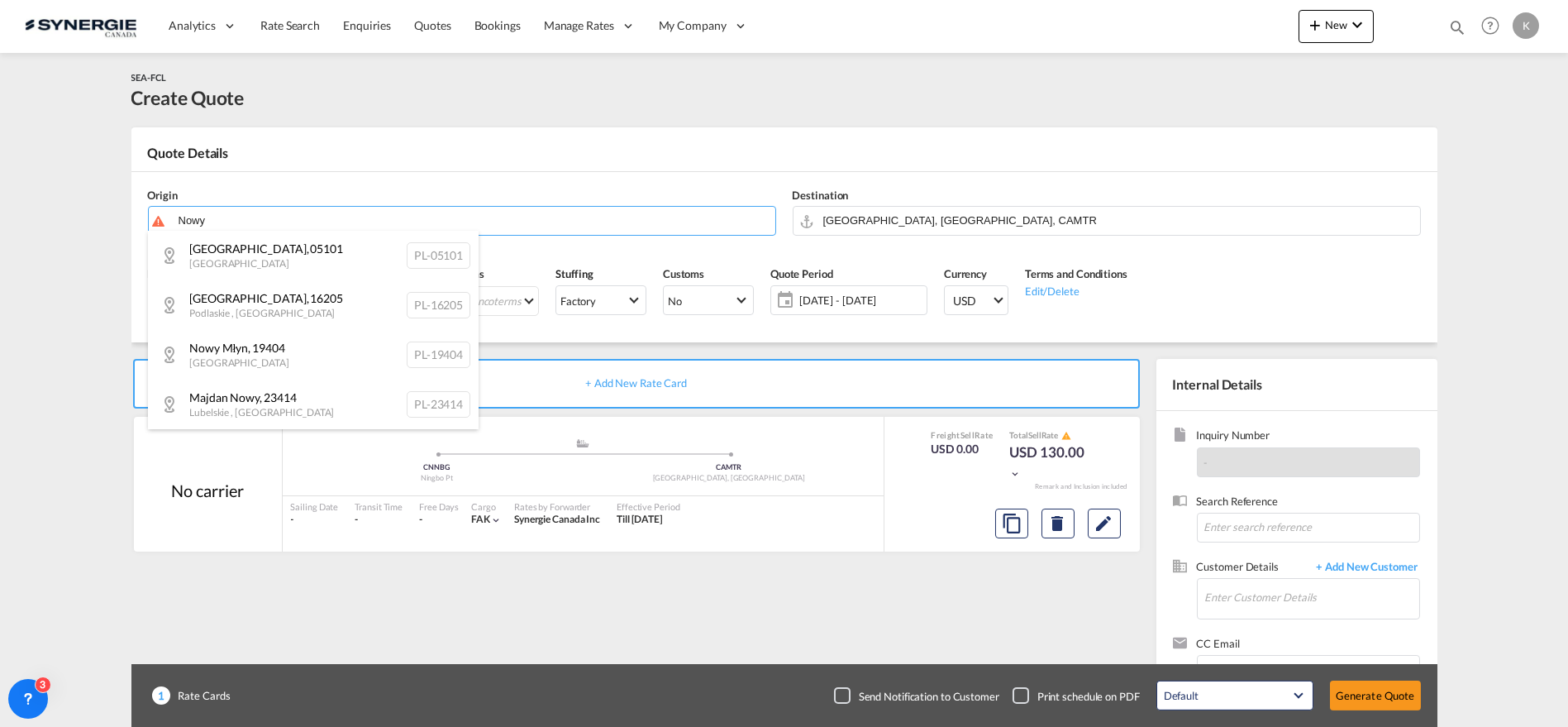
type input "Nowy"
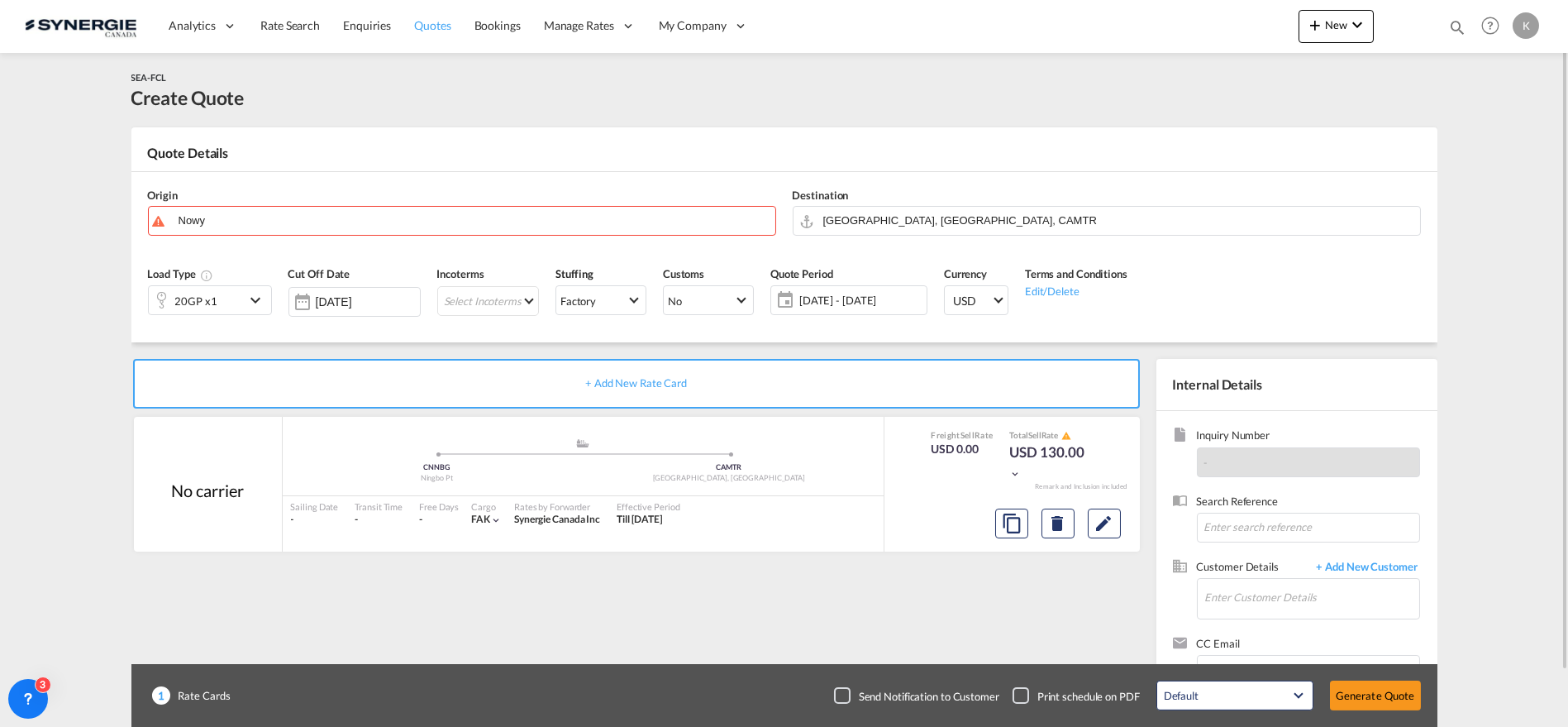
click at [418, 29] on span "Quotes" at bounding box center [432, 25] width 36 height 14
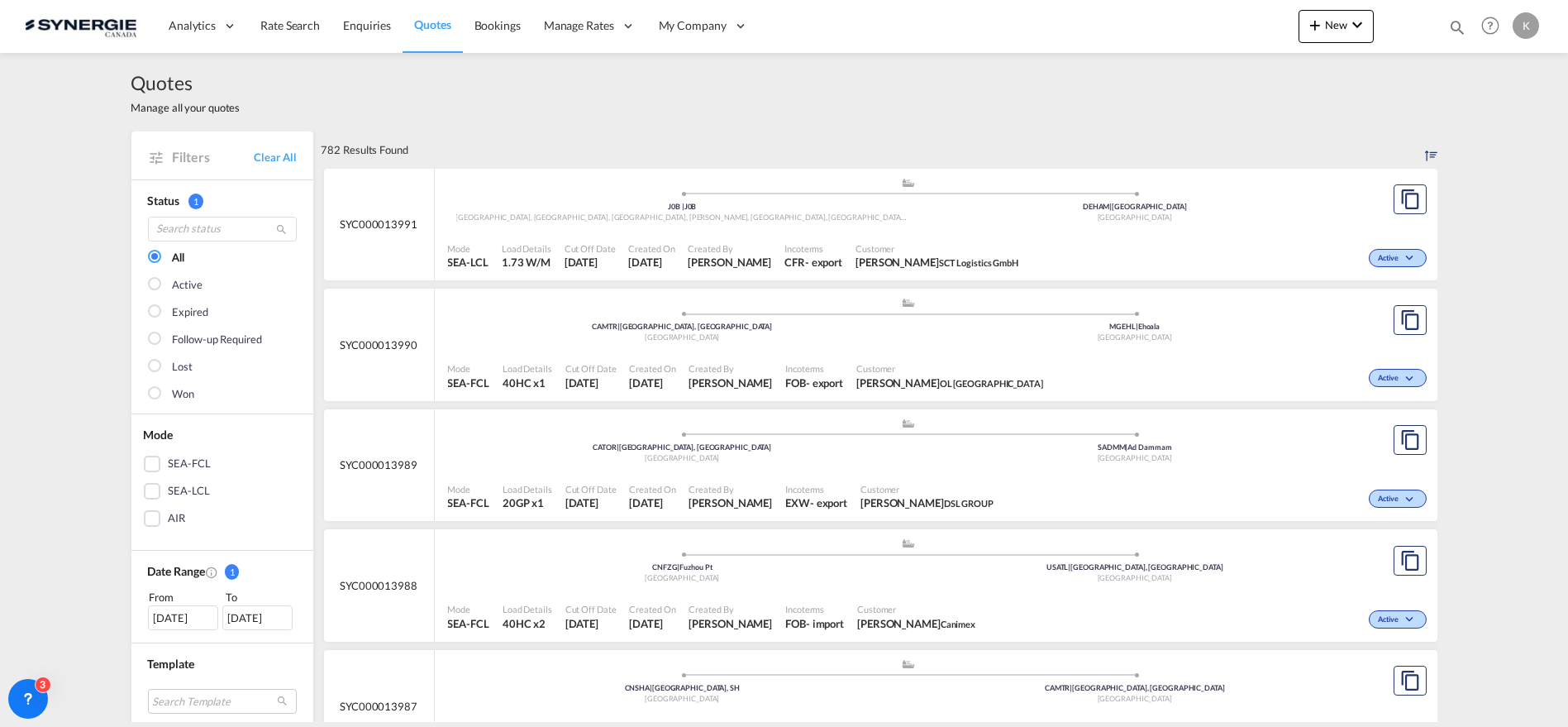
click at [1448, 19] on md-icon "icon-magnify" at bounding box center [1457, 27] width 18 height 18
click at [1244, 31] on input "13961" at bounding box center [1333, 27] width 206 height 29
click at [1197, 33] on select "Bookings Quotes Enquiries" at bounding box center [1194, 27] width 78 height 29
drag, startPoint x: 1129, startPoint y: 20, endPoint x: 274, endPoint y: 137, distance: 863.0
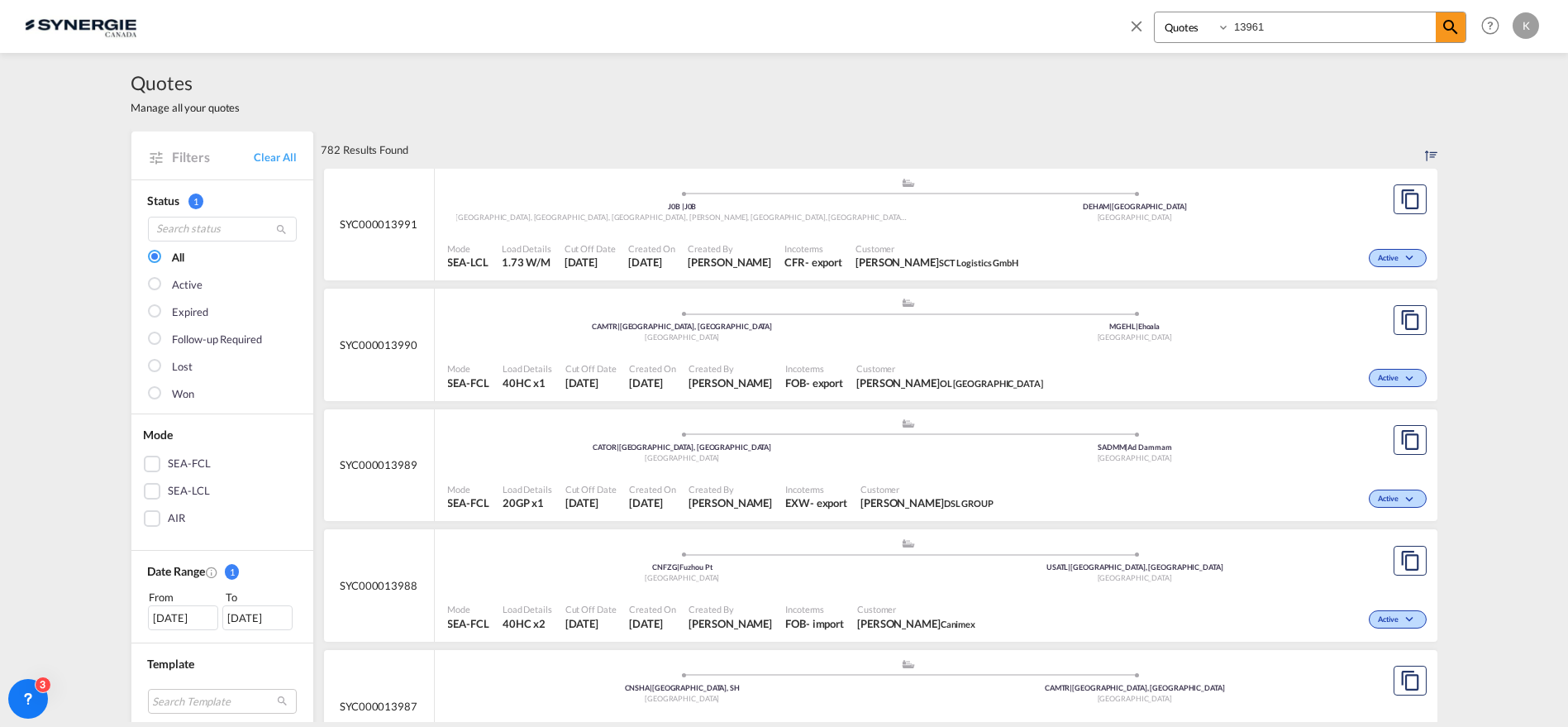
click at [1129, 20] on md-icon "icon-close" at bounding box center [1136, 26] width 18 height 18
click at [270, 156] on link "Clear All" at bounding box center [275, 156] width 42 height 15
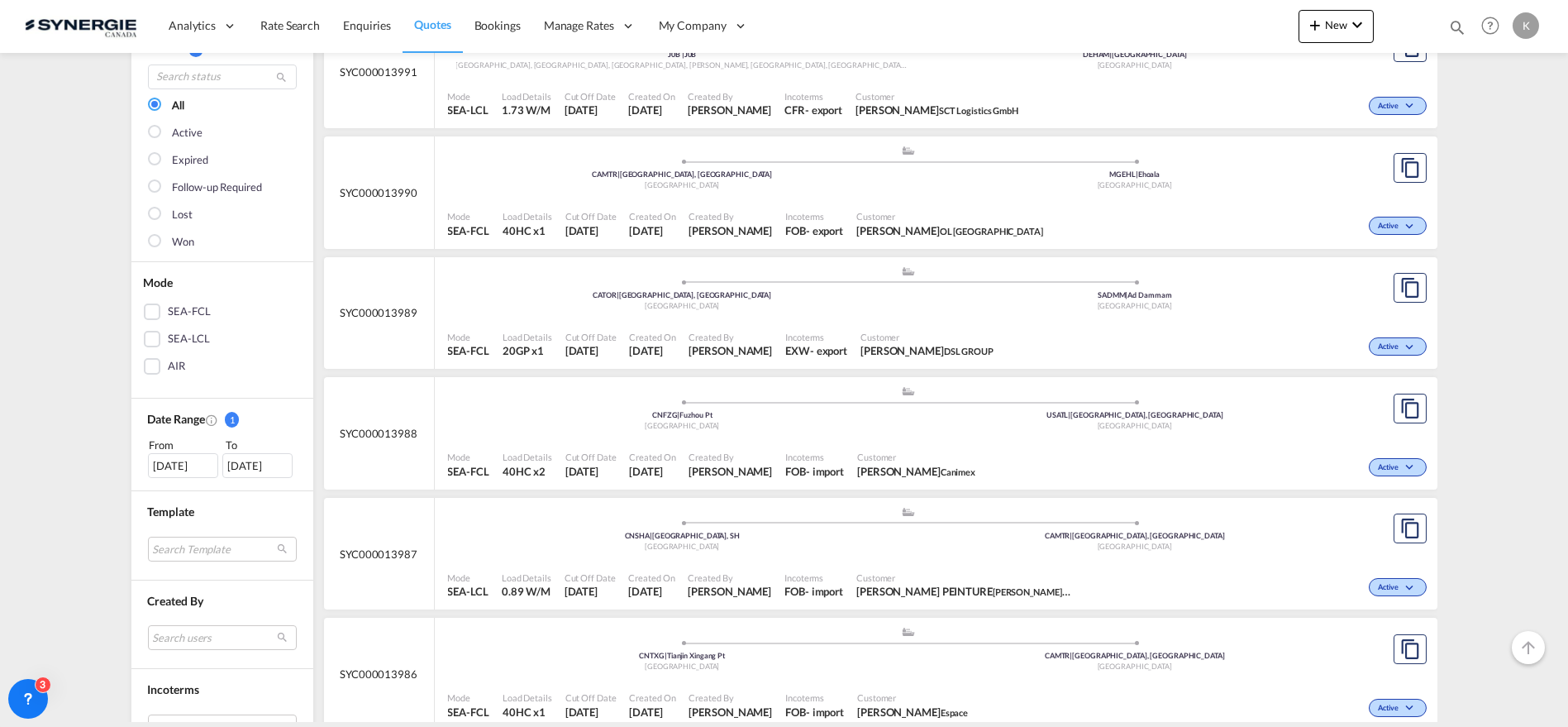
scroll to position [596, 0]
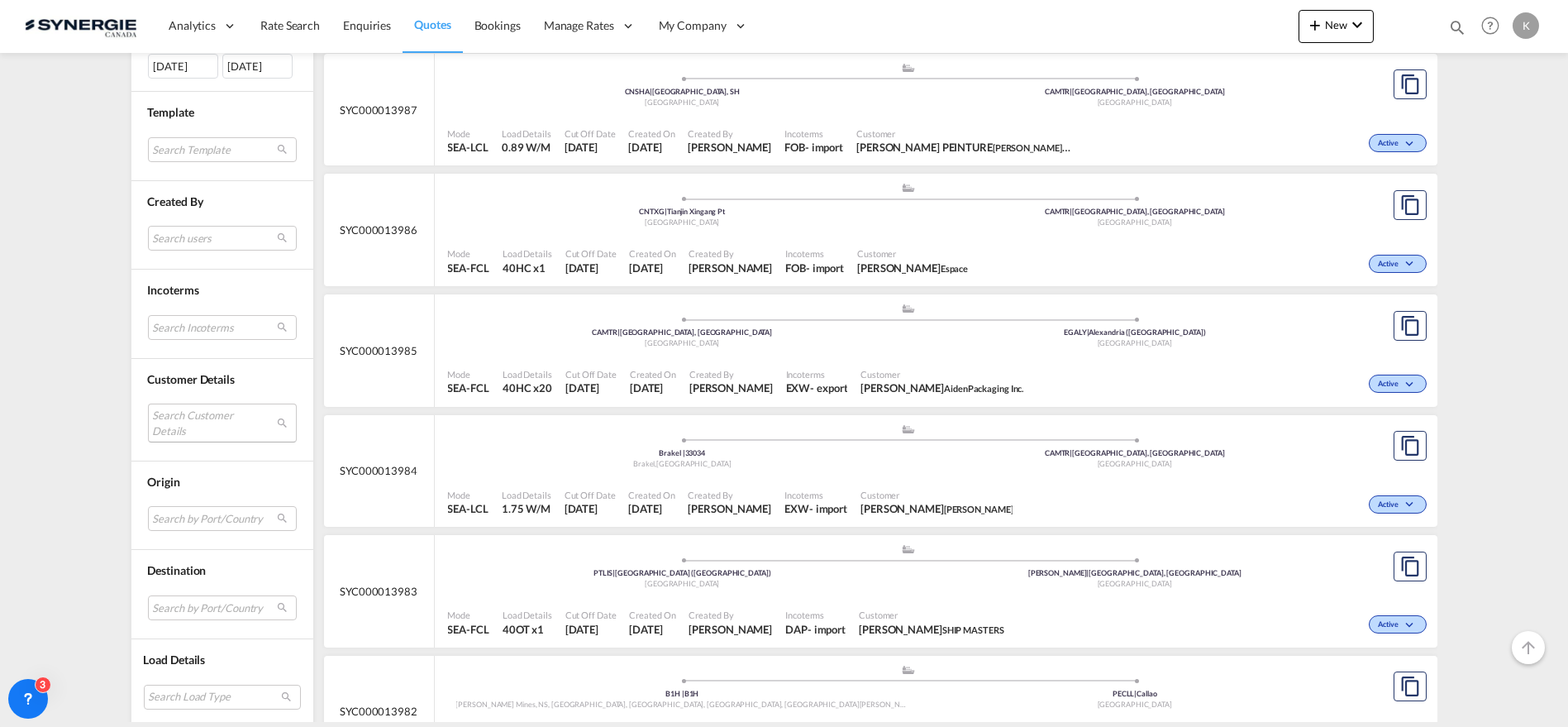
click at [196, 422] on md-select "Search Customer Details user name user henning Braatz [EMAIL_ADDRESS][PERSON_NA…" at bounding box center [222, 422] width 148 height 38
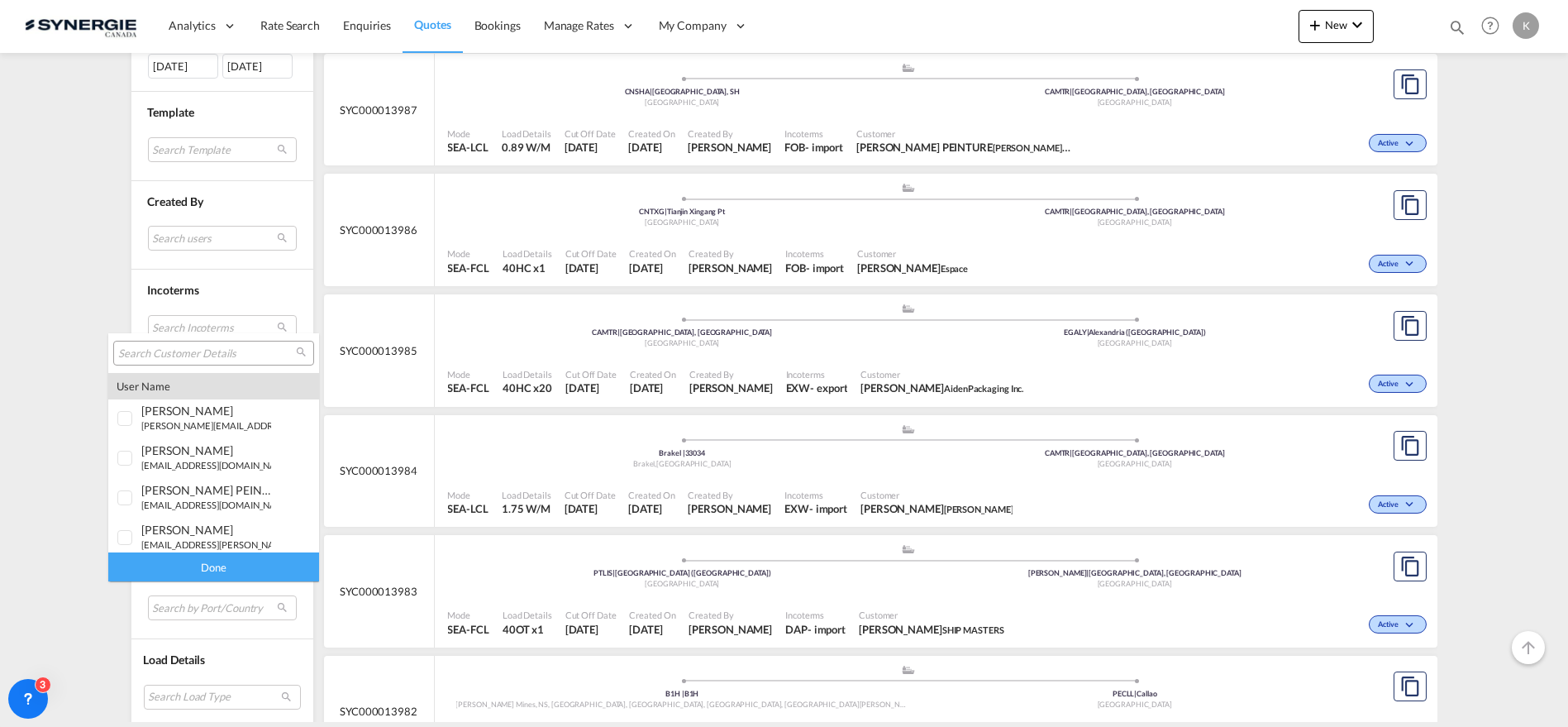
click at [206, 358] on input "search" at bounding box center [207, 354] width 178 height 15
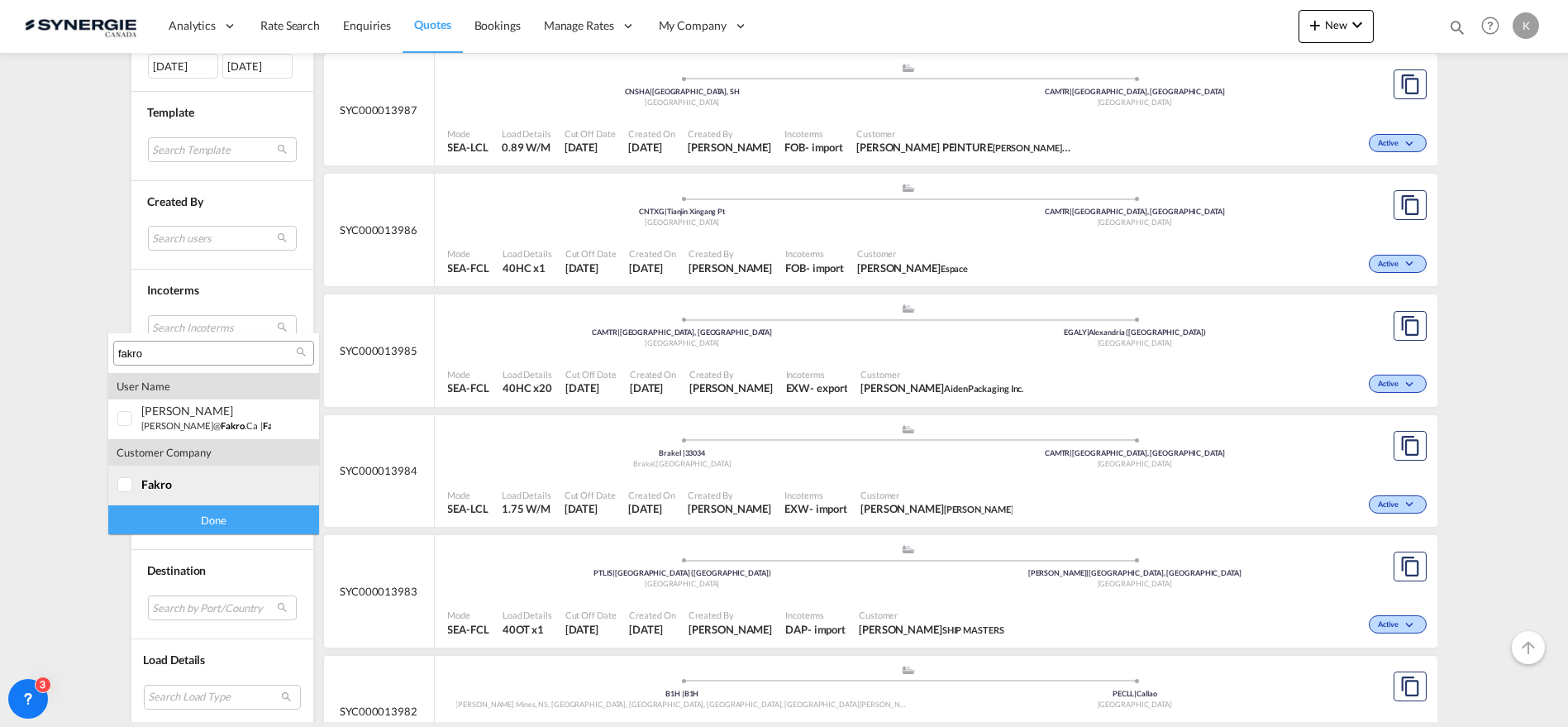
type input "fakro"
click at [164, 482] on span "fakro" at bounding box center [156, 484] width 30 height 14
click at [210, 514] on div "Done" at bounding box center [213, 519] width 211 height 29
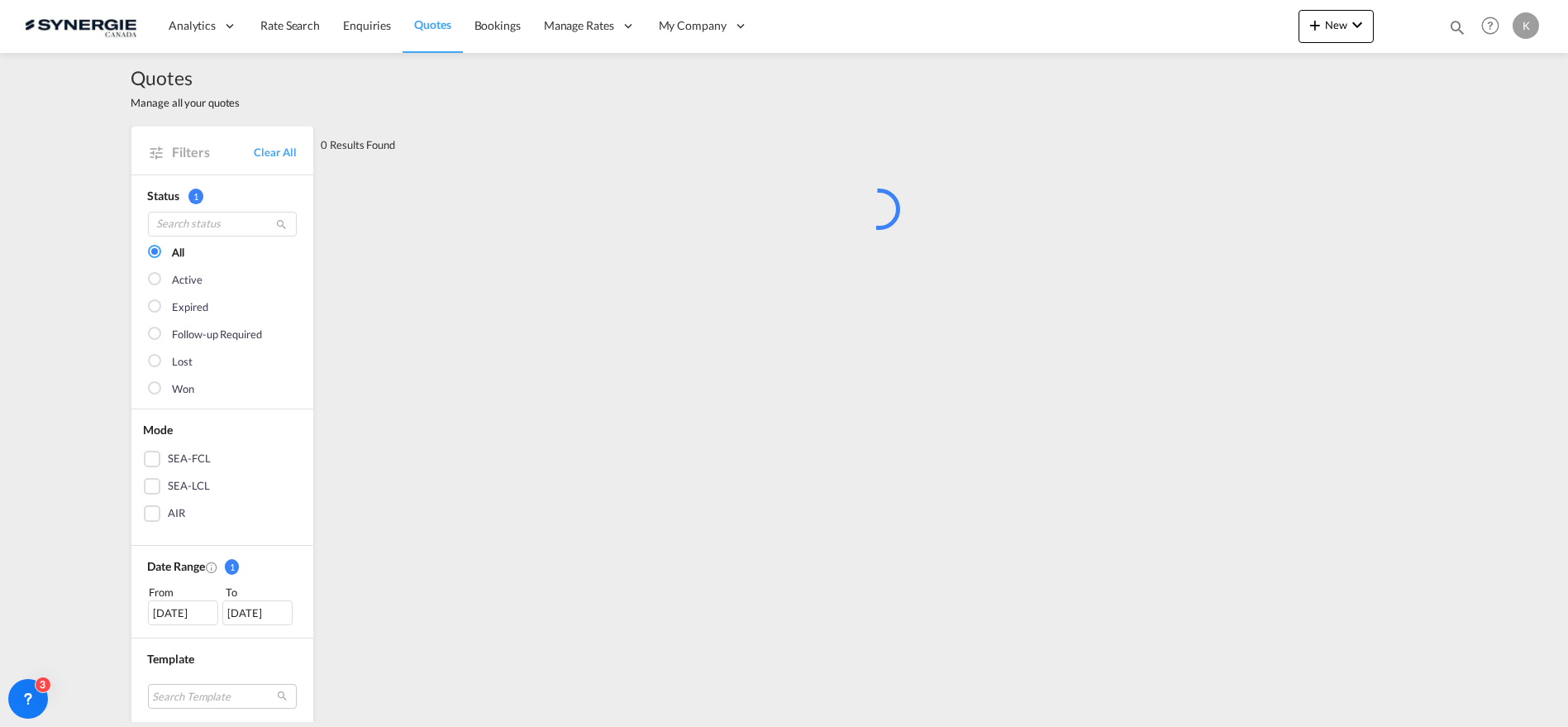
scroll to position [0, 0]
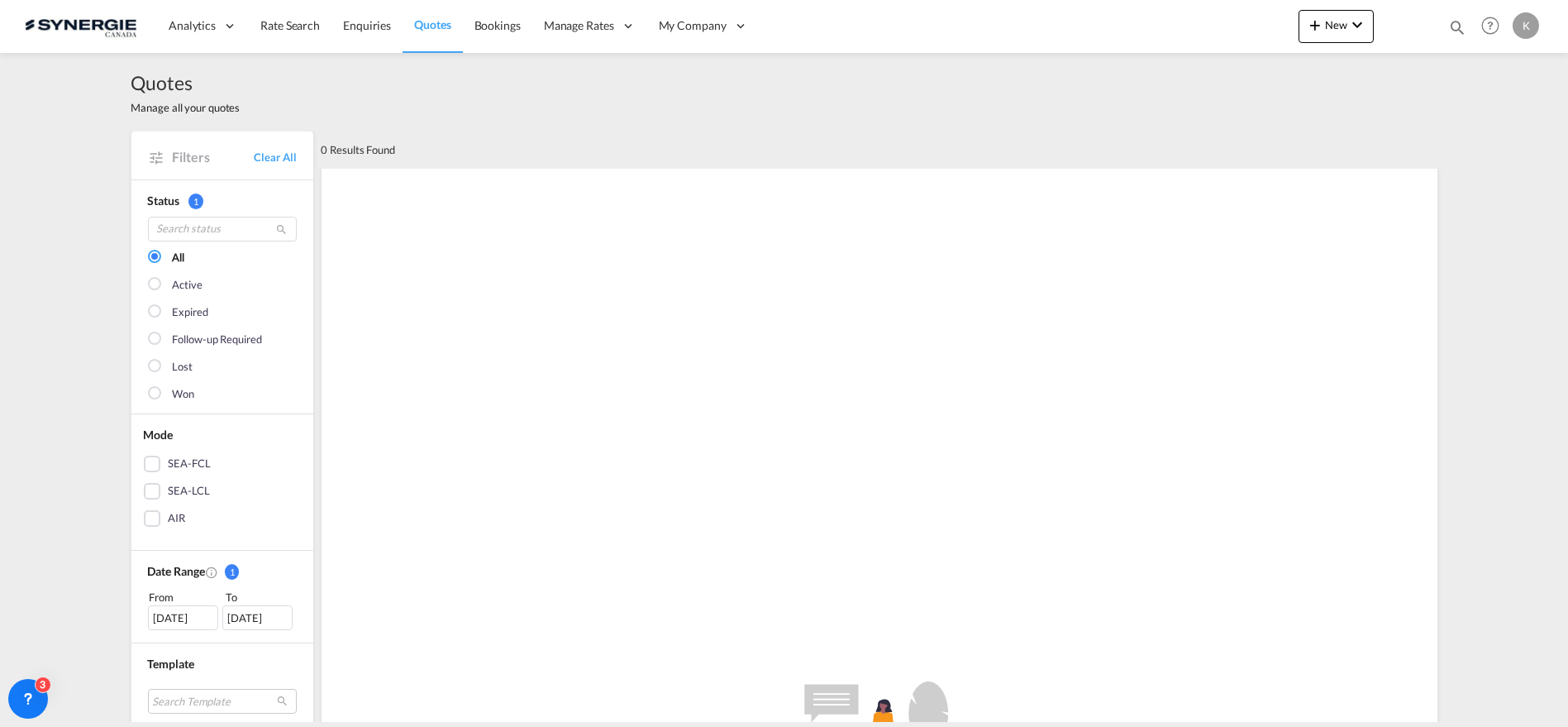
click at [173, 619] on div "[DATE]" at bounding box center [183, 618] width 70 height 25
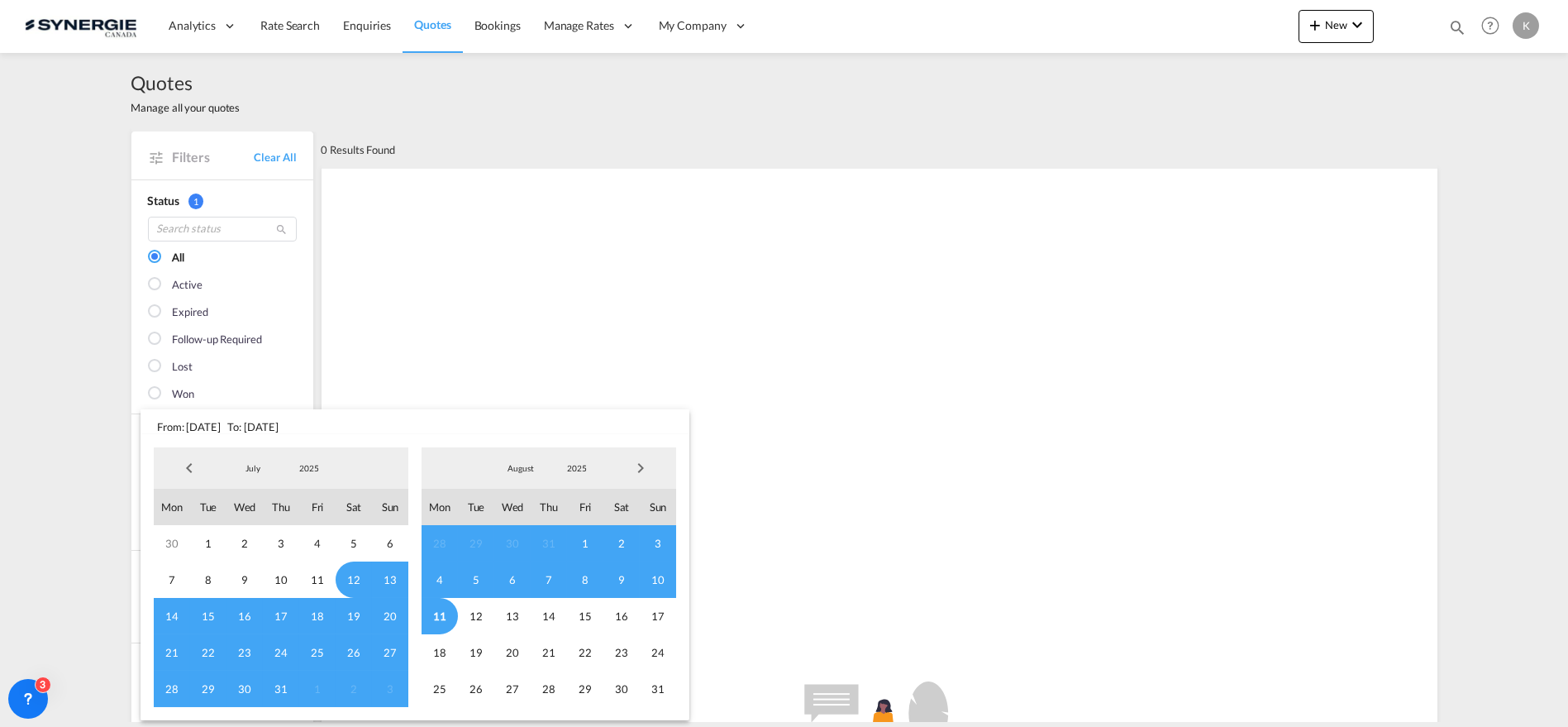
click at [186, 464] on span "Previous Month" at bounding box center [188, 467] width 33 height 33
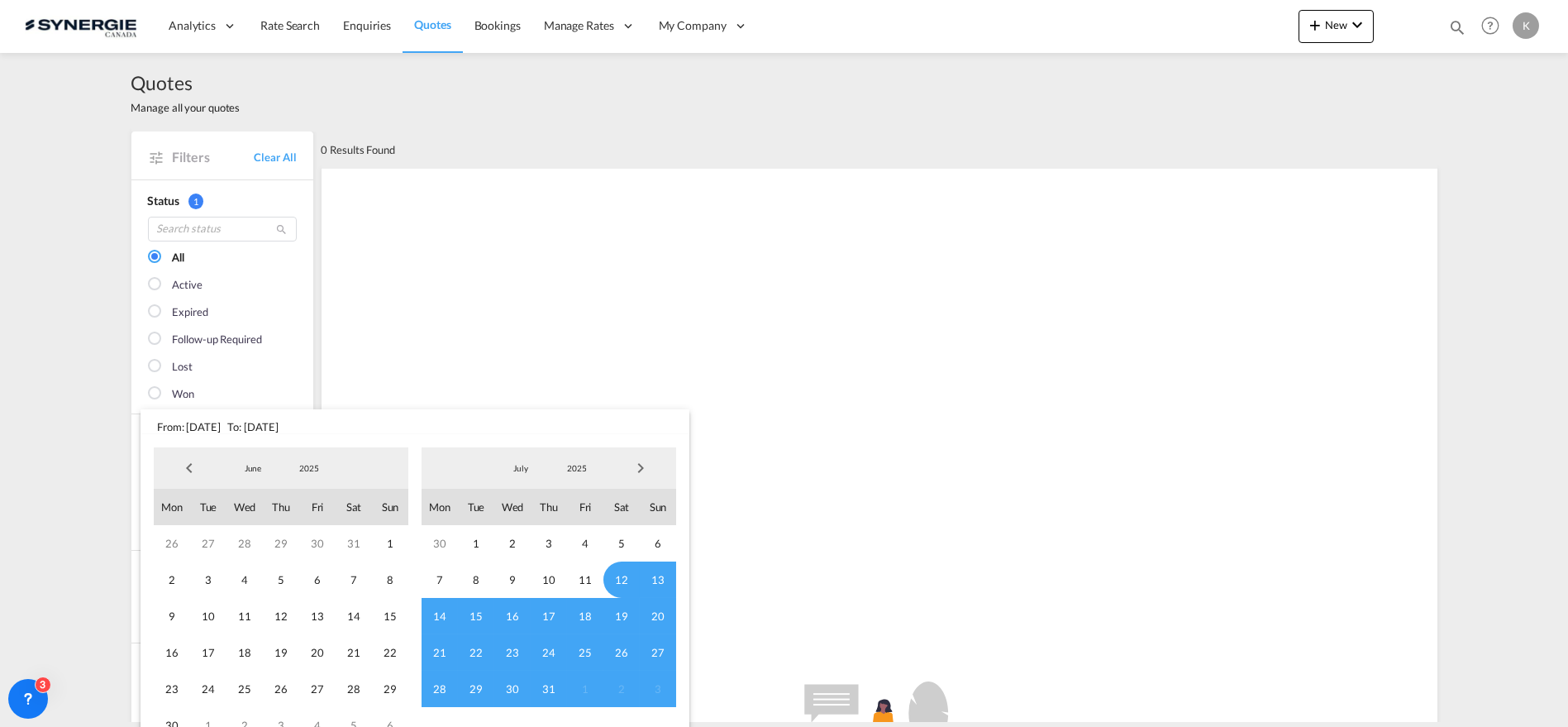
click at [186, 464] on span "Previous Month" at bounding box center [188, 467] width 33 height 33
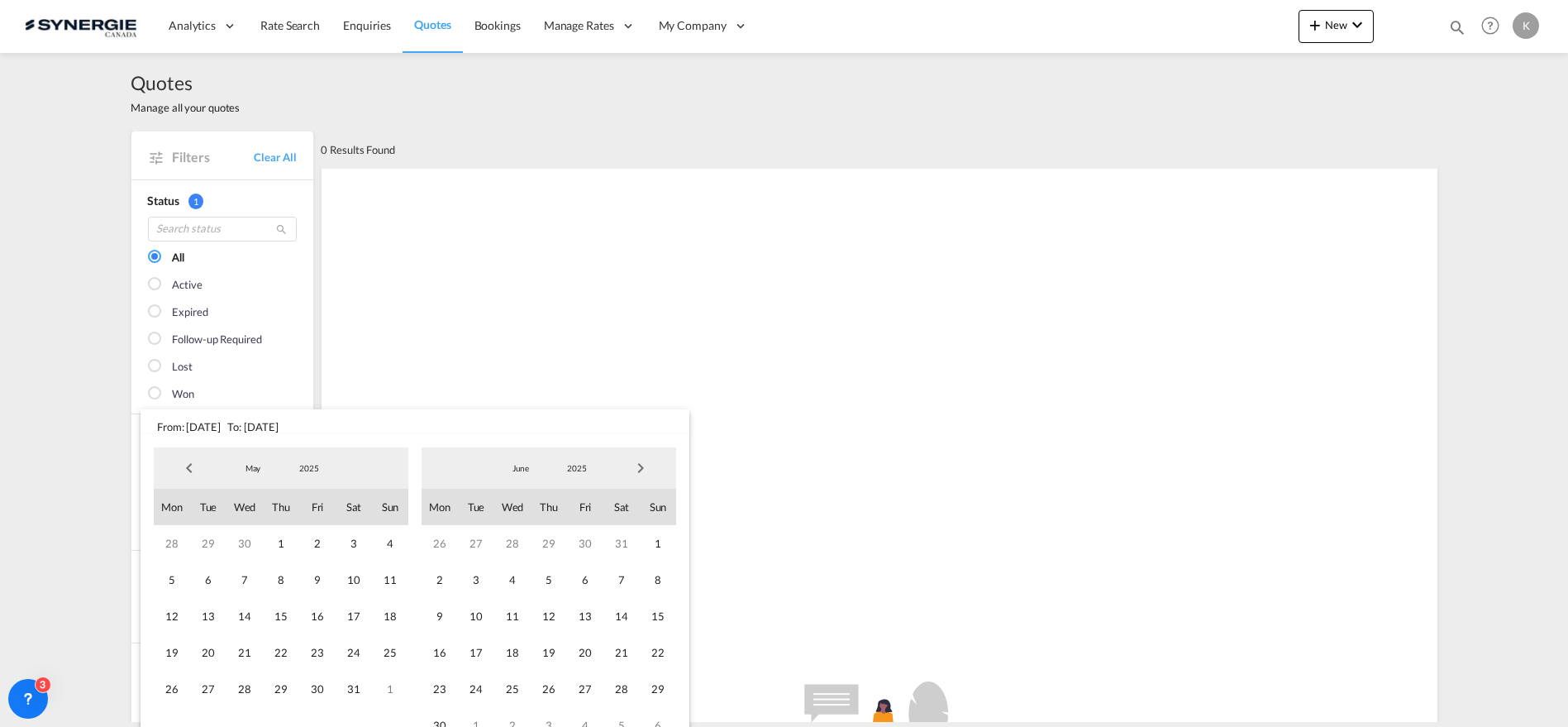
click at [186, 464] on span "Previous Month" at bounding box center [188, 467] width 33 height 33
click at [210, 539] on span "1" at bounding box center [208, 543] width 36 height 36
click at [612, 688] on span "31" at bounding box center [621, 688] width 36 height 36
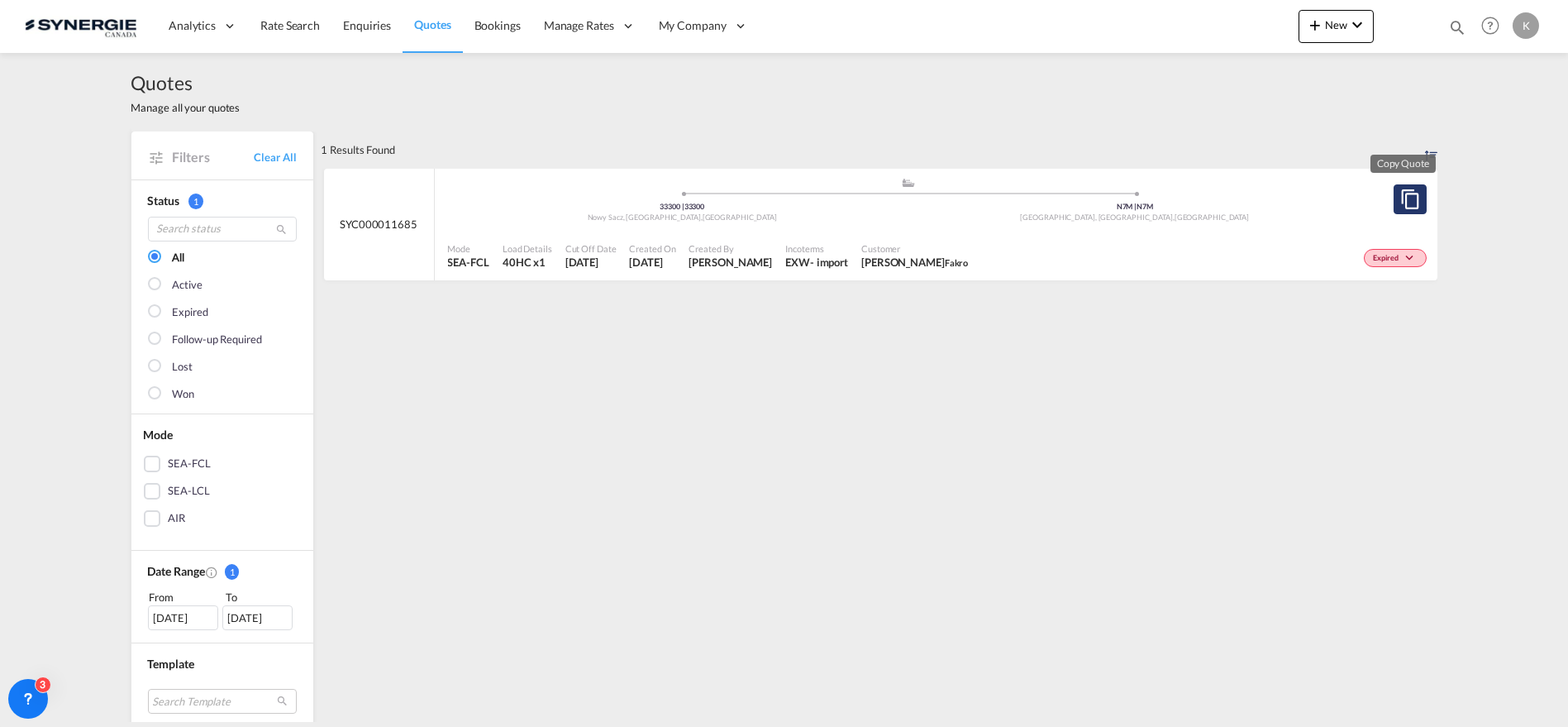
click at [1405, 207] on md-icon "assets/icons/custom/copyQuote.svg" at bounding box center [1410, 199] width 20 height 20
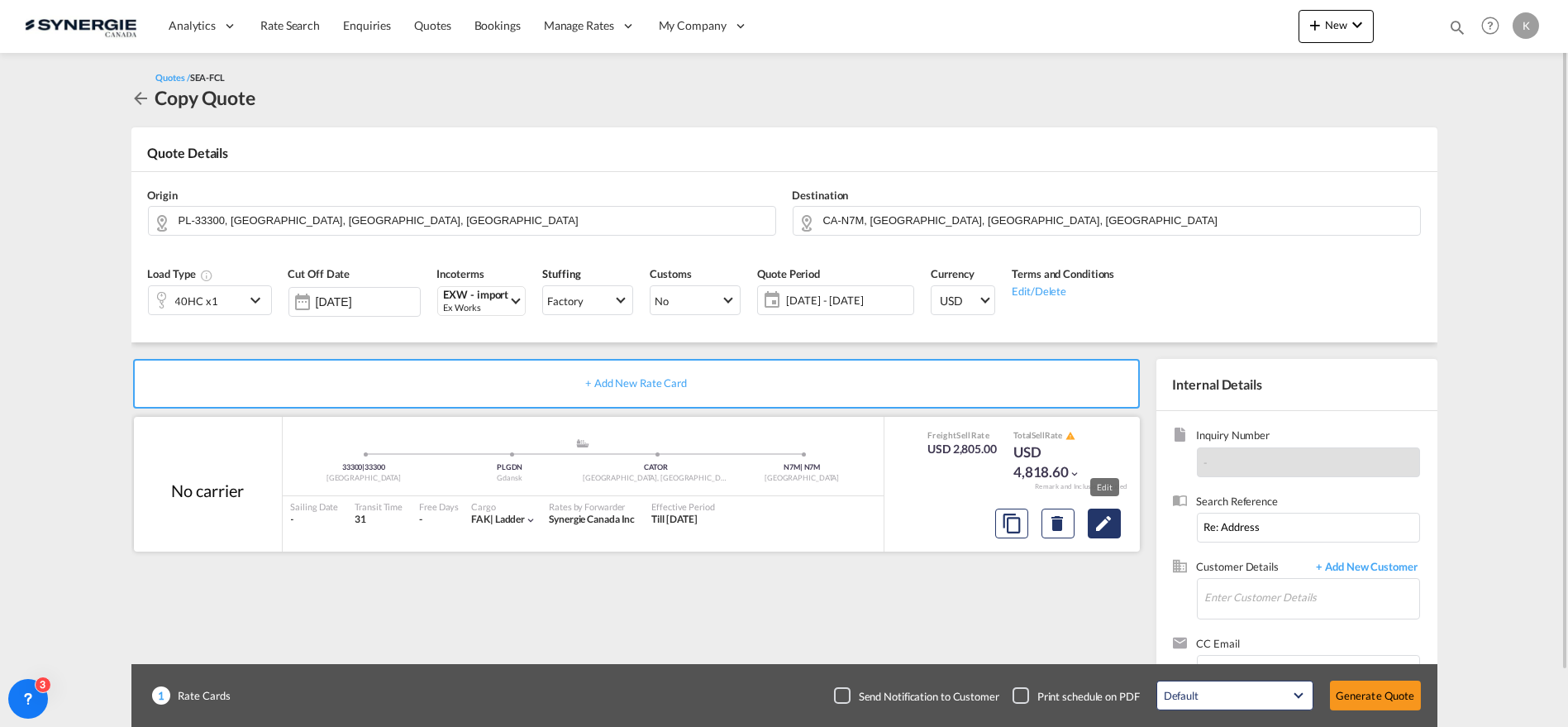
click at [1105, 530] on md-icon "Edit" at bounding box center [1104, 523] width 20 height 20
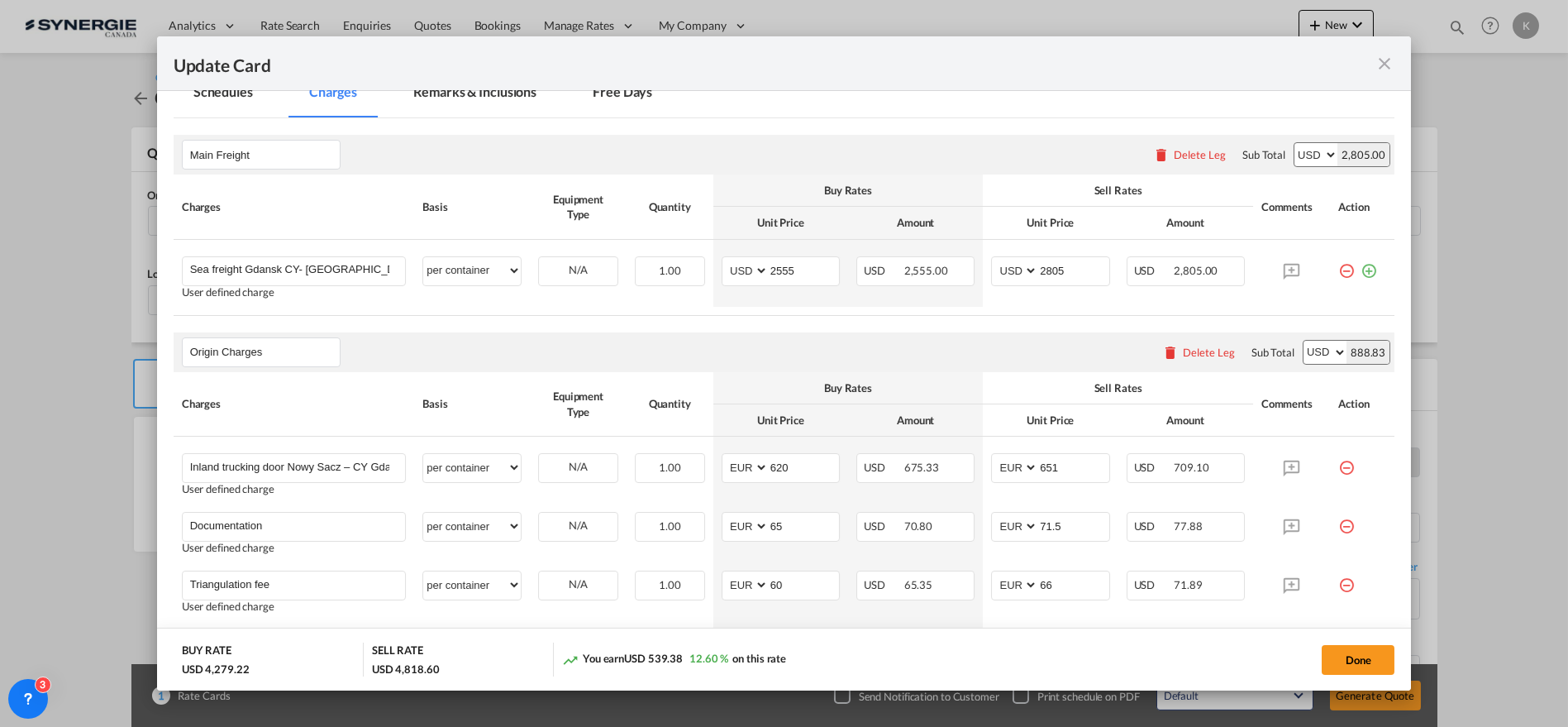
scroll to position [540, 0]
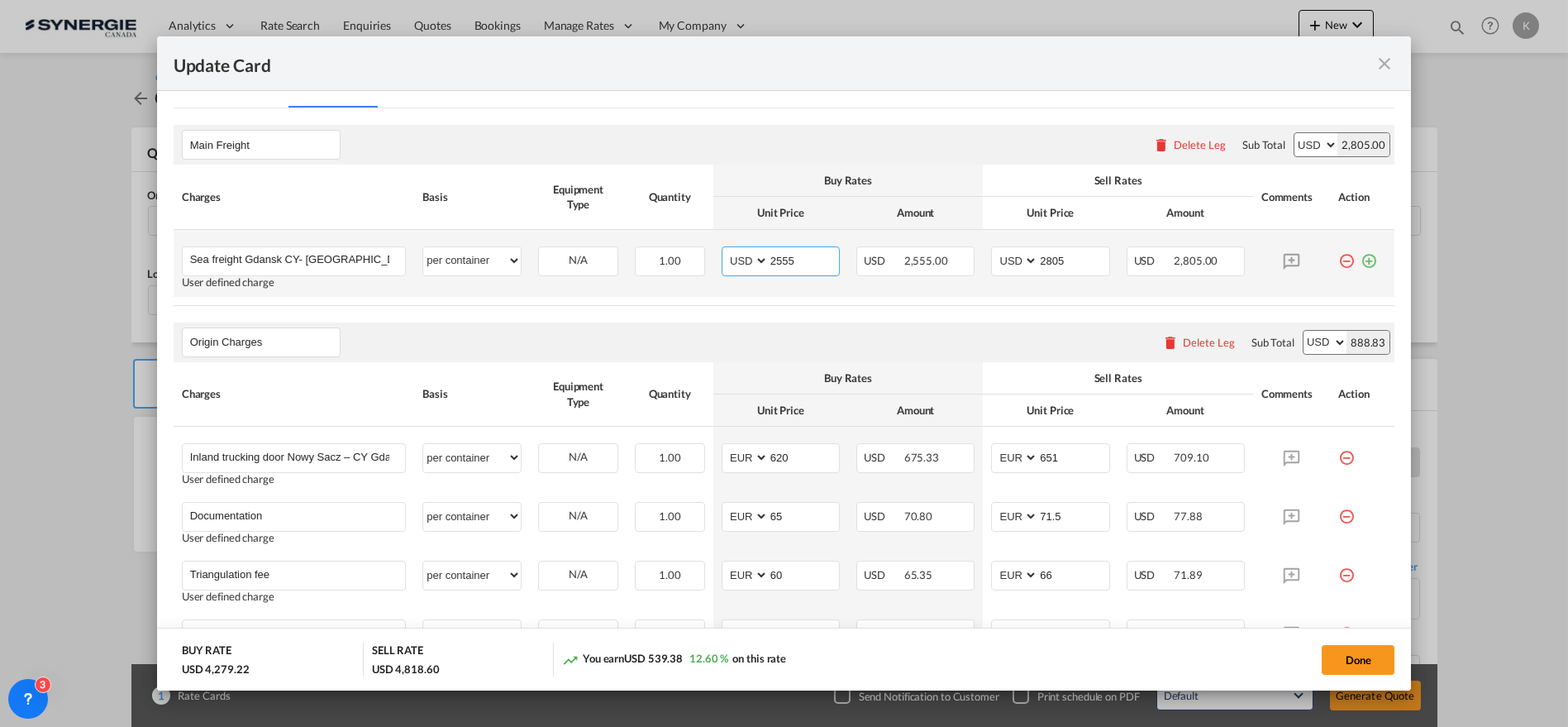
click at [741, 262] on select "AED AFN ALL AMD ANG AOA ARS AUD AWG AZN BAM BBD BDT BGN BHD BIF BMD BND [PERSON…" at bounding box center [746, 260] width 43 height 22
drag, startPoint x: 819, startPoint y: 251, endPoint x: 778, endPoint y: 252, distance: 41.0
click at [760, 252] on md-input-container "AED AFN ALL AMD ANG AOA ARS AUD AWG AZN BAM BBD BDT BGN BHD BIF BMD BND [PERSON…" at bounding box center [780, 260] width 118 height 29
type input "2657"
select select "per container"
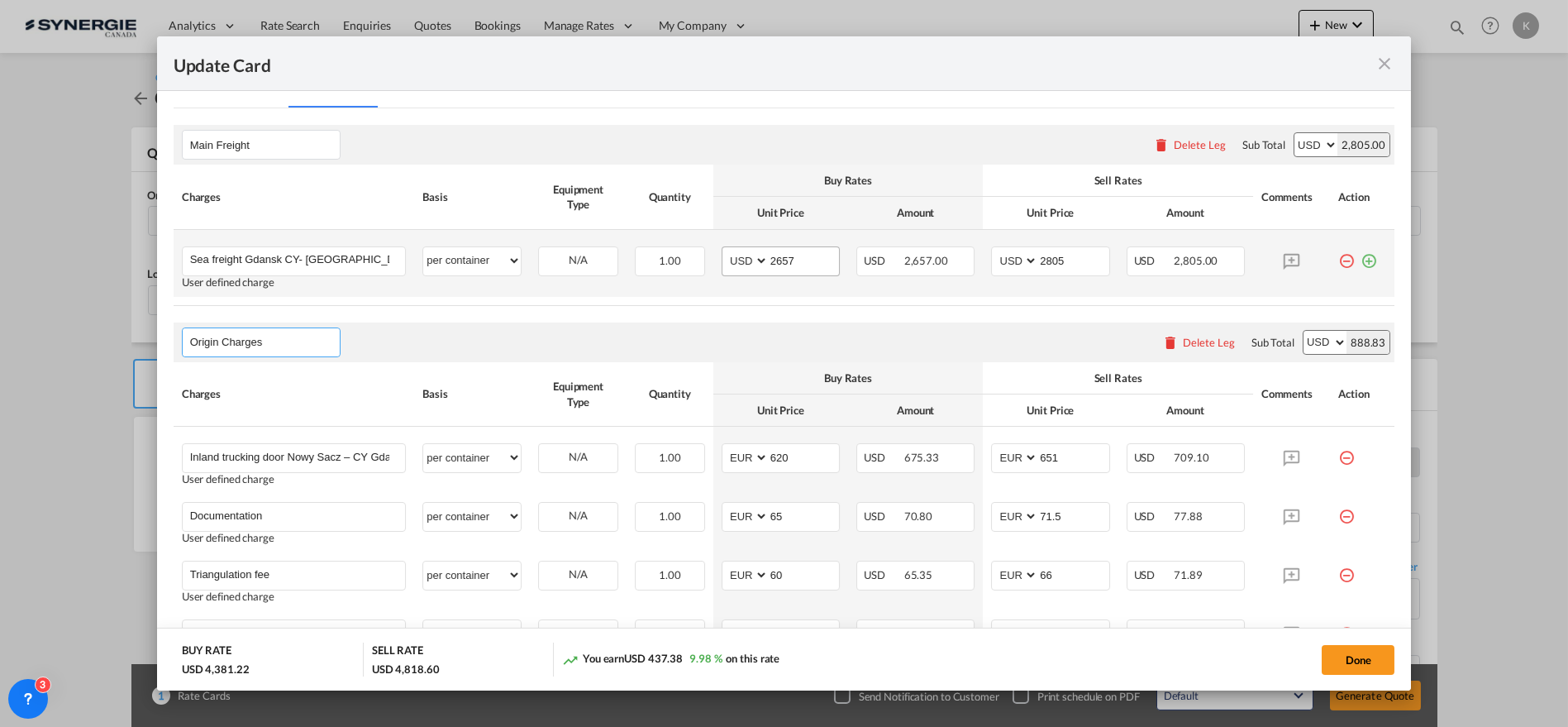
select select "per container"
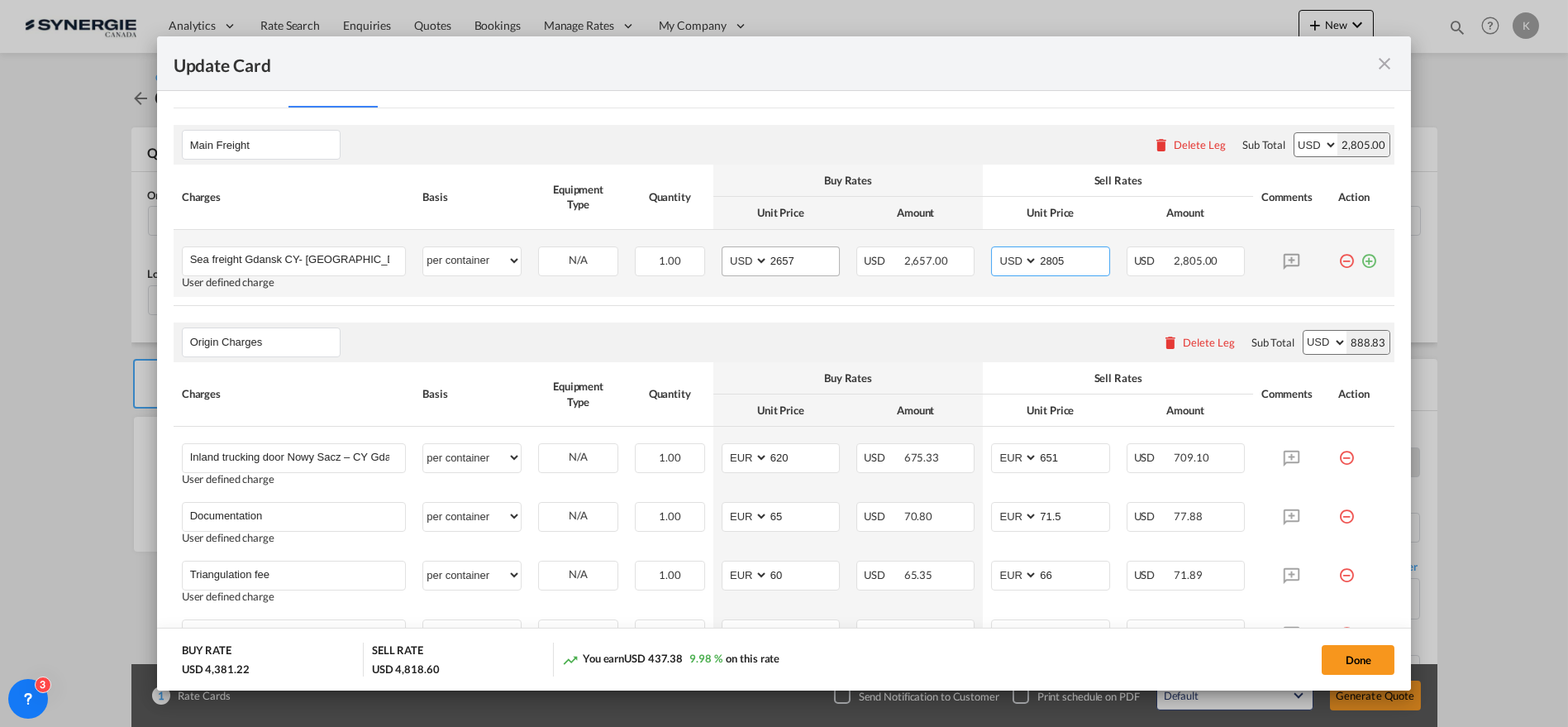
type input "3"
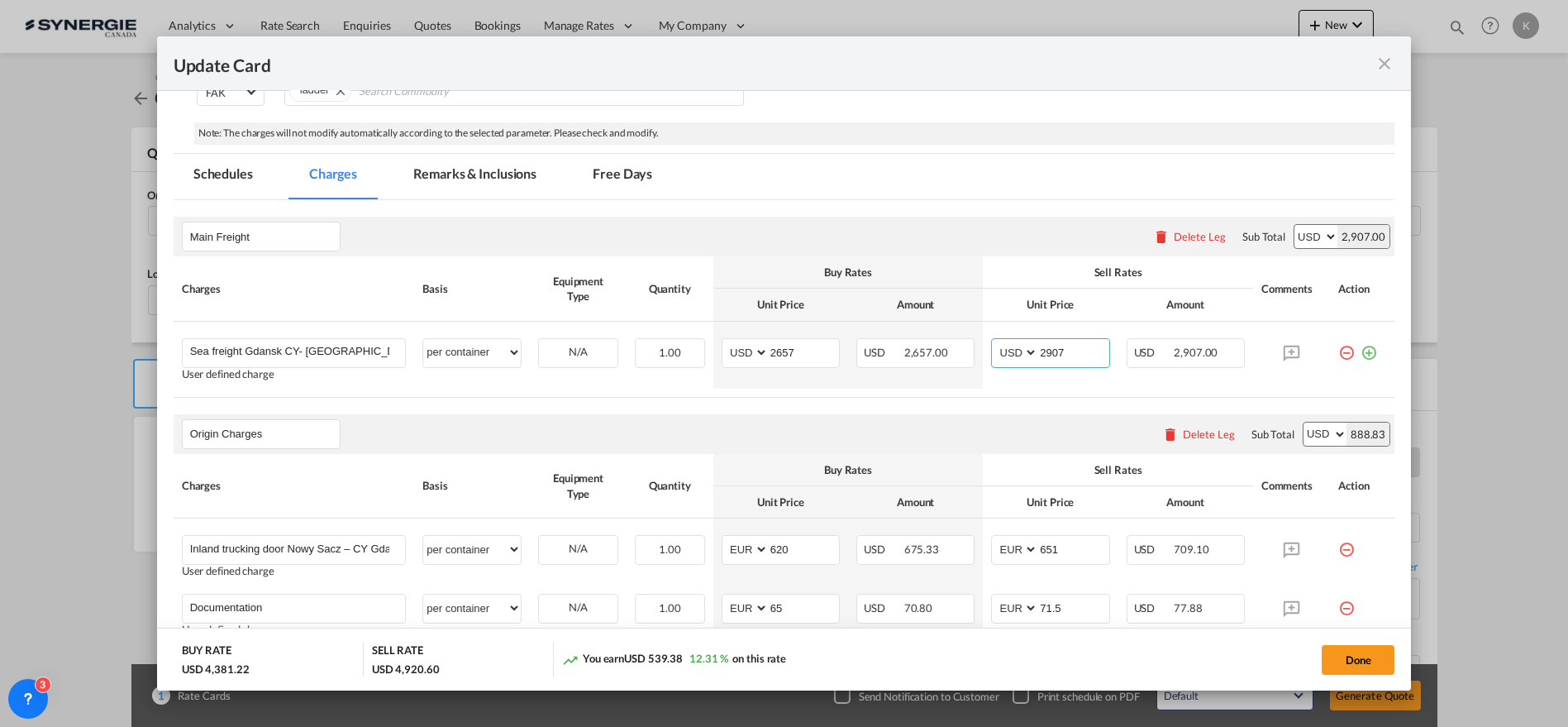
type input "2907"
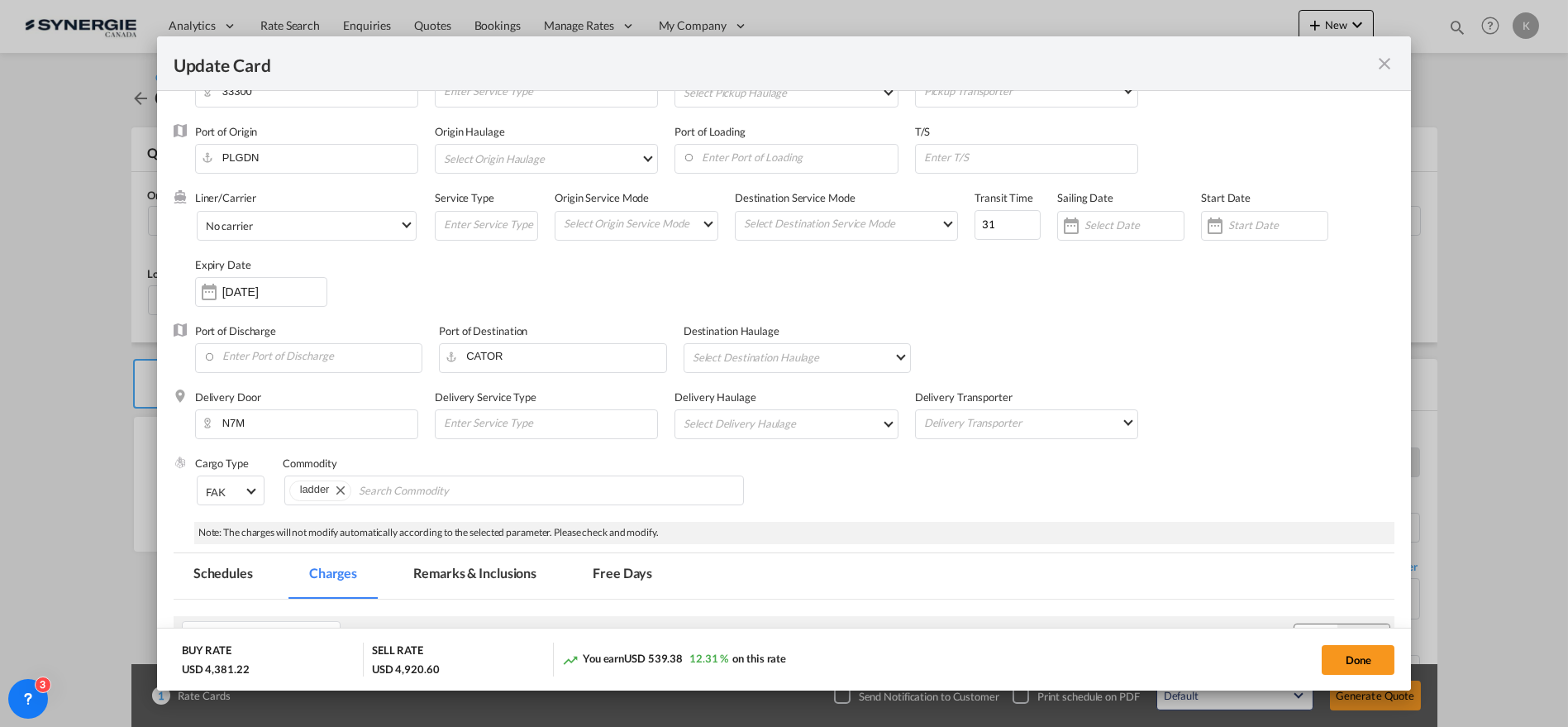
scroll to position [47, 0]
drag, startPoint x: 989, startPoint y: 228, endPoint x: 927, endPoint y: 247, distance: 64.8
click at [930, 237] on div "Liner/Carrier No carrier 2HM LOGISTICS D.O.O AAXL GLOBAL SHIPPING LINES LLC [PE…" at bounding box center [795, 259] width 1200 height 132
type input "28"
click at [467, 502] on input "Search Commodity" at bounding box center [434, 494] width 151 height 27
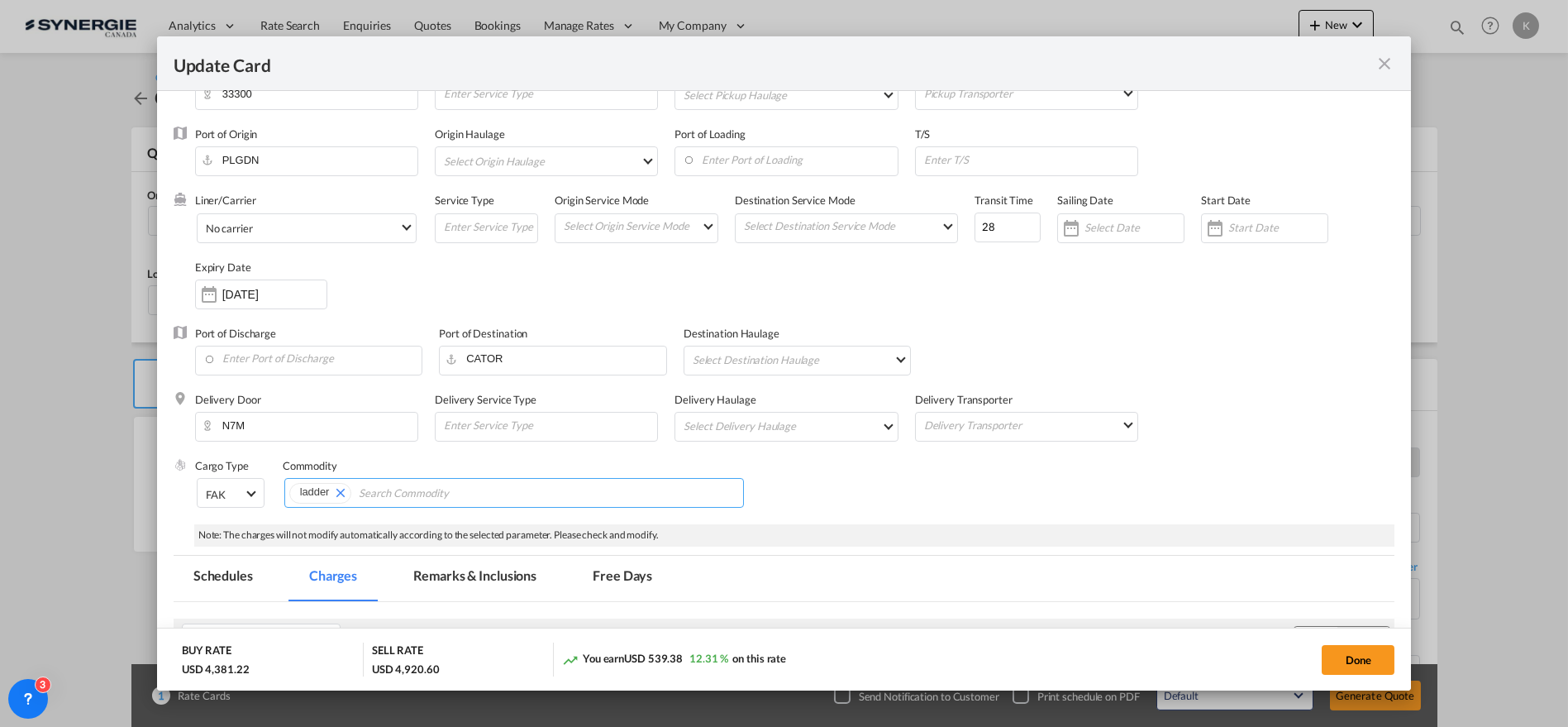
paste input "OTHC/DTHC included in above rate, TT abt 18 days"
type input "OTHC/DTHC included in above rate, TT abt 18 days"
click at [931, 504] on div "Cargo Type FAK FAK GCR GDSM General Cargo Hazardous Cargo Ambient Foodstuff Chi…" at bounding box center [795, 491] width 1200 height 66
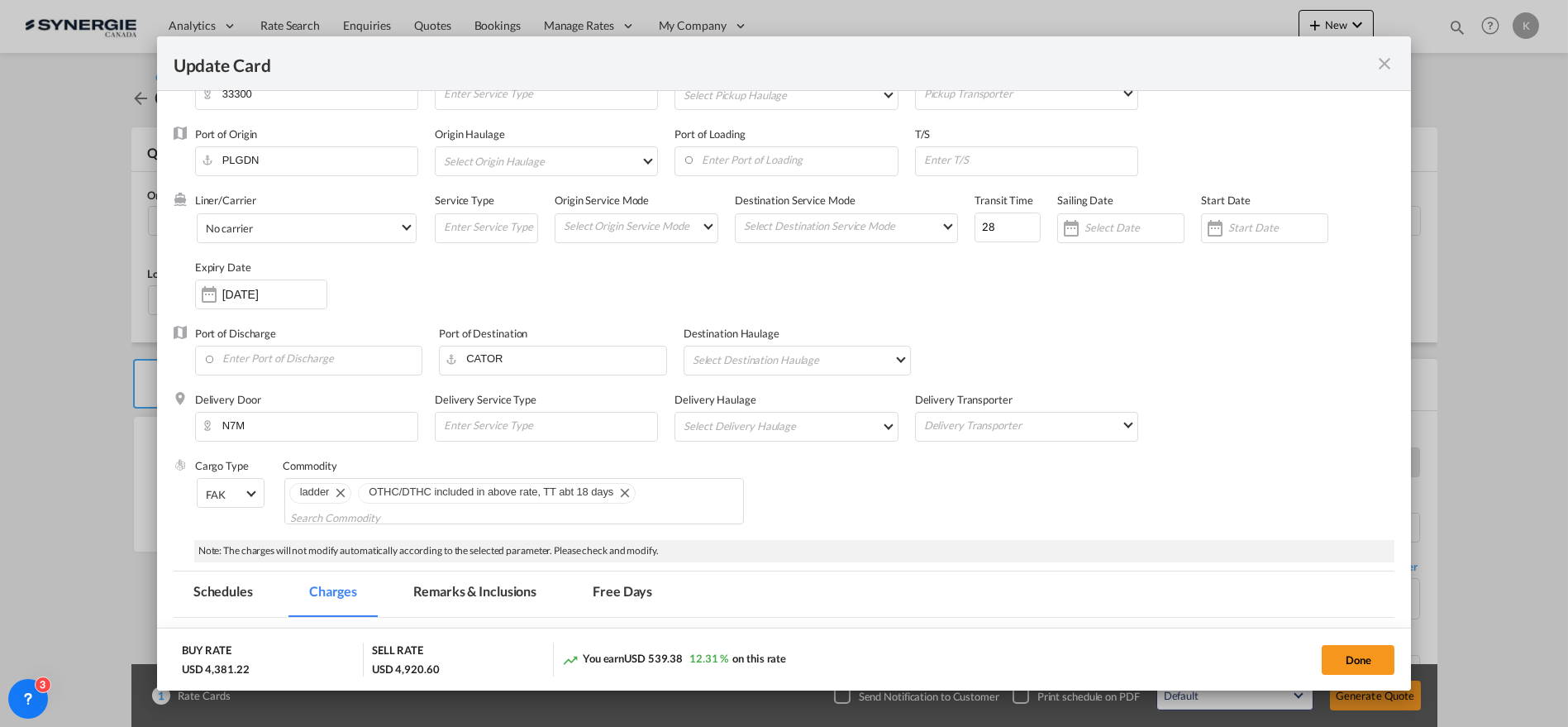
scroll to position [0, 0]
drag, startPoint x: 982, startPoint y: 228, endPoint x: 941, endPoint y: 230, distance: 41.0
click at [941, 230] on div "Liner/Carrier No carrier 2HM LOGISTICS D.O.O AAXL GLOBAL SHIPPING LINES LLC [PE…" at bounding box center [795, 259] width 1200 height 132
click at [299, 228] on span "No carrier" at bounding box center [303, 228] width 194 height 15
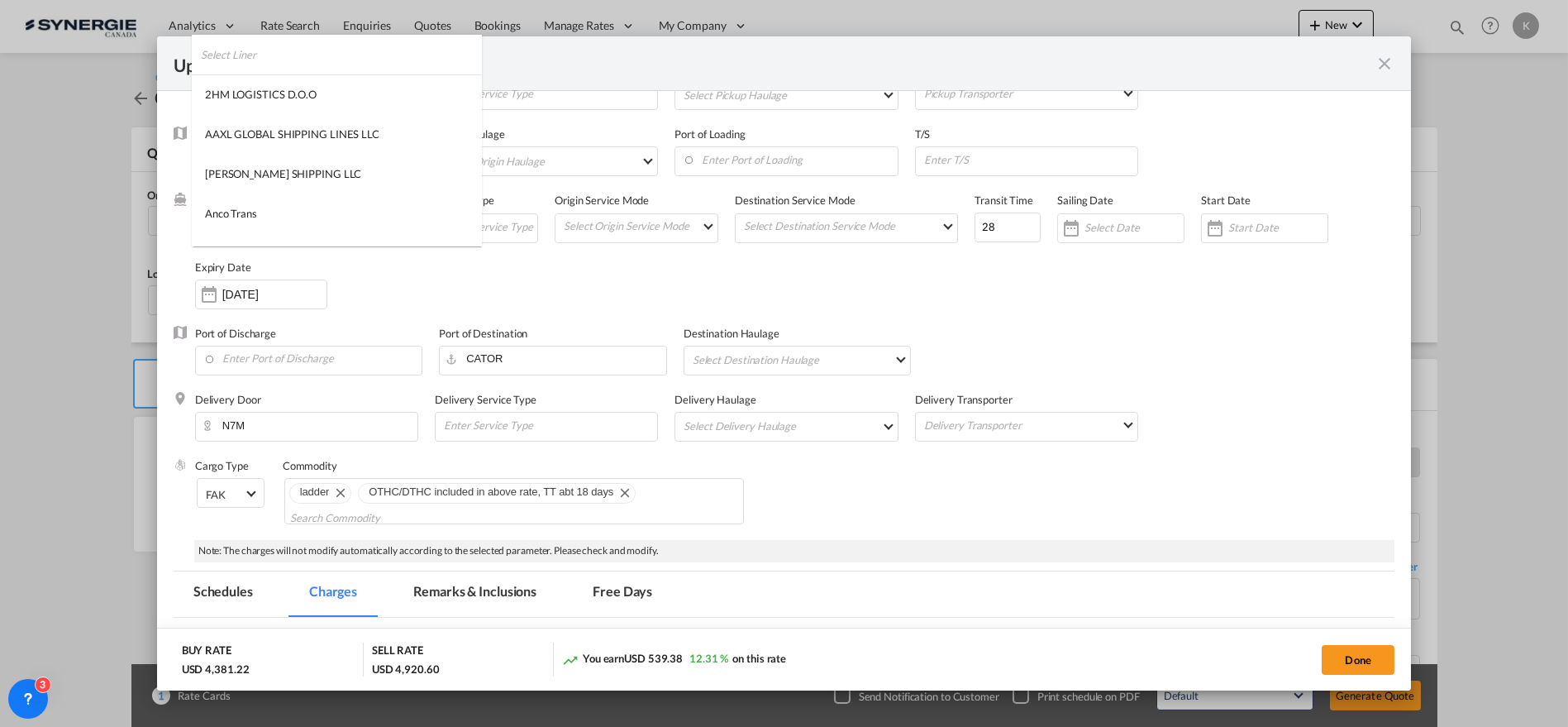
scroll to position [2249, 0]
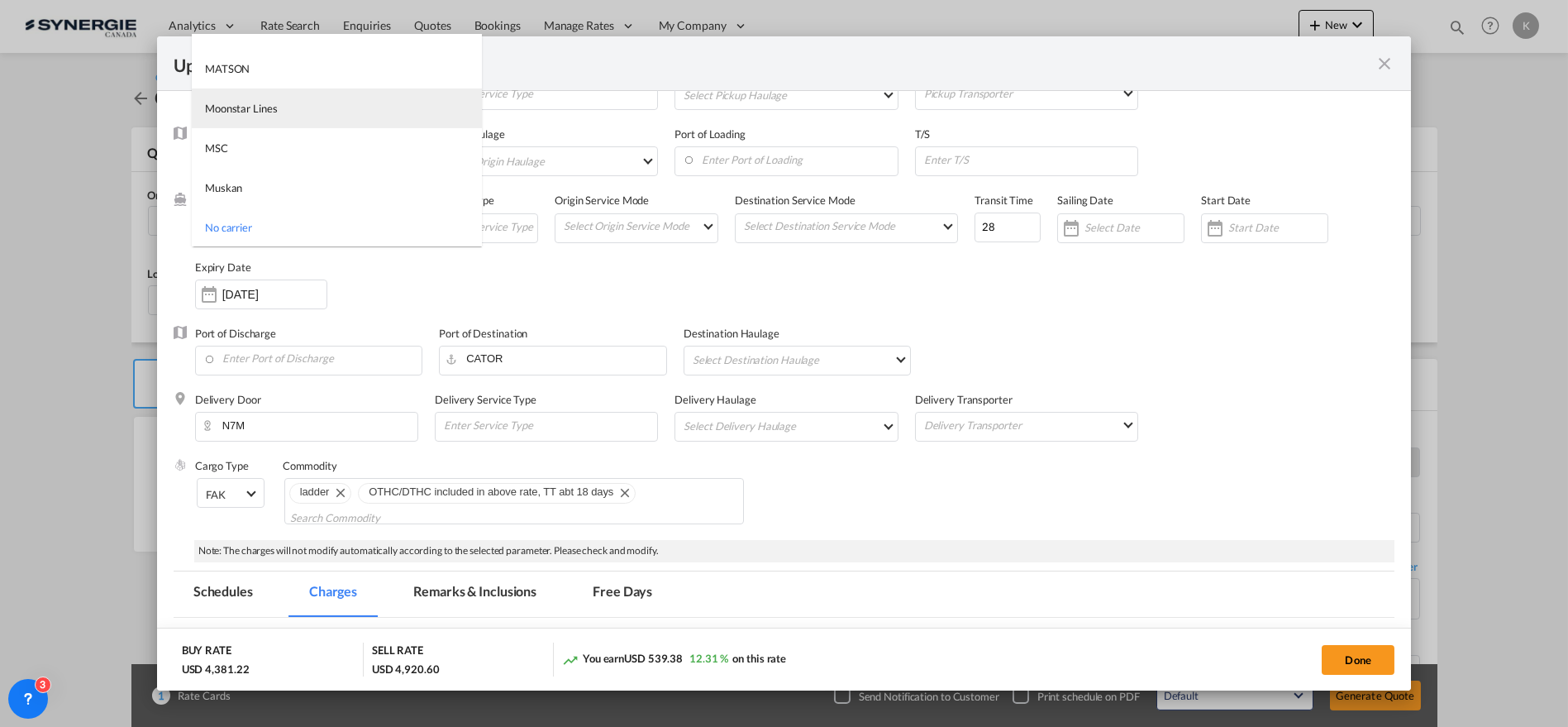
type md-option "1218"
type md-option "2"
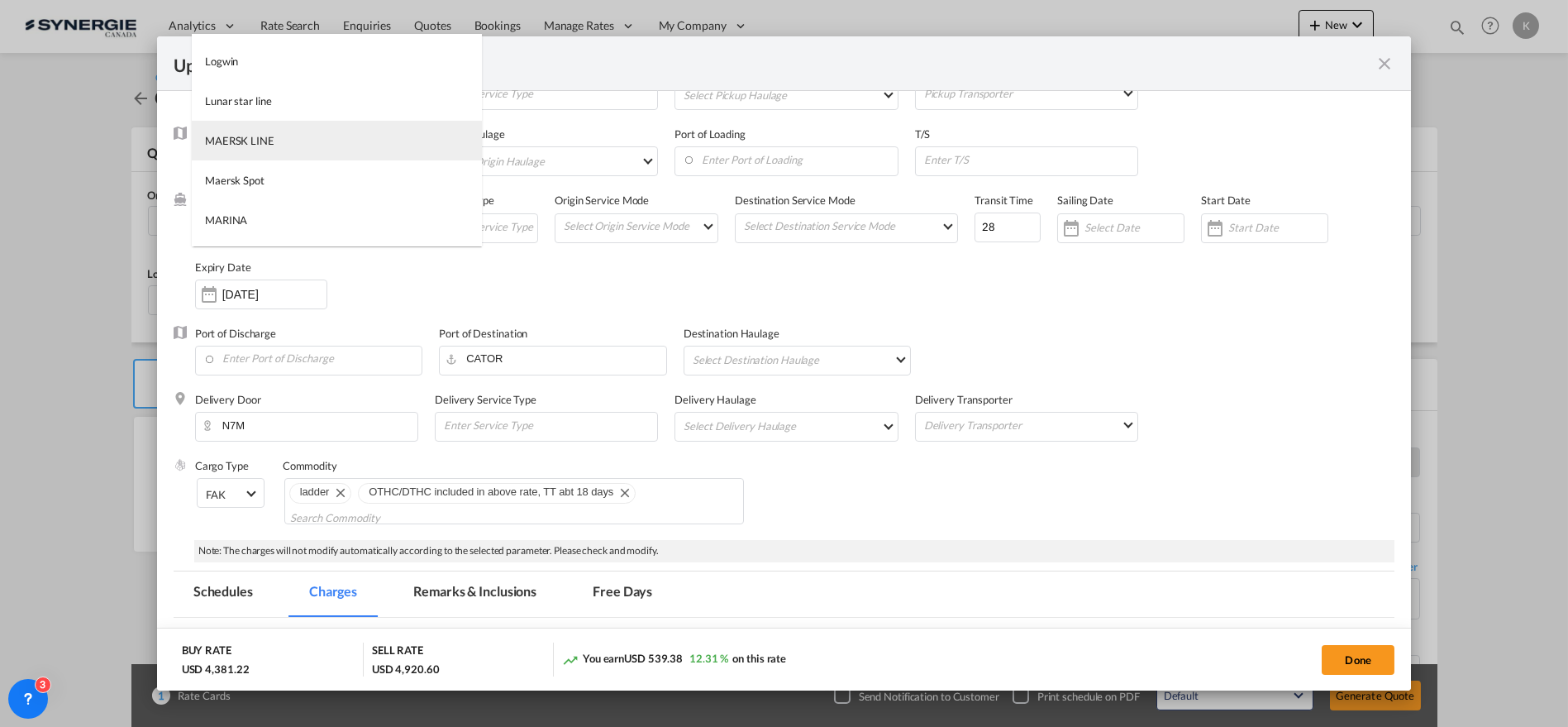
click at [300, 136] on md-option "MAERSK LINE" at bounding box center [337, 140] width 291 height 40
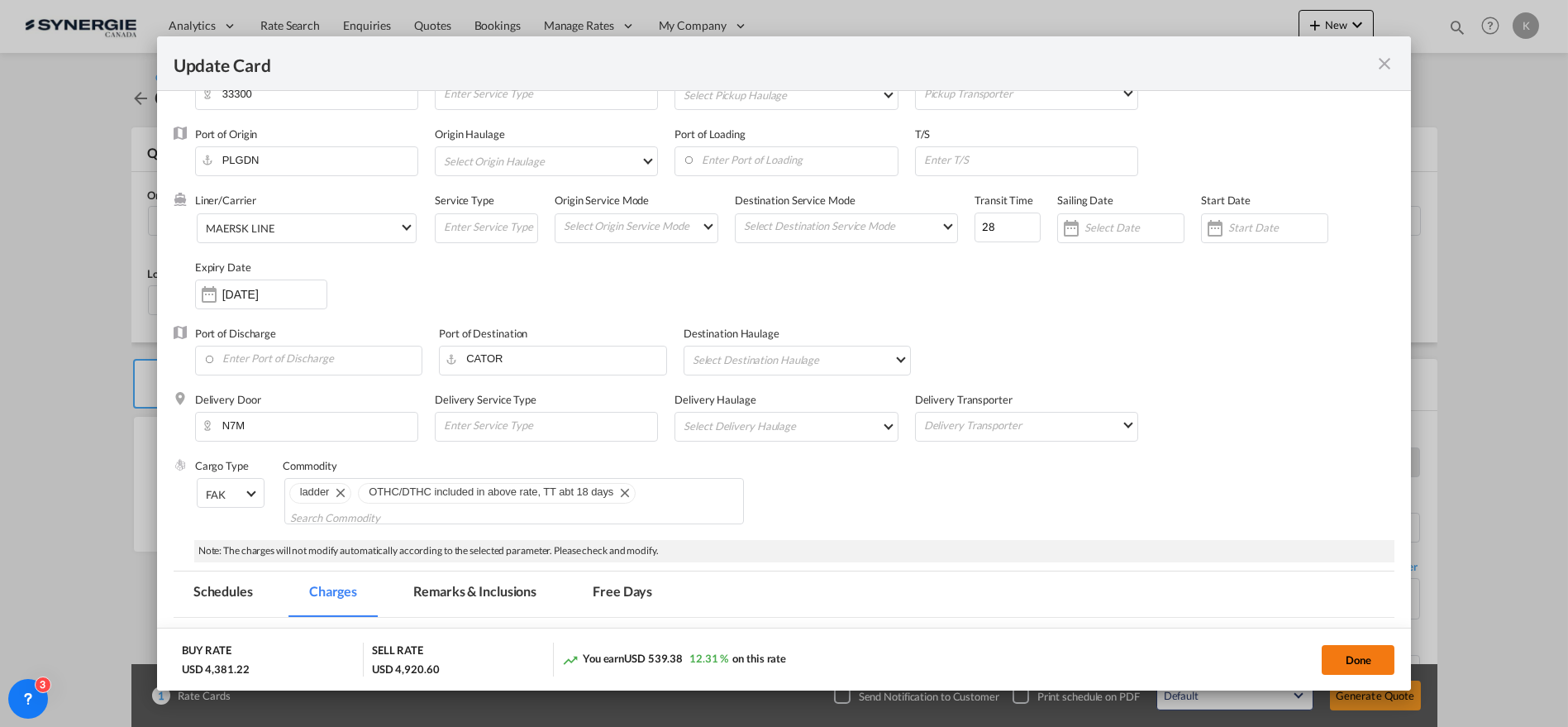
click at [1350, 655] on button "Done" at bounding box center [1358, 659] width 73 height 29
type input "[DATE]"
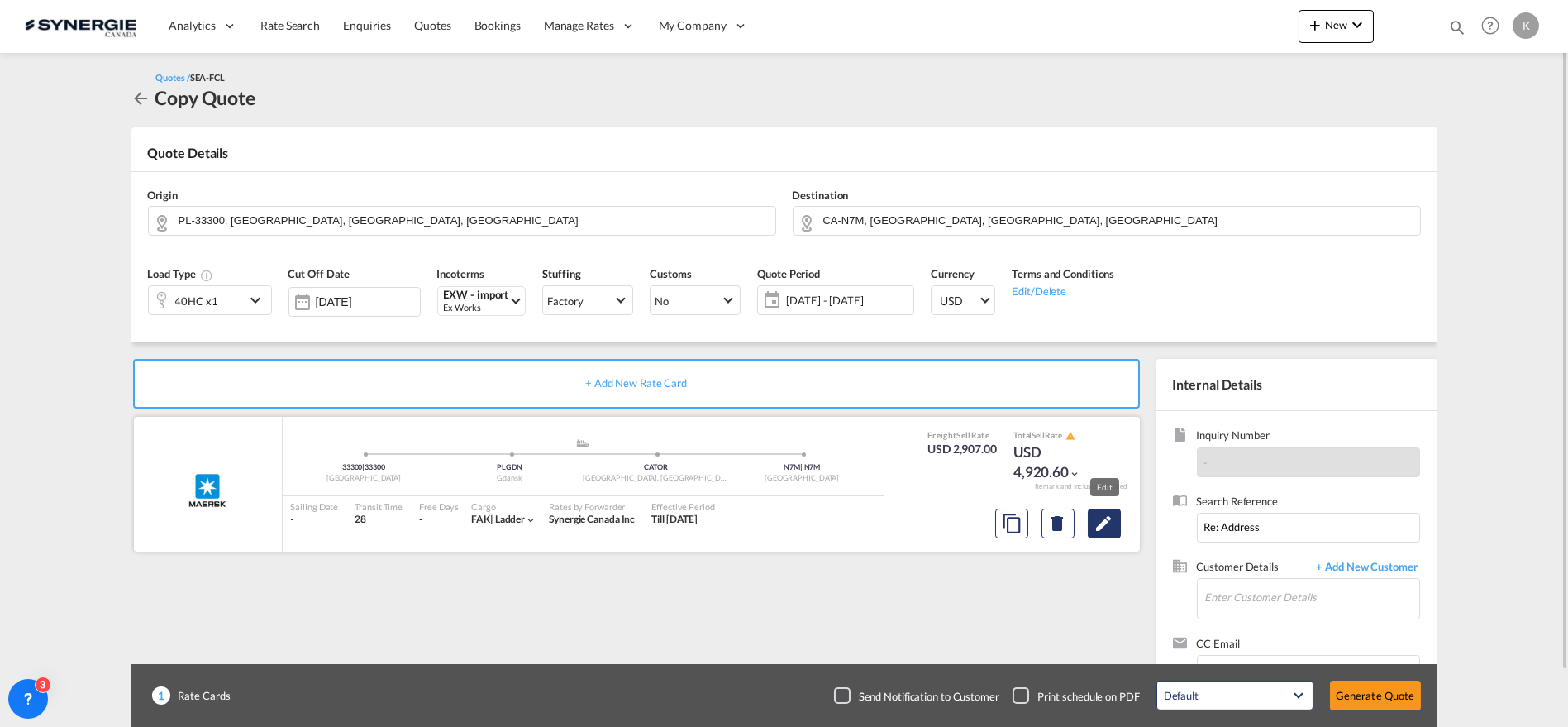
click at [1101, 523] on md-icon "Edit" at bounding box center [1104, 523] width 20 height 20
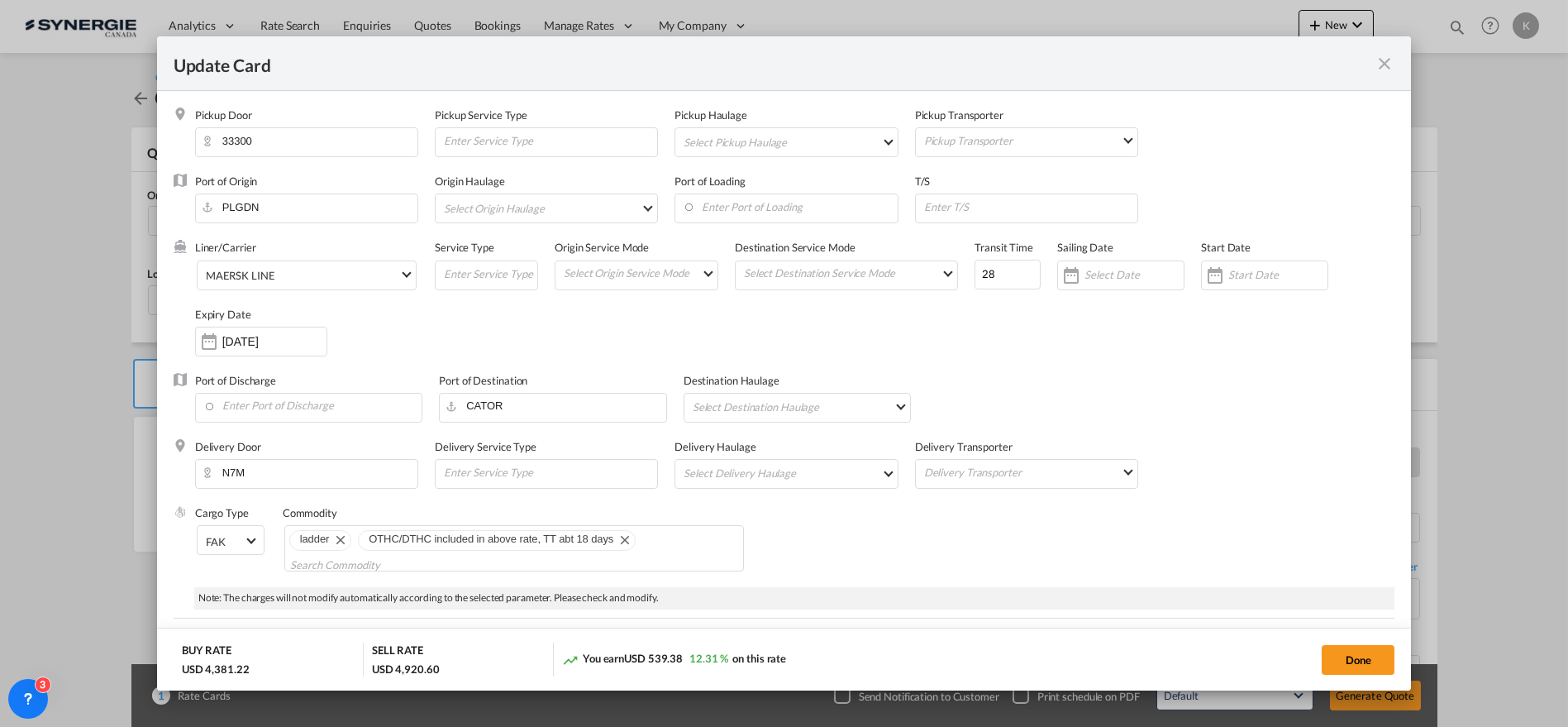
scroll to position [445, 0]
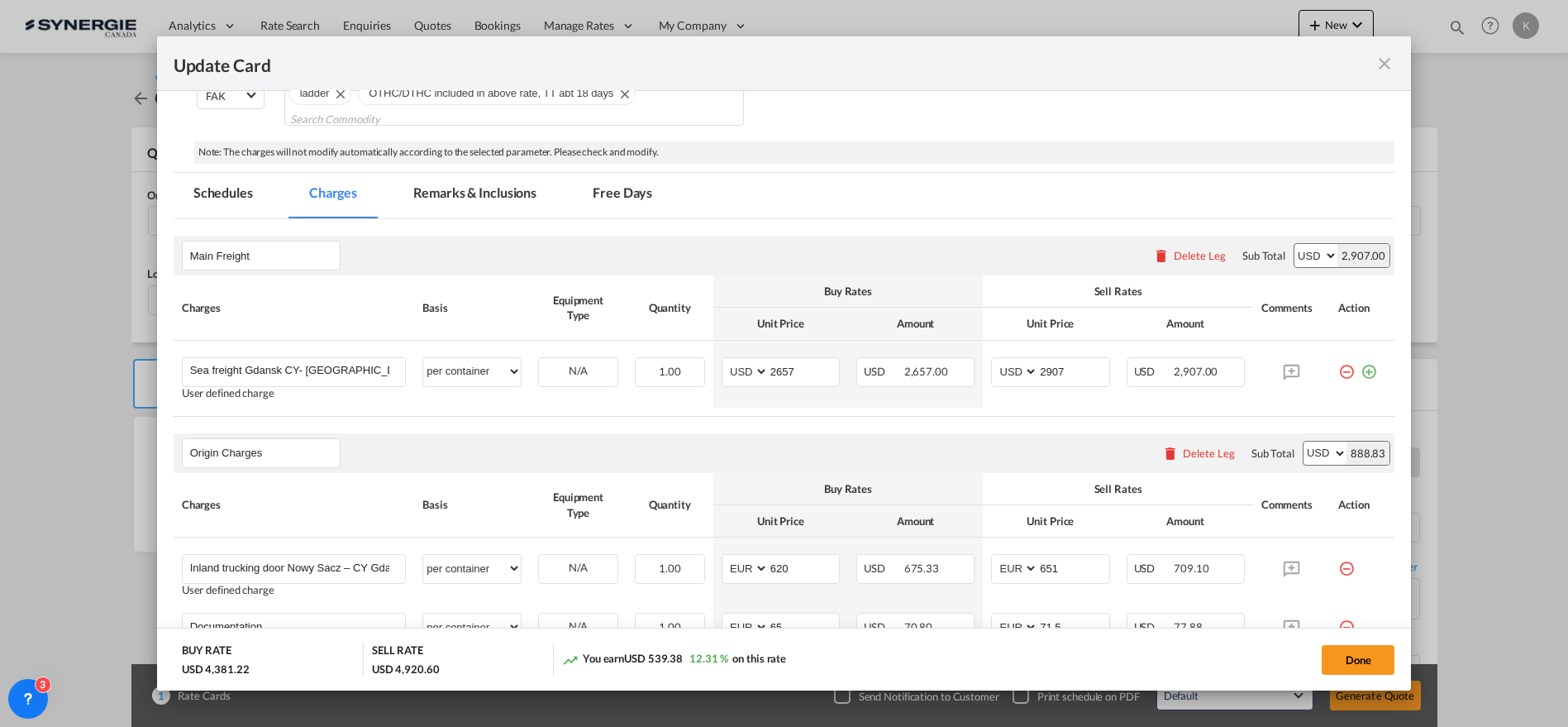
click at [472, 199] on md-tab-item "Remarks & Inclusions" at bounding box center [474, 195] width 163 height 45
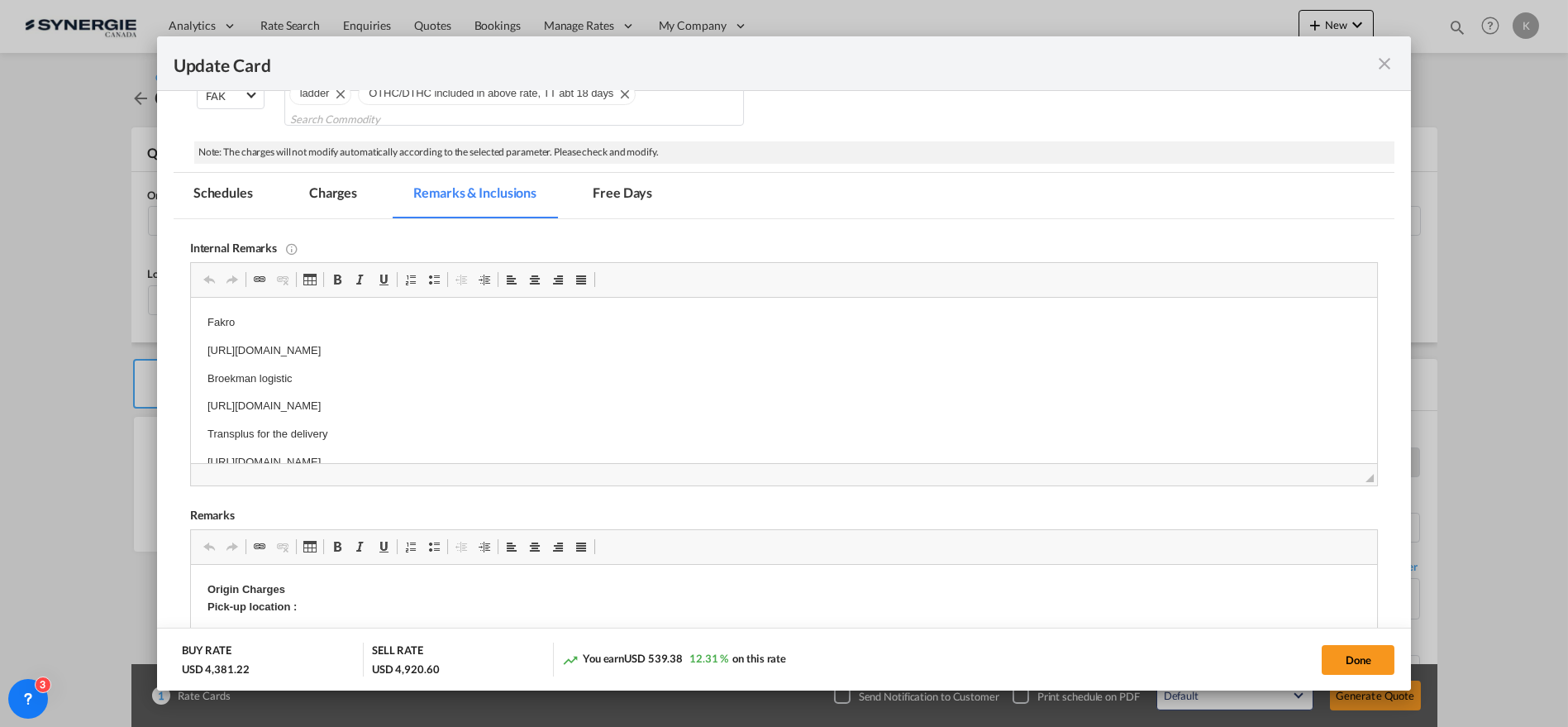
scroll to position [0, 0]
click at [449, 403] on p "[URL][DOMAIN_NAME]" at bounding box center [784, 406] width 1154 height 18
click at [339, 190] on md-tab-item "Charges" at bounding box center [333, 195] width 88 height 45
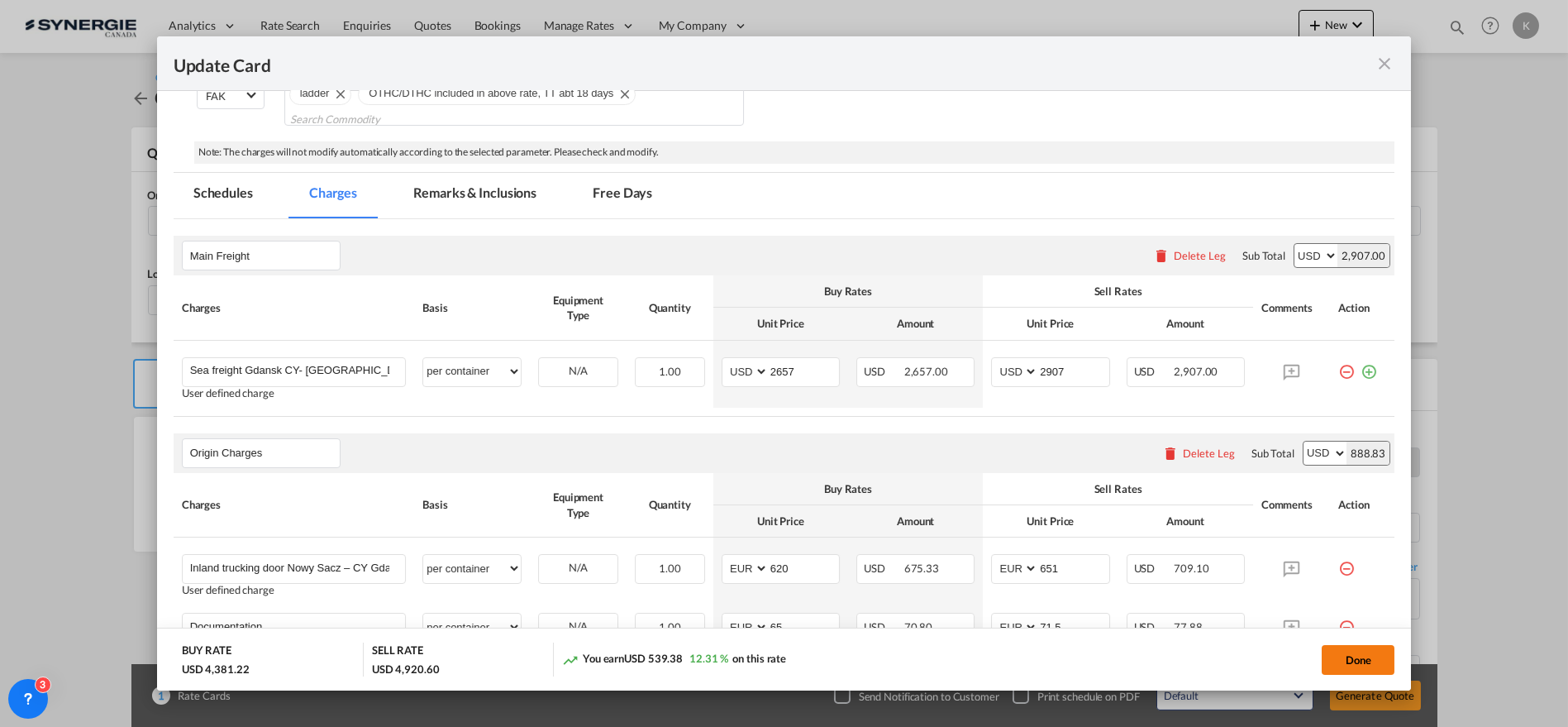
click at [1358, 665] on button "Done" at bounding box center [1358, 659] width 73 height 29
type input "[DATE]"
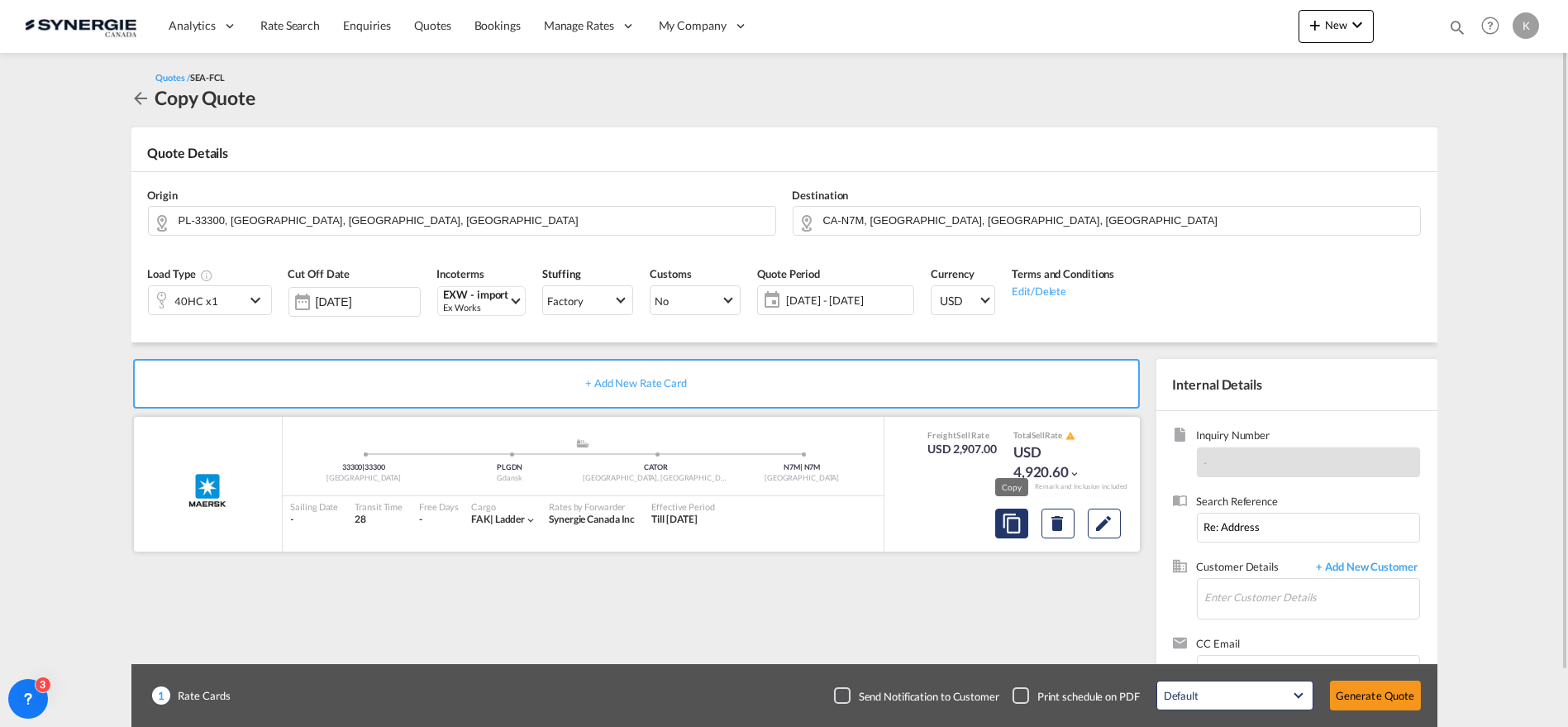
click at [1009, 532] on button "Copy" at bounding box center [1011, 523] width 33 height 29
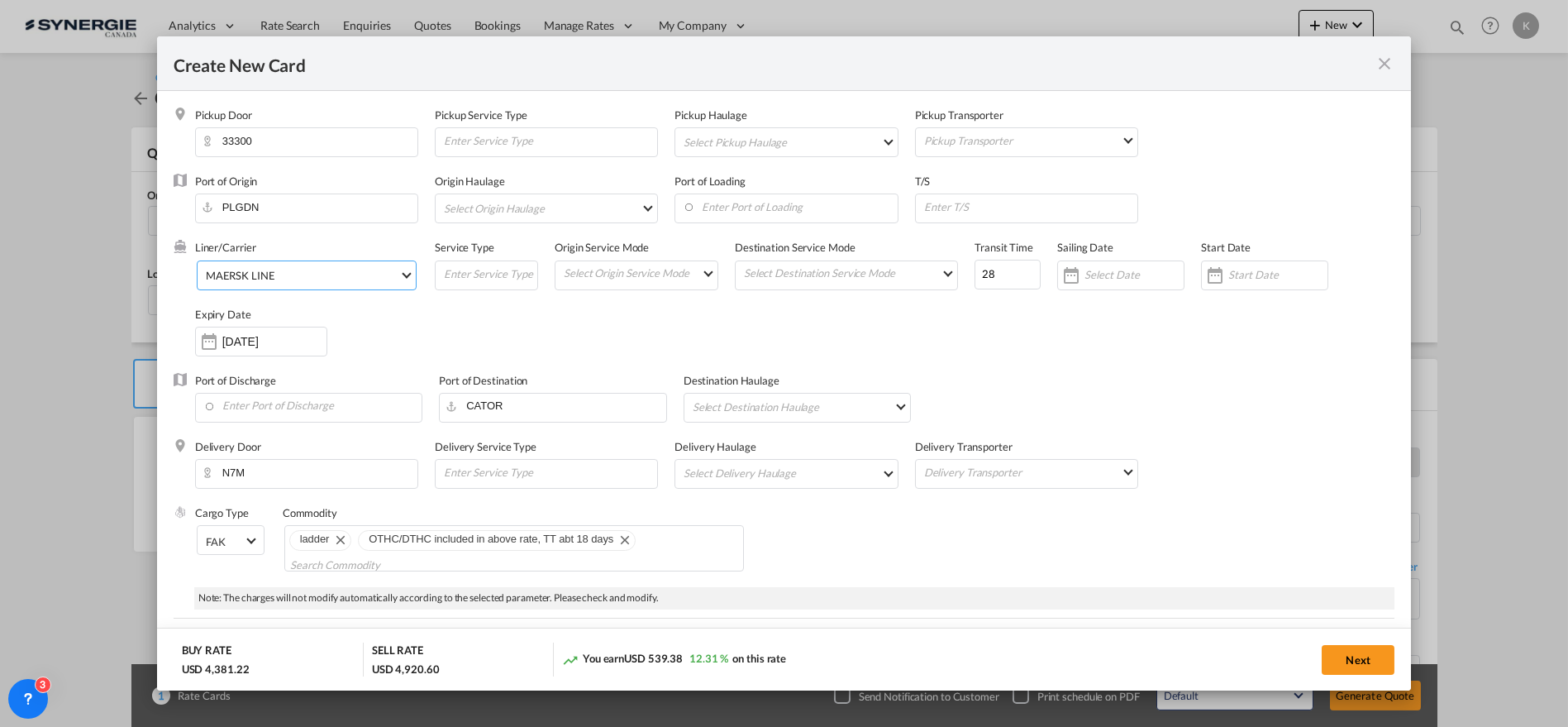
click at [259, 286] on md-select-value "MAERSK LINE" at bounding box center [310, 275] width 211 height 27
type md-option "2"
type md-option "795"
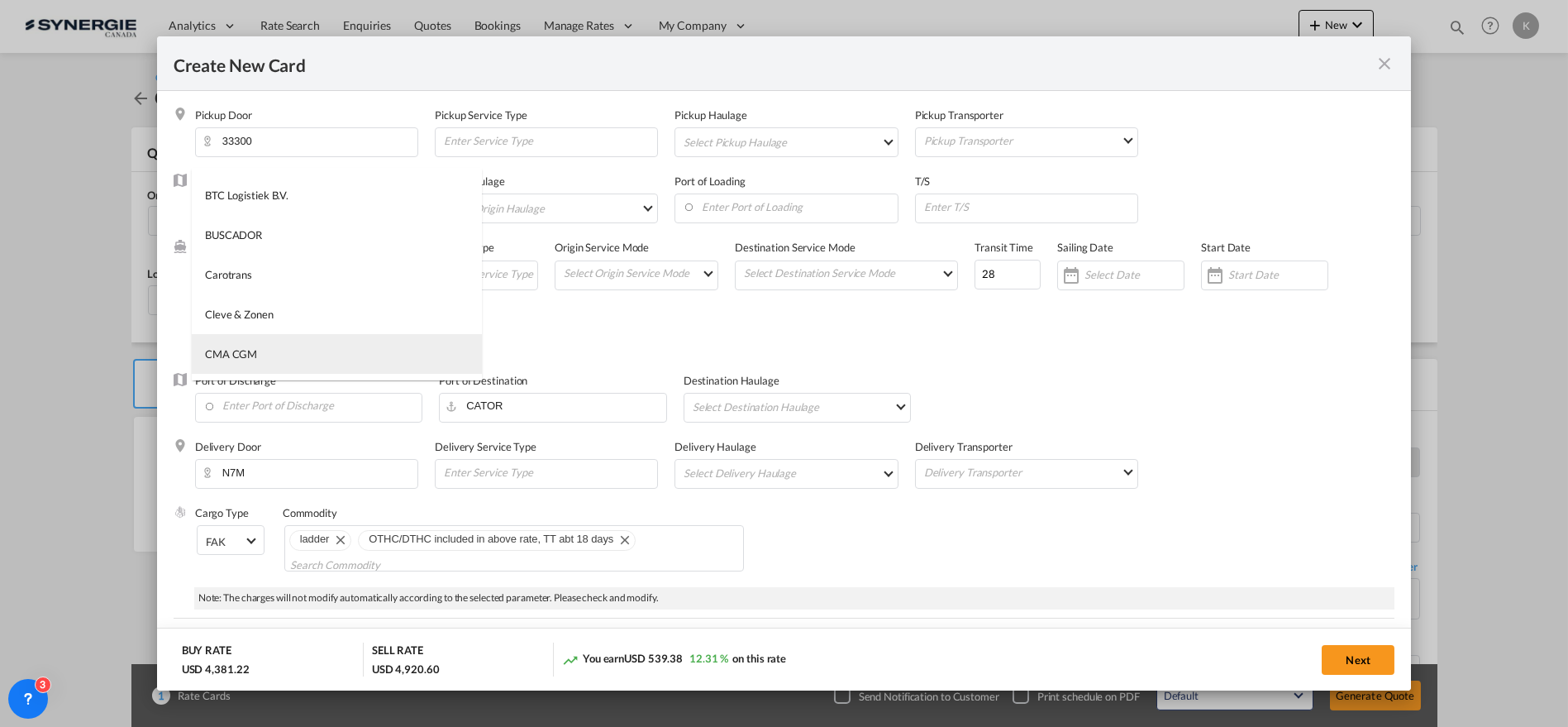
click at [253, 352] on div "CMA CGM" at bounding box center [231, 354] width 52 height 15
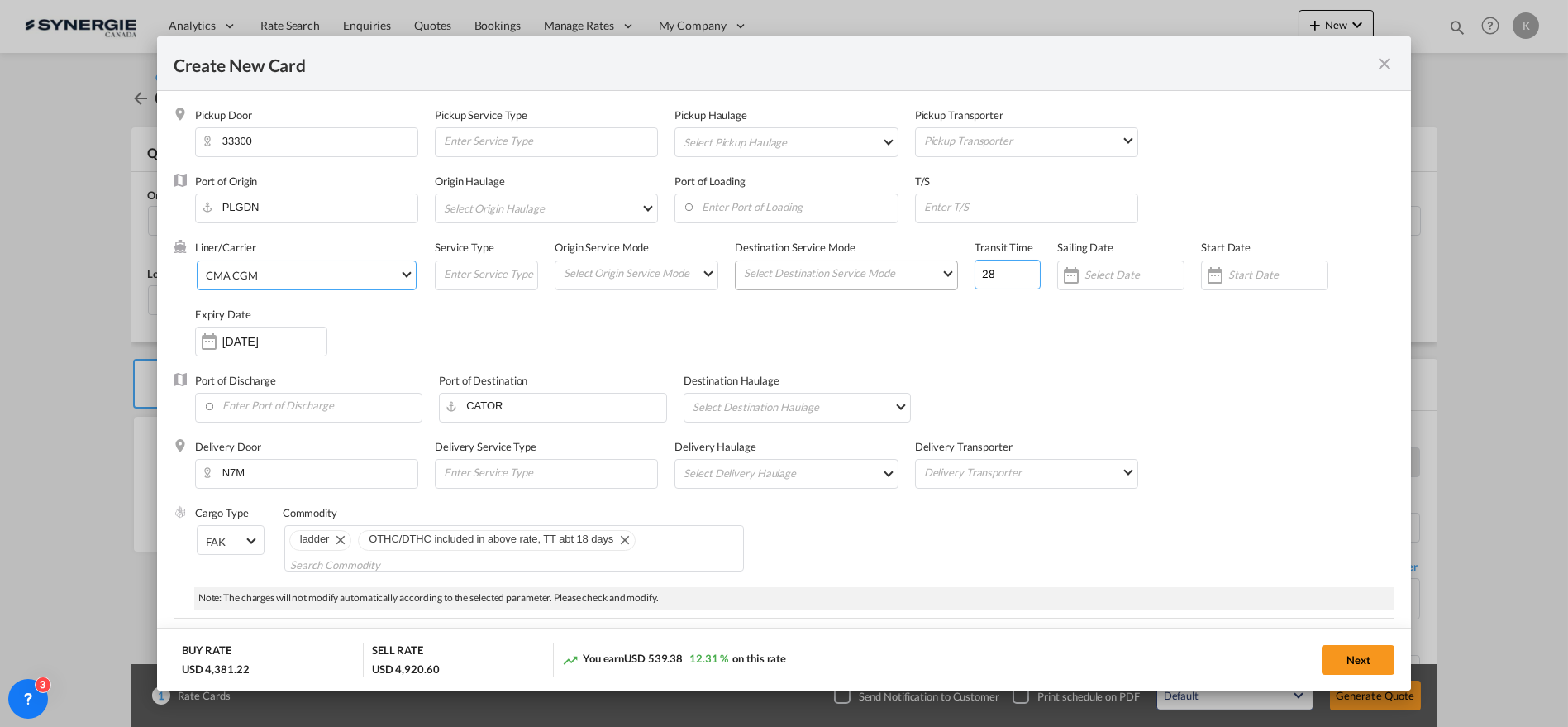
drag, startPoint x: 983, startPoint y: 278, endPoint x: 920, endPoint y: 282, distance: 63.1
click at [920, 282] on div "Liner/Carrier CMA CGM Service Type Origin Service Mode Select Origin Service Mo…" at bounding box center [795, 306] width 1200 height 132
type input "18"
click at [647, 541] on md-chips-wrap "ladder OTHC/DTHC included in above rate, TT abt 18 days" at bounding box center [514, 548] width 460 height 46
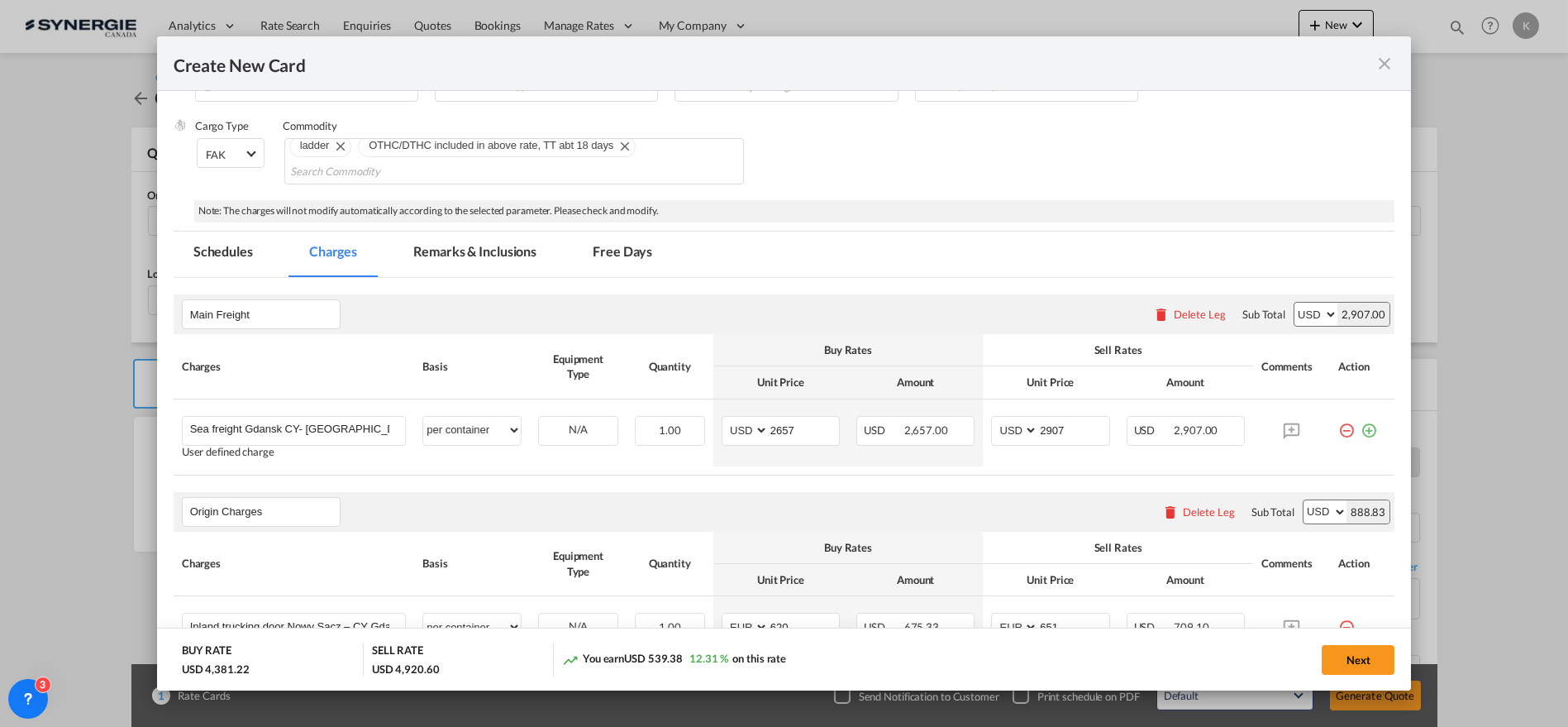
scroll to position [395, 0]
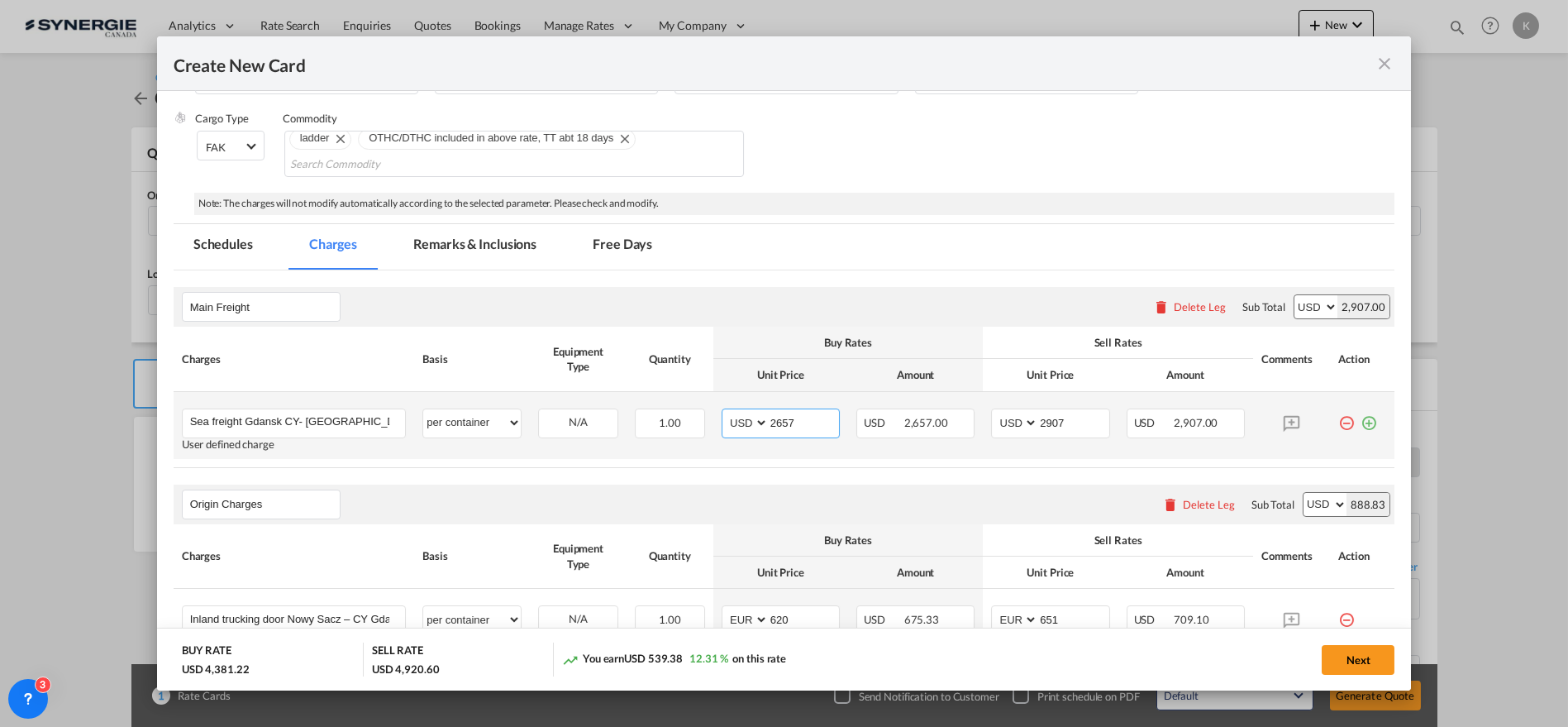
drag, startPoint x: 747, startPoint y: 425, endPoint x: 720, endPoint y: 429, distance: 27.3
click at [721, 429] on md-input-container "AED AFN ALL AMD ANG AOA ARS AUD AWG AZN BAM BBD BDT BGN BHD BIF BMD BND [PERSON…" at bounding box center [780, 423] width 118 height 29
type input "3158"
type input "3408"
click at [491, 251] on md-tab-item "Remarks & Inclusions" at bounding box center [474, 246] width 163 height 45
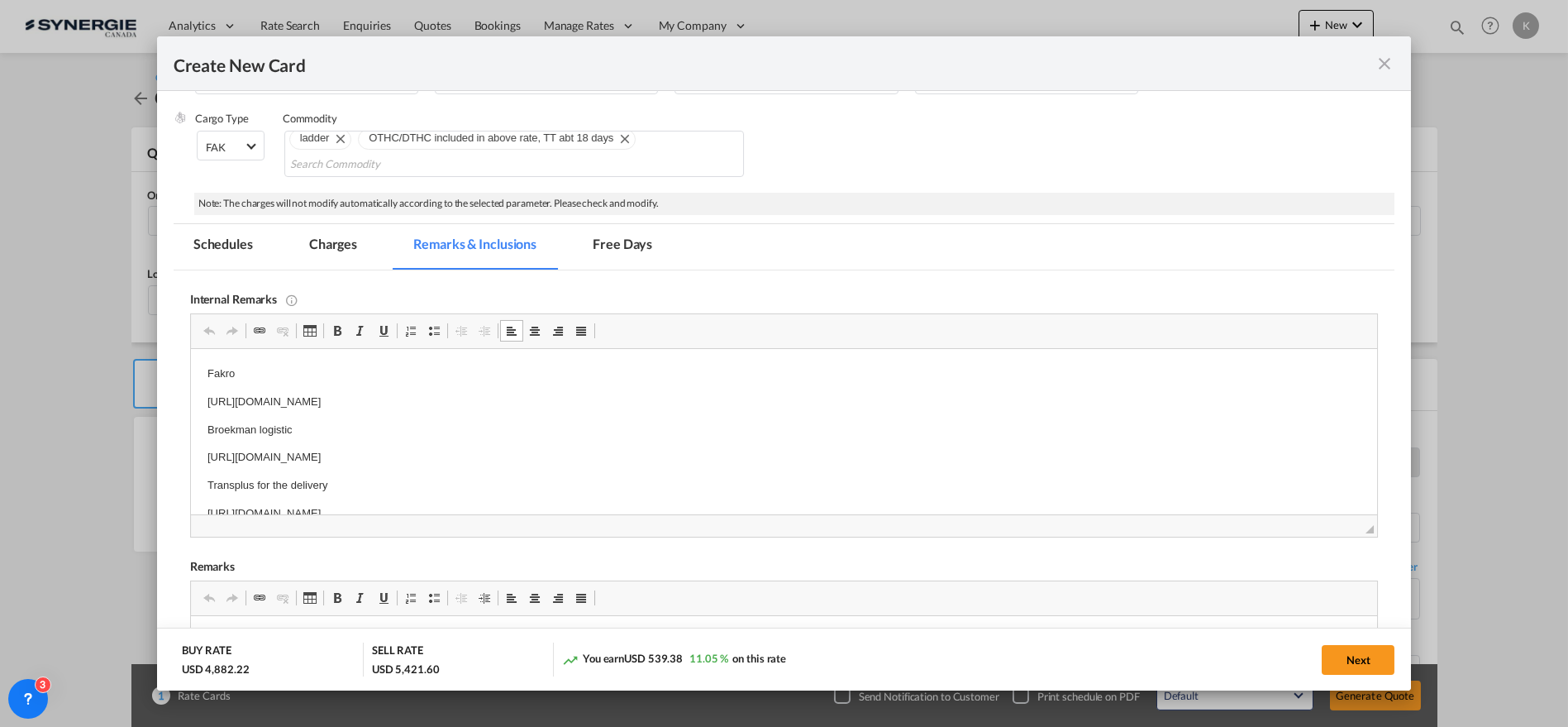
scroll to position [0, 0]
click at [301, 457] on p "[URL][DOMAIN_NAME]" at bounding box center [784, 458] width 1154 height 18
click at [1357, 655] on button "Next" at bounding box center [1358, 659] width 73 height 29
type input "[DATE]"
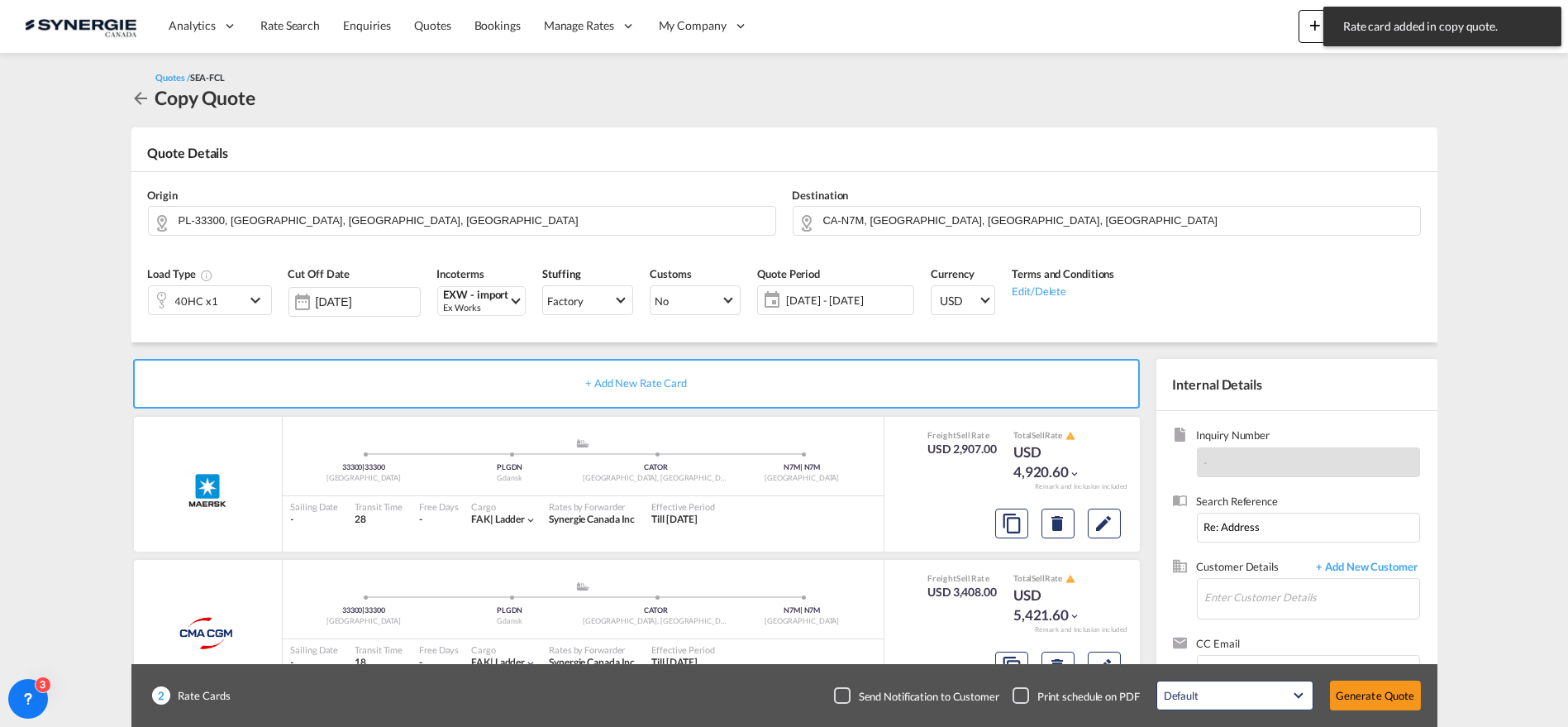
scroll to position [358, 0]
click at [1110, 525] on md-icon "Edit" at bounding box center [1104, 523] width 20 height 20
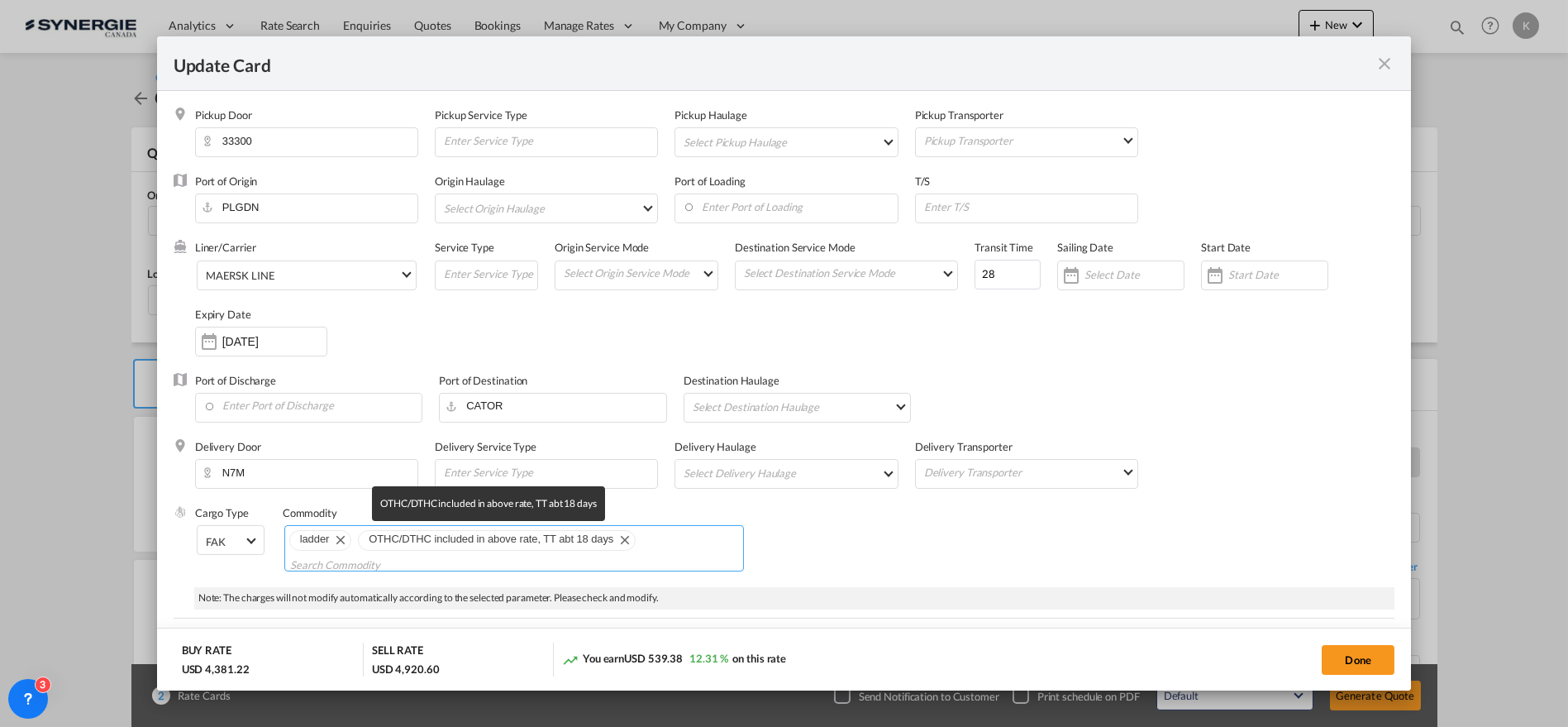
click at [628, 538] on md-icon "Remove OTHC/DTHC included in above rate, TT abt 18 days" at bounding box center [624, 539] width 20 height 20
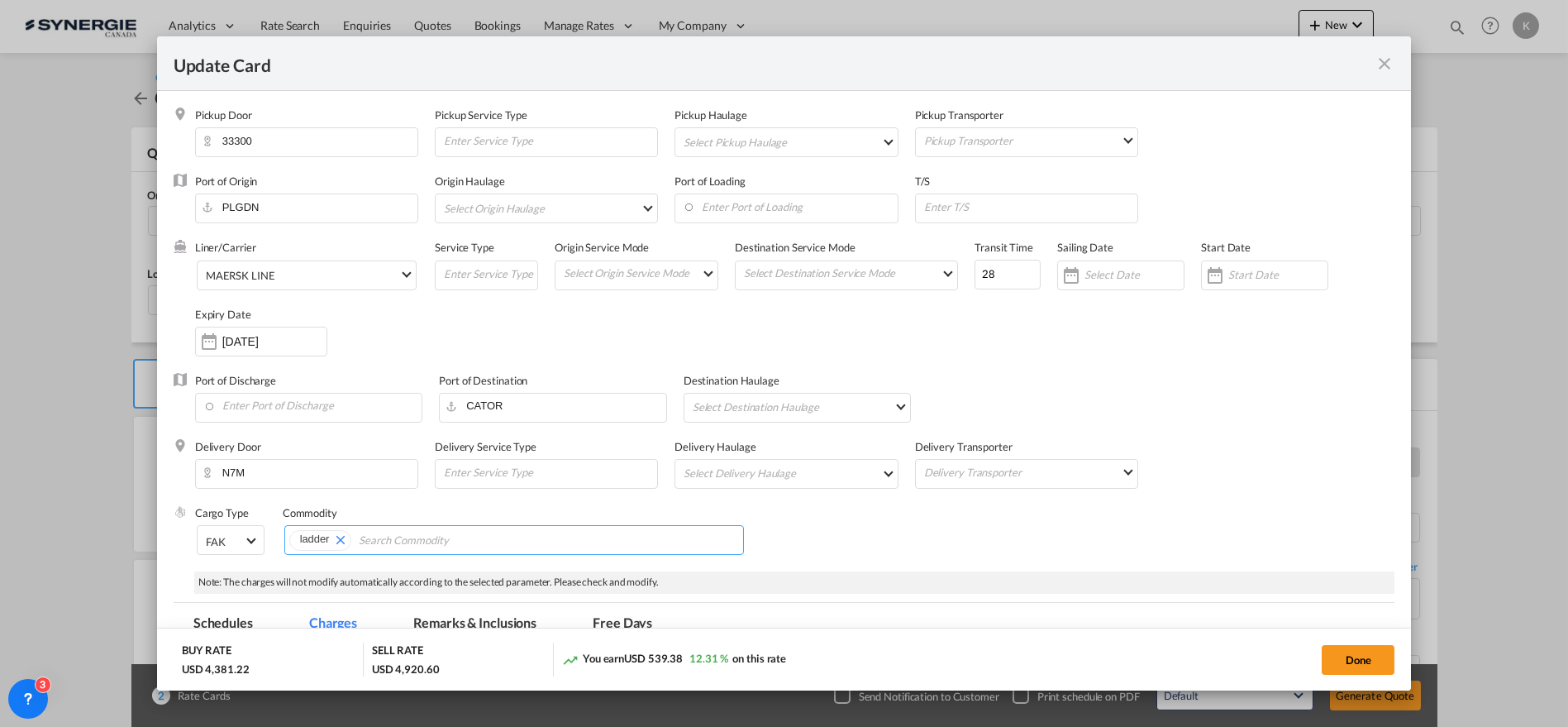
scroll to position [0, 0]
paste input "OTHC/DTHC included in above rates, TT 28 days"
type input "OTHC/DTHC included in above rates, TT 28 days"
click at [1339, 655] on button "Done" at bounding box center [1358, 659] width 73 height 29
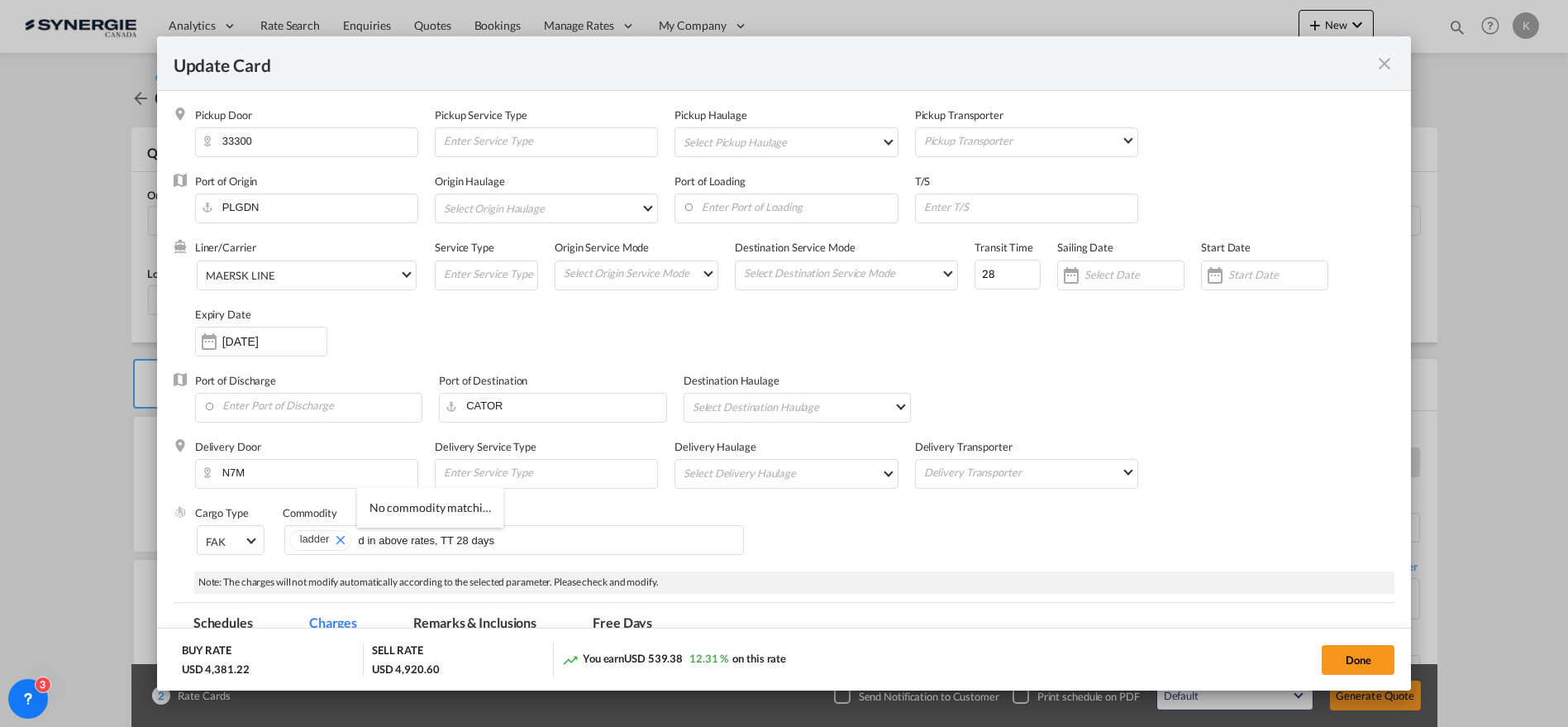
type input "[DATE]"
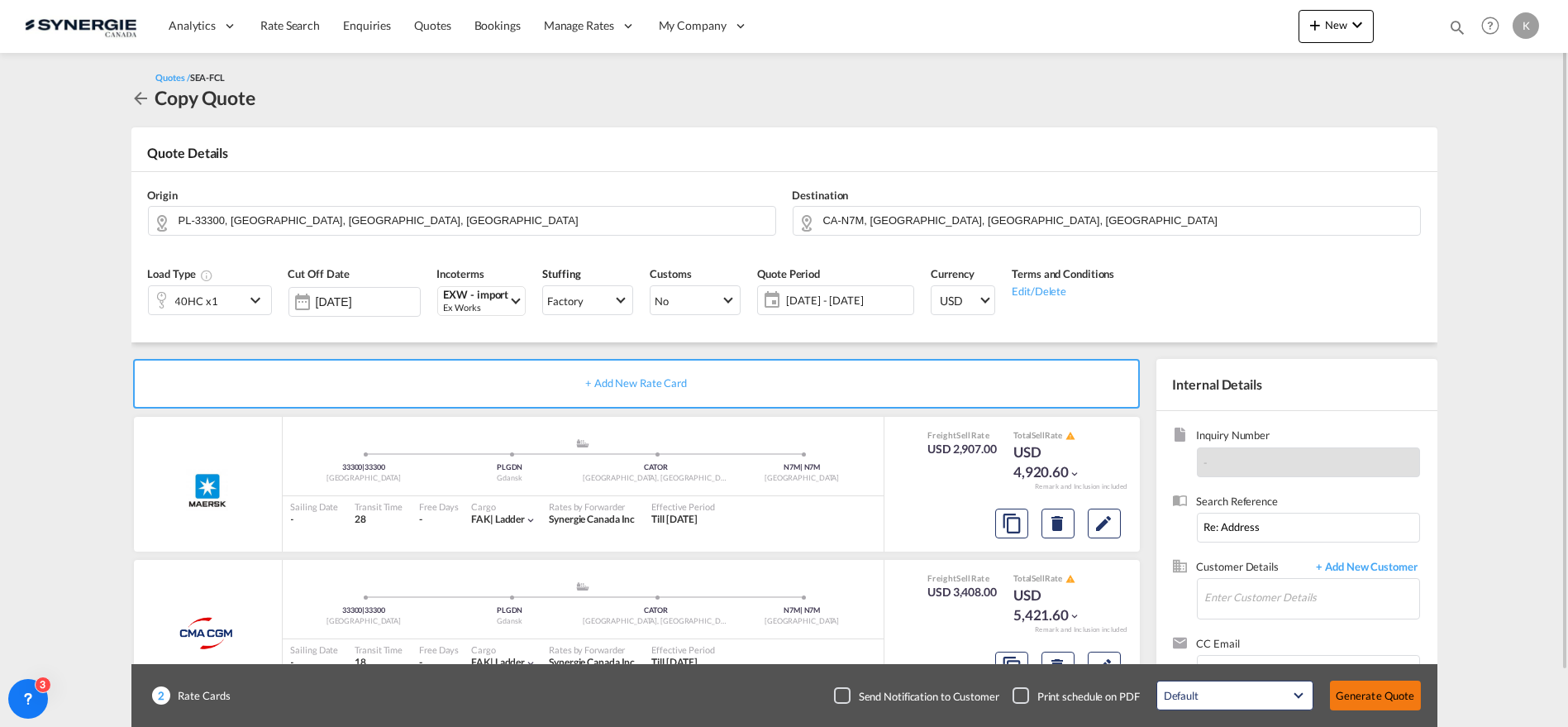
click at [1377, 688] on button "Generate Quote" at bounding box center [1375, 695] width 91 height 29
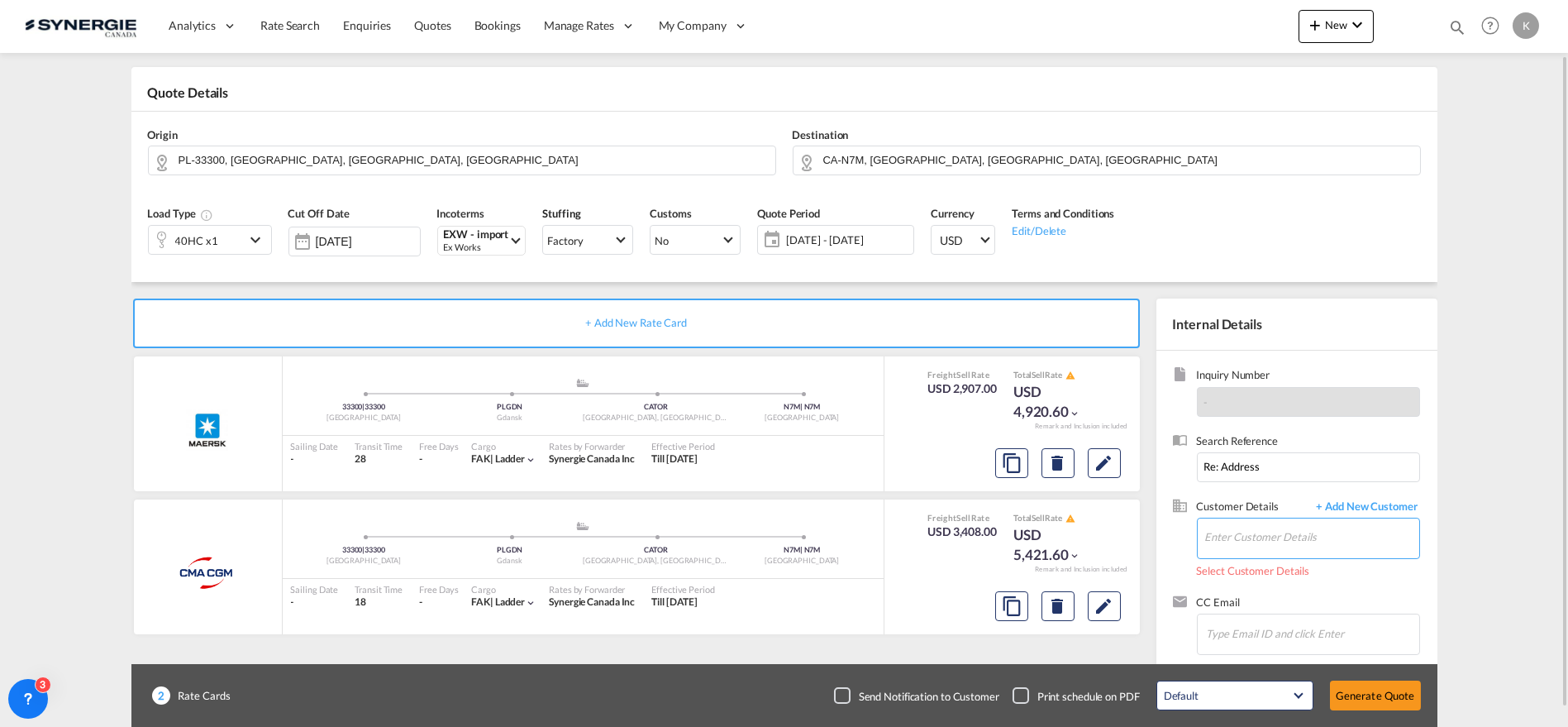
click at [1308, 536] on input "Enter Customer Details" at bounding box center [1311, 537] width 214 height 37
paste input "[PERSON_NAME][EMAIL_ADDRESS][DOMAIN_NAME]"
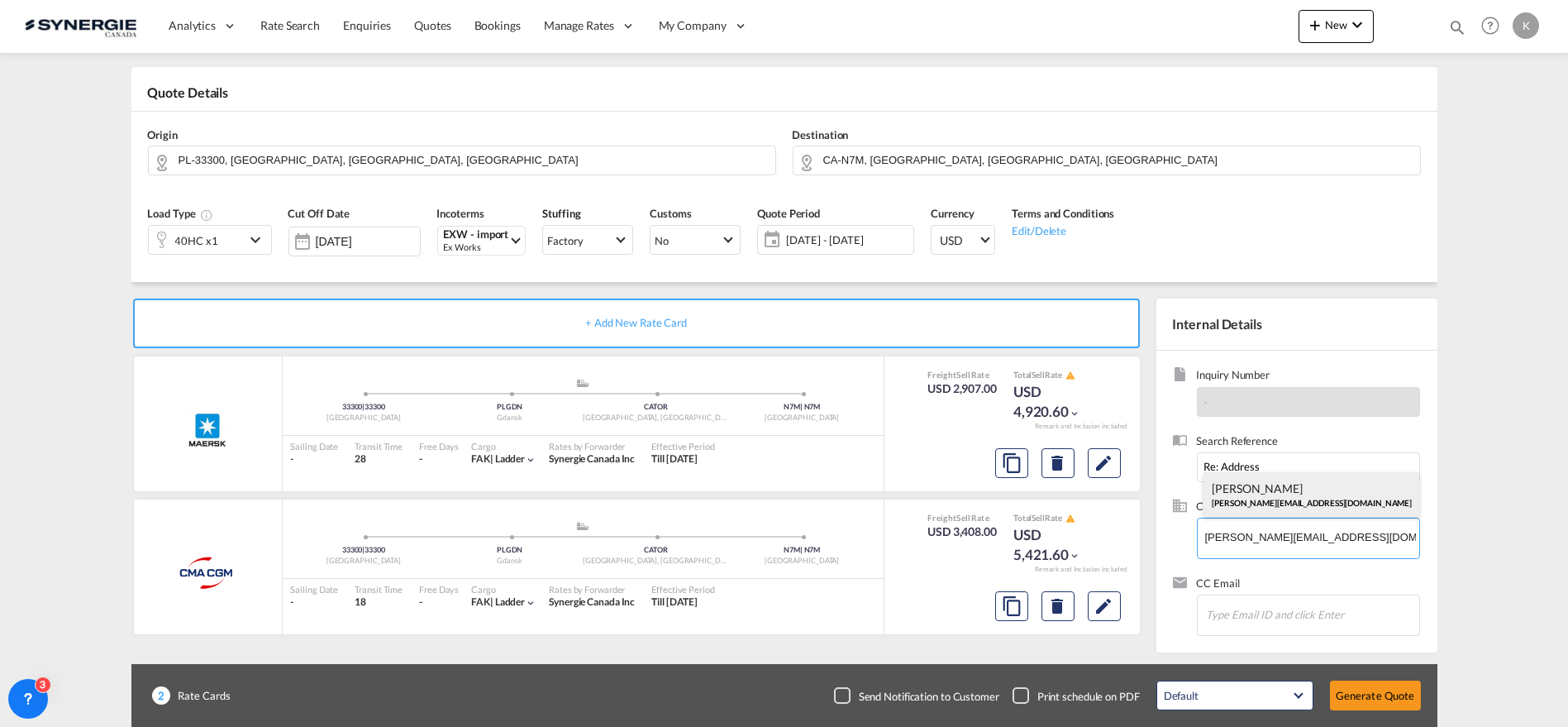
click at [1313, 504] on div "[PERSON_NAME] [PERSON_NAME][EMAIL_ADDRESS][DOMAIN_NAME]" at bounding box center [1311, 494] width 216 height 44
type input "Fakro, [PERSON_NAME], [PERSON_NAME][EMAIL_ADDRESS][DOMAIN_NAME]"
click at [1362, 692] on button "Generate Quote" at bounding box center [1375, 695] width 91 height 29
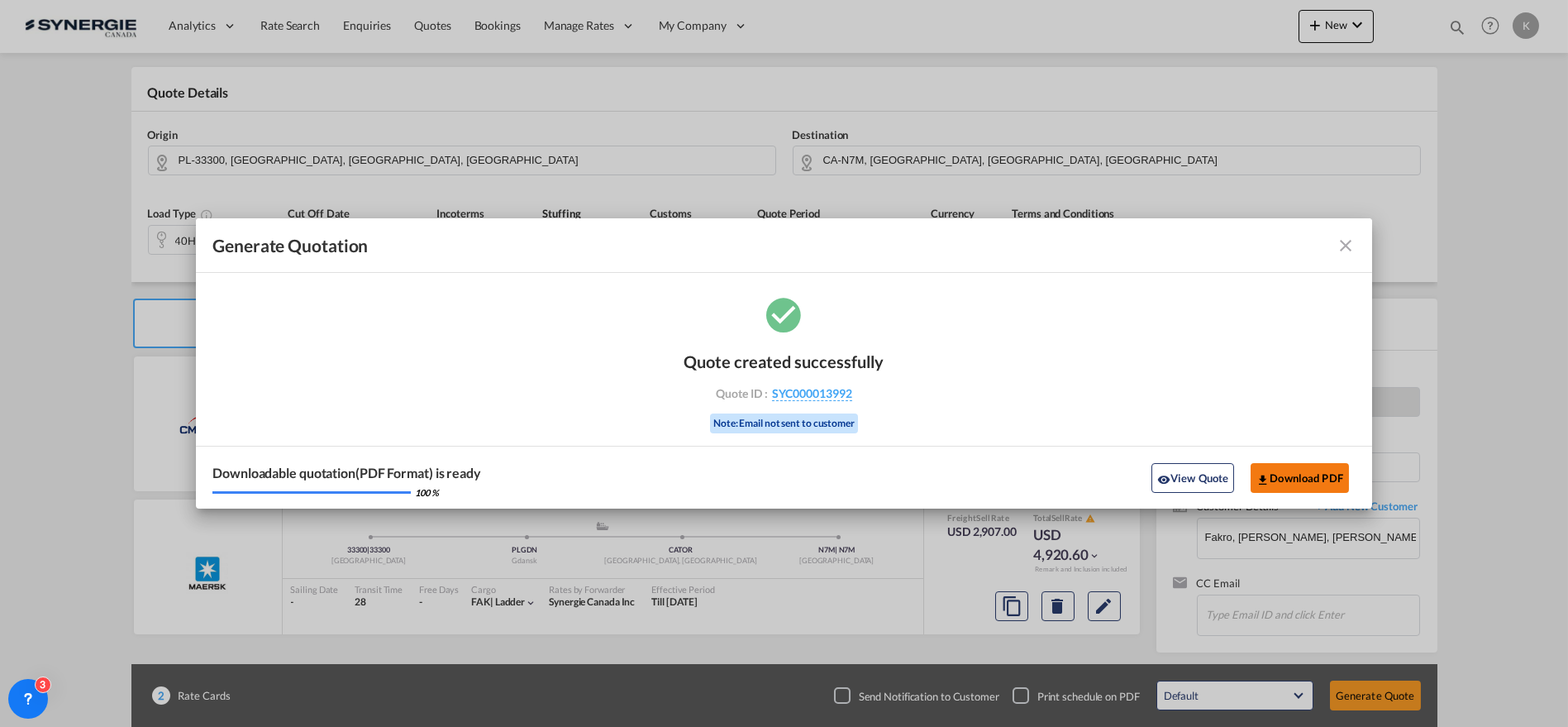
click at [1277, 477] on button "Download PDF" at bounding box center [1300, 477] width 99 height 29
click at [1352, 241] on md-icon "icon-close fg-AAA8AD cursor m-0" at bounding box center [1345, 245] width 20 height 20
